Goal: Complete application form: Complete application form

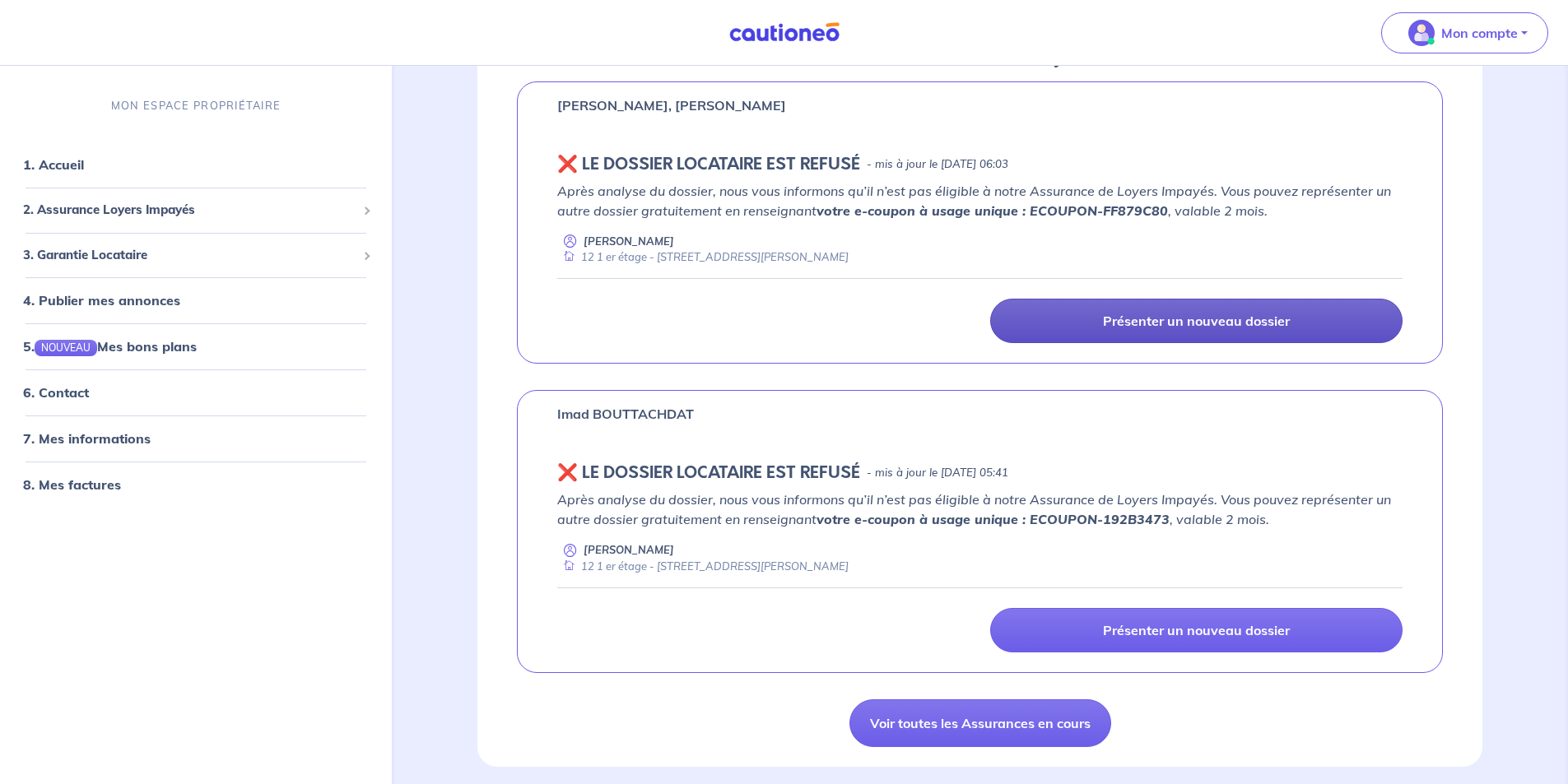
scroll to position [411, 0]
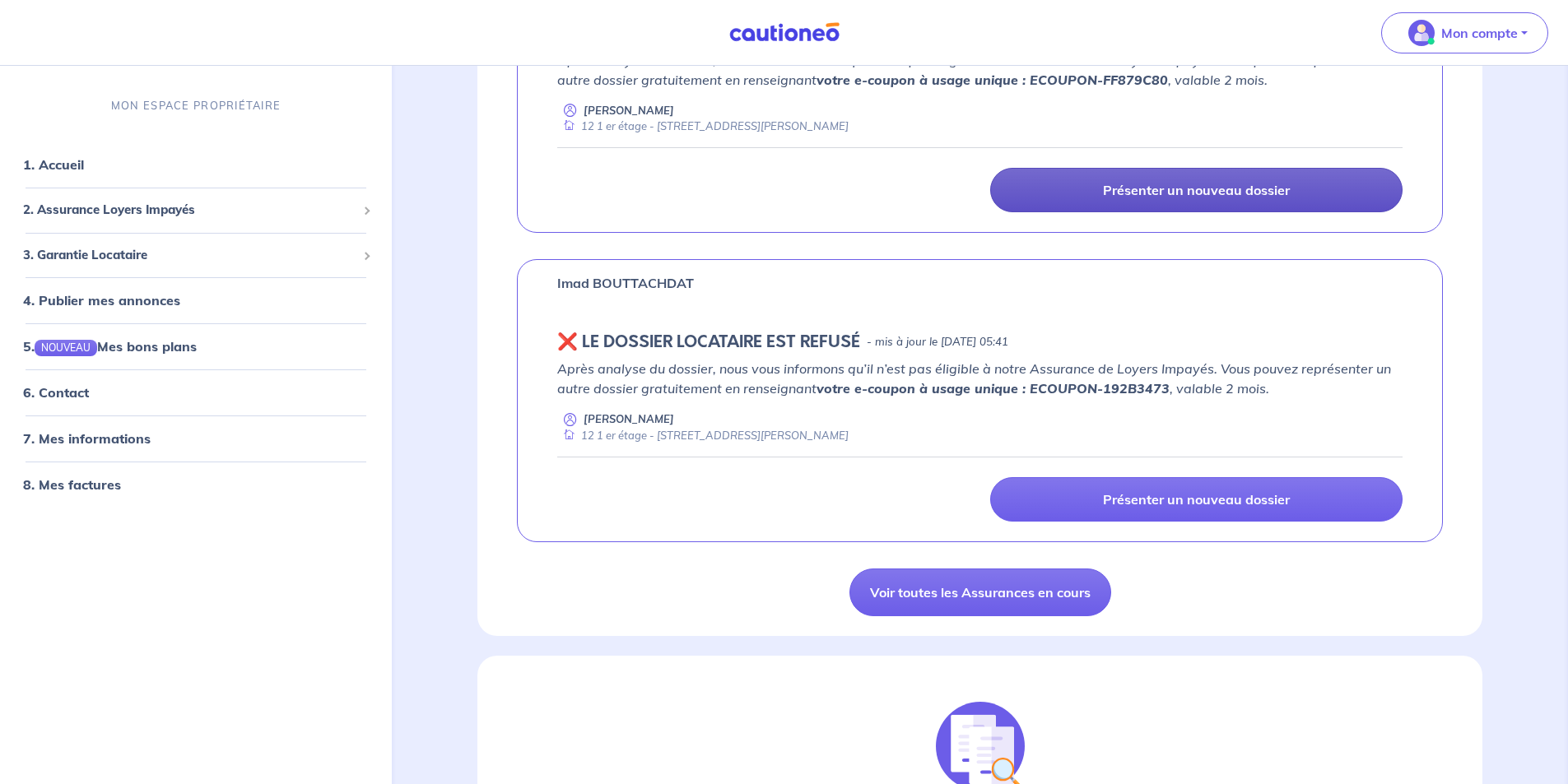
click at [1255, 190] on p "Présenter un nouveau dossier" at bounding box center [1196, 190] width 187 height 16
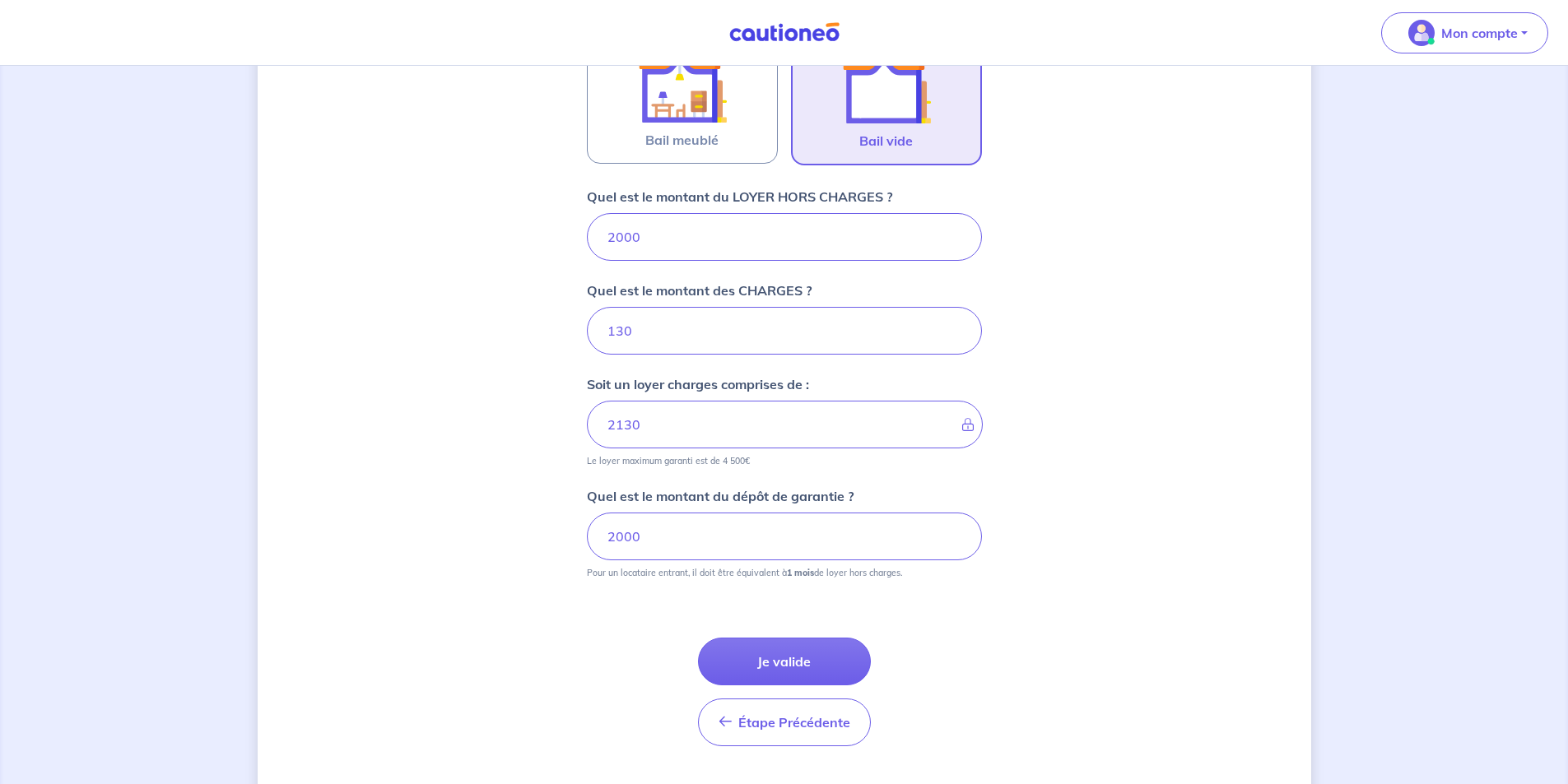
scroll to position [596, 0]
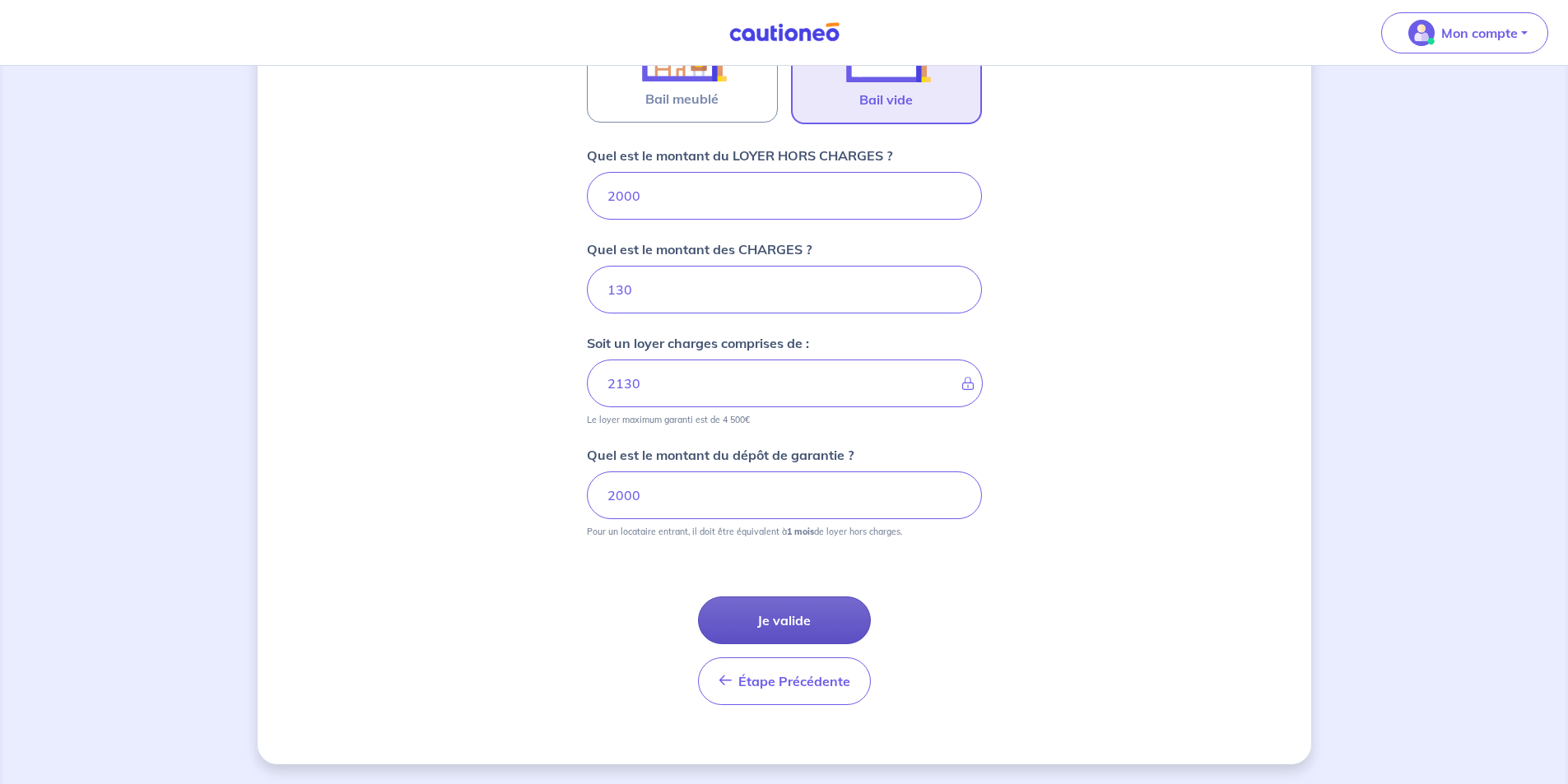
click at [773, 620] on button "Je valide" at bounding box center [784, 620] width 173 height 48
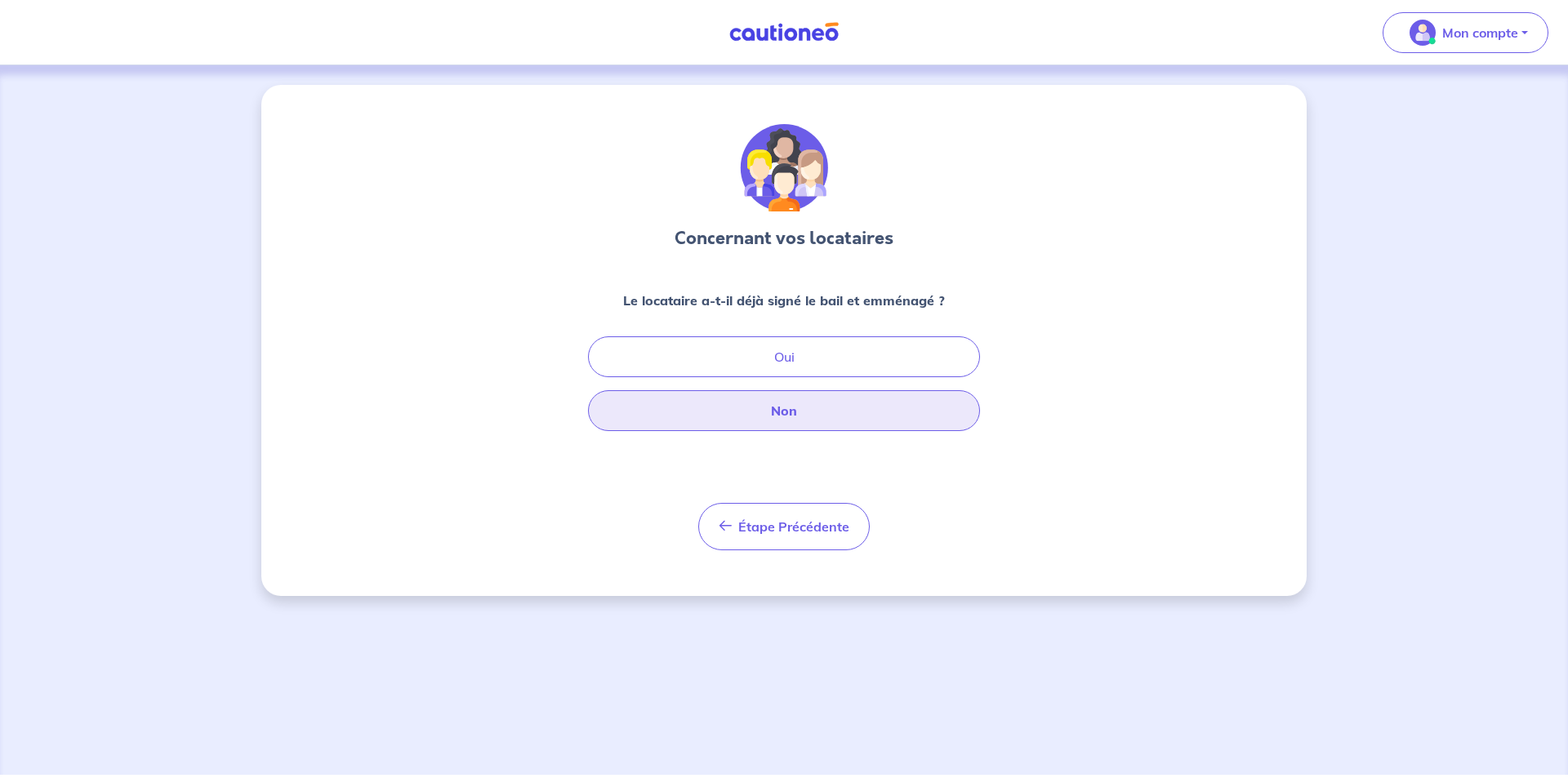
click at [785, 412] on button "Non" at bounding box center [784, 411] width 392 height 41
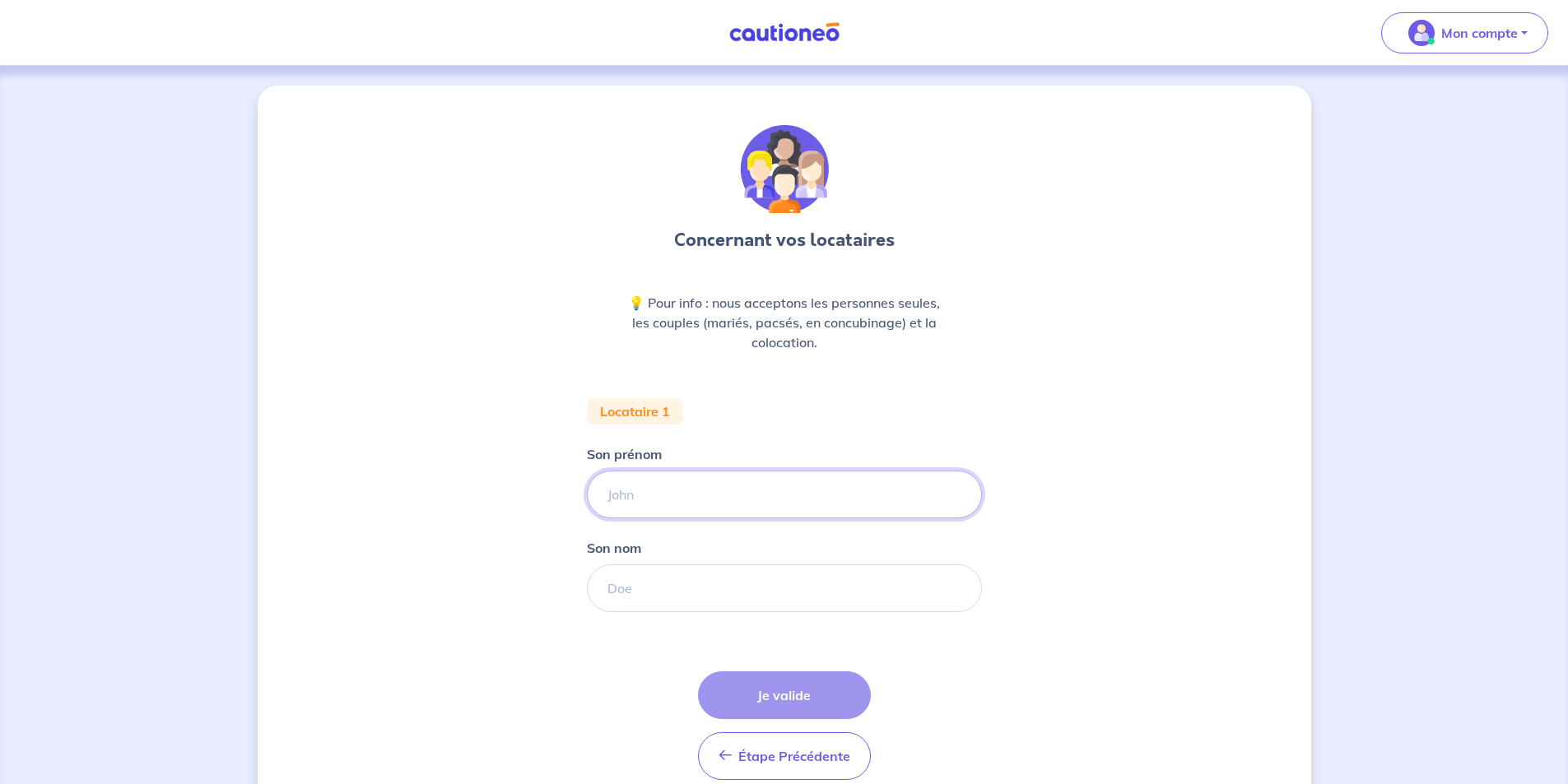
click at [644, 495] on input "Son prénom" at bounding box center [784, 495] width 395 height 48
type input "MEHDI"
click at [654, 595] on input "Son nom" at bounding box center [784, 588] width 395 height 48
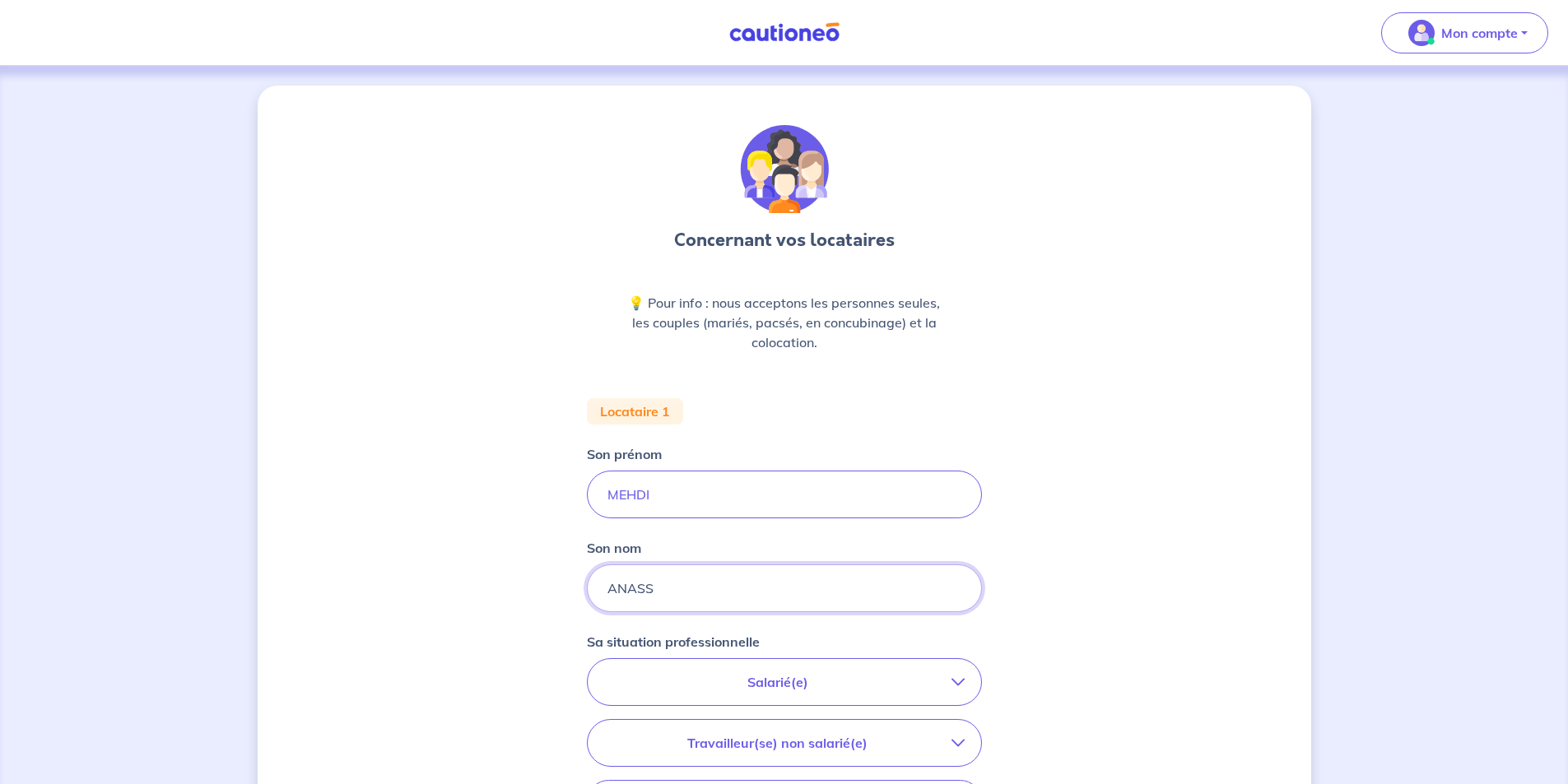
type input "ANASS"
click at [746, 688] on p "Salarié(e)" at bounding box center [777, 682] width 347 height 20
click at [623, 734] on input "CDI hors période d'essai" at bounding box center [621, 729] width 14 height 14
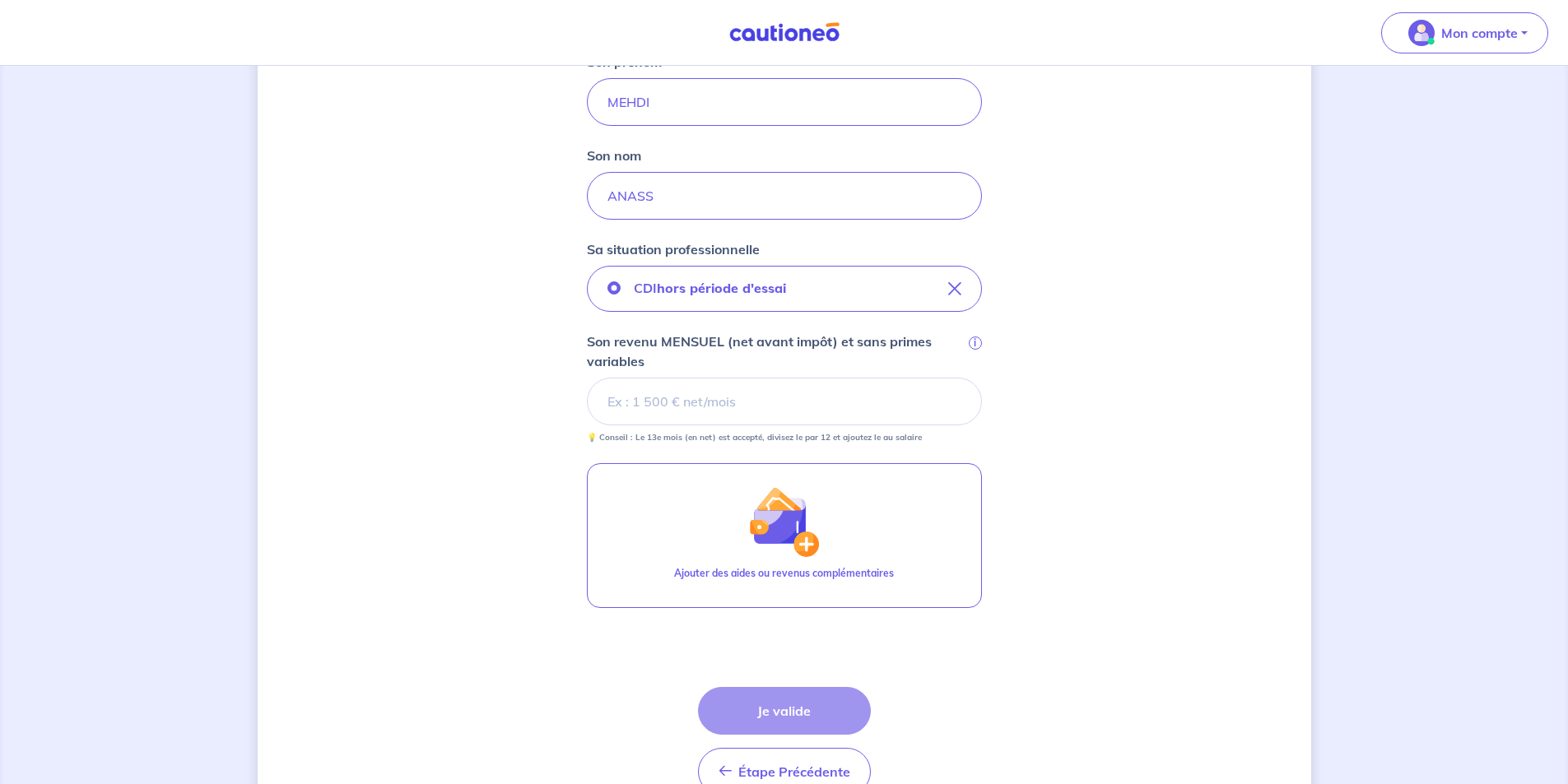
scroll to position [394, 0]
click at [654, 407] on input "Son revenu MENSUEL (net avant impôt) et sans primes variables i" at bounding box center [784, 400] width 395 height 48
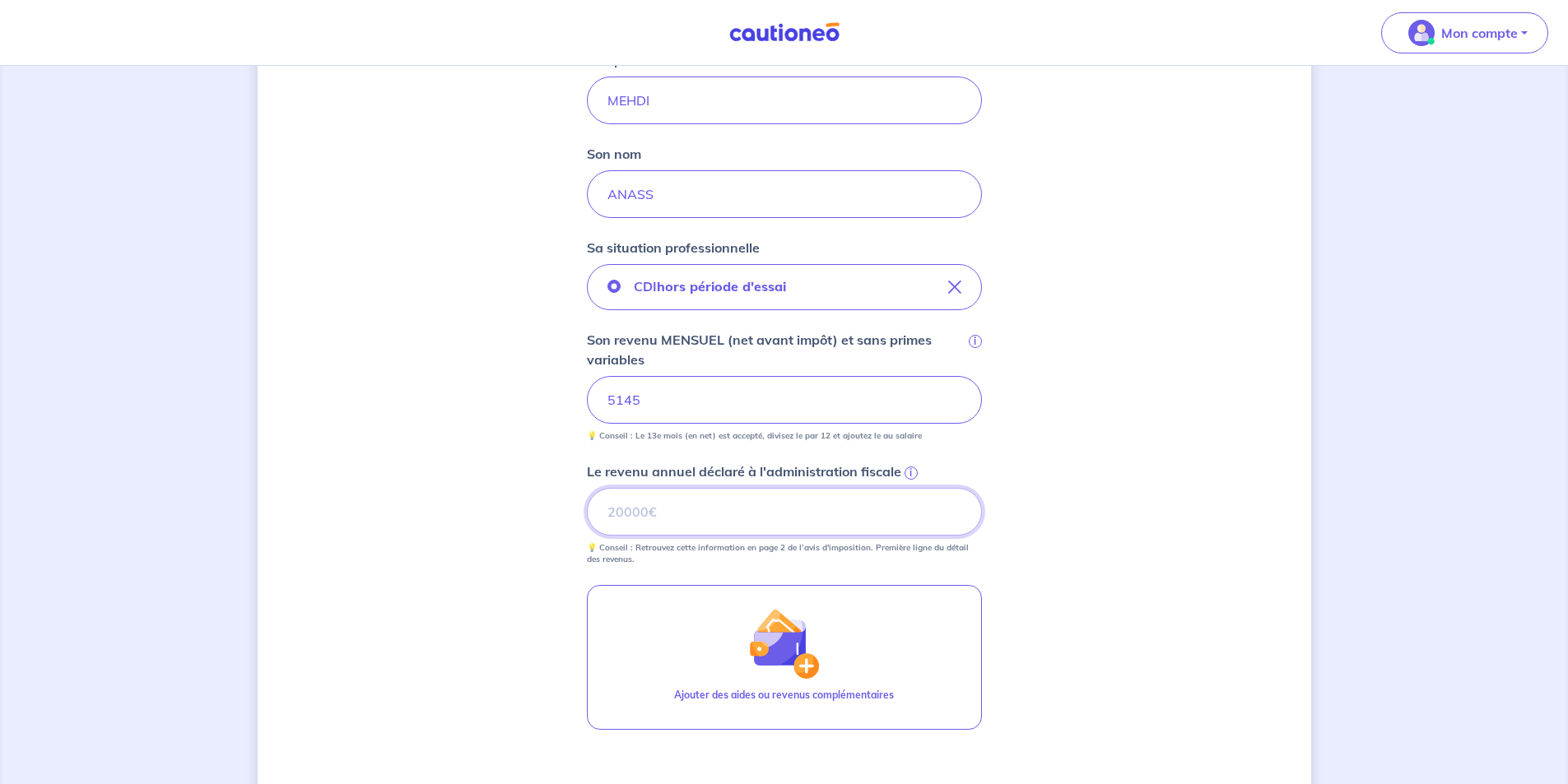
click at [653, 521] on input "Le revenu annuel déclaré à l'administration fiscale i" at bounding box center [784, 512] width 395 height 48
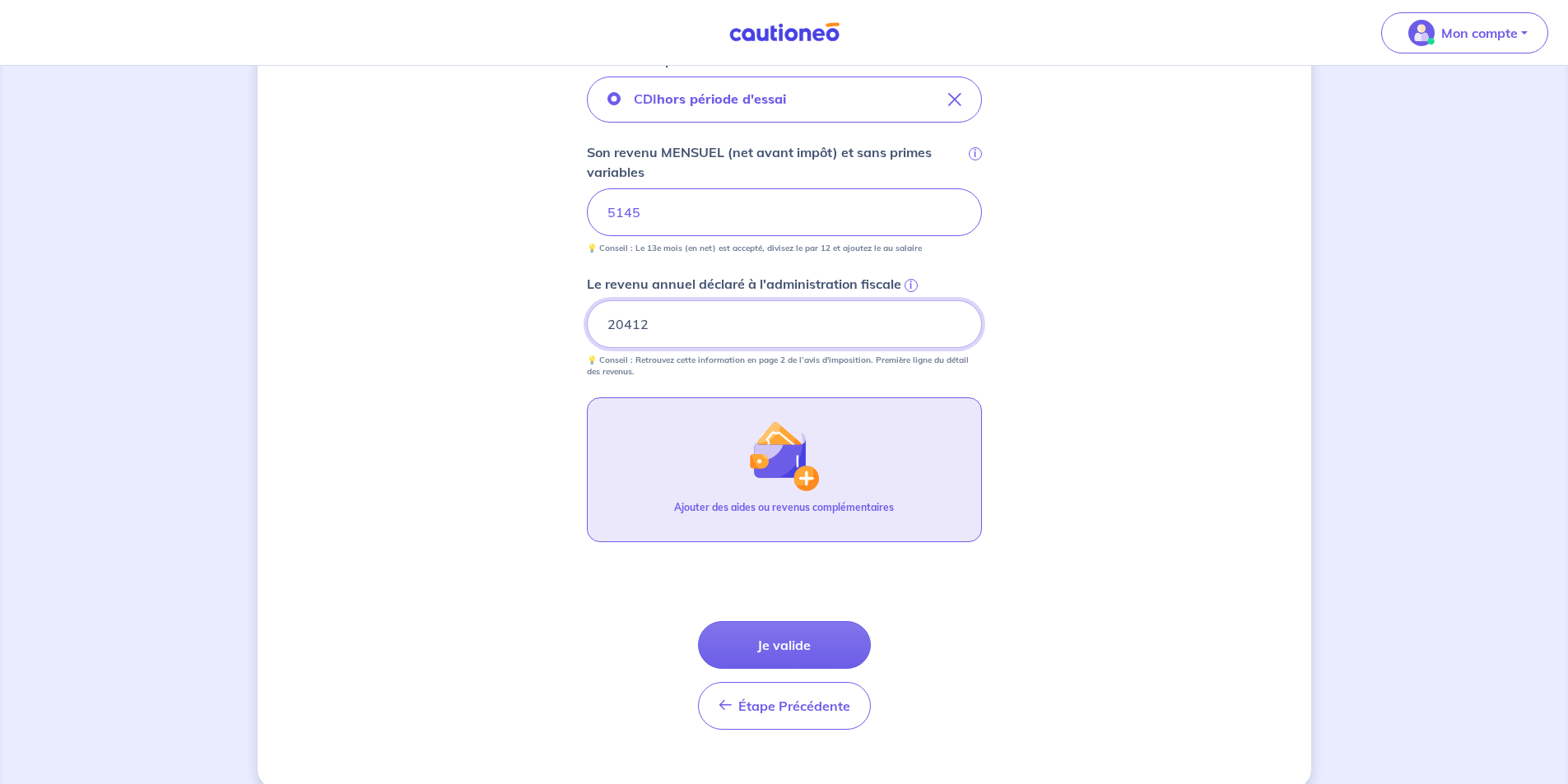
scroll to position [606, 0]
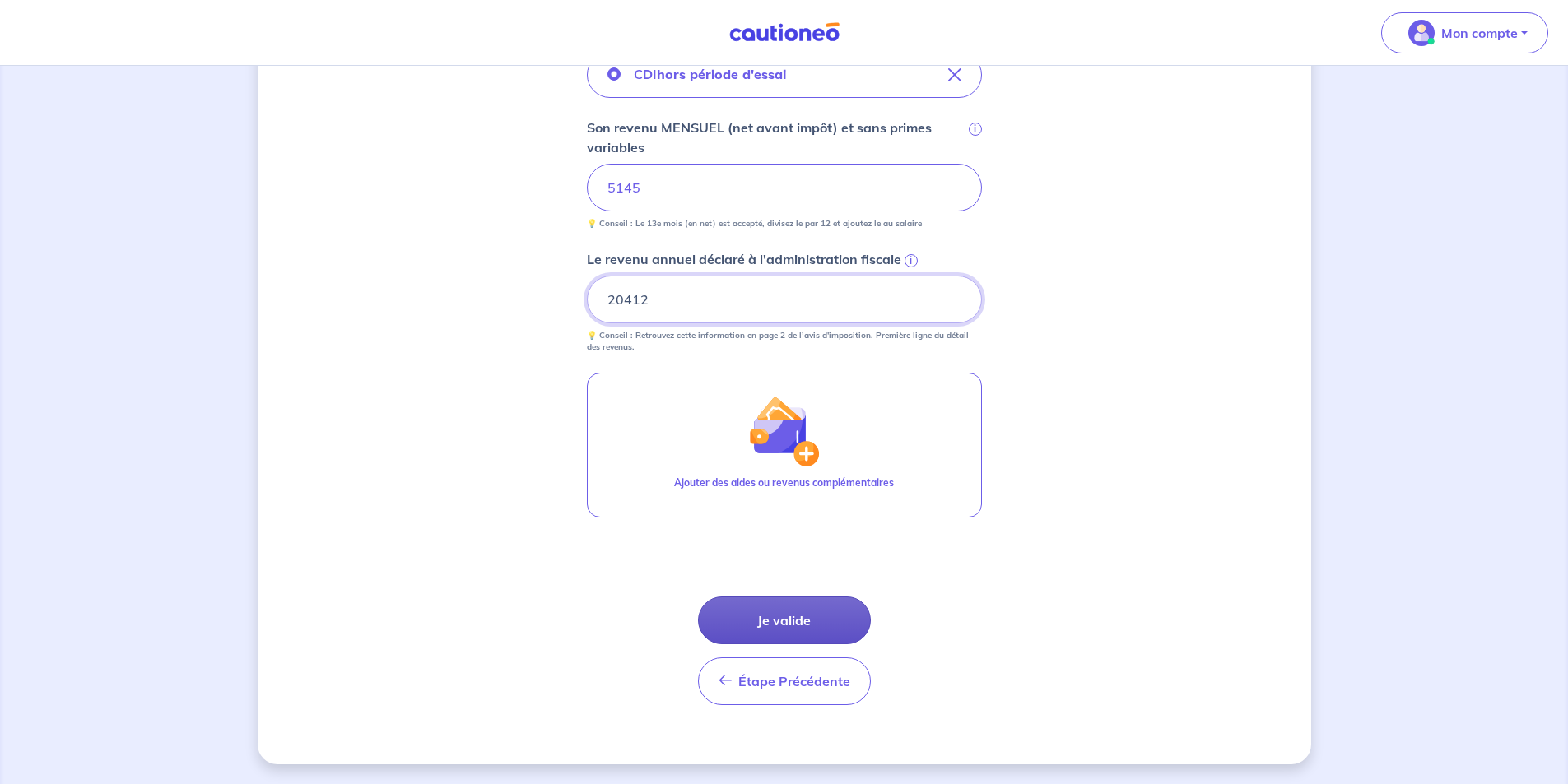
type input "20412"
click at [816, 616] on button "Je valide" at bounding box center [784, 620] width 173 height 48
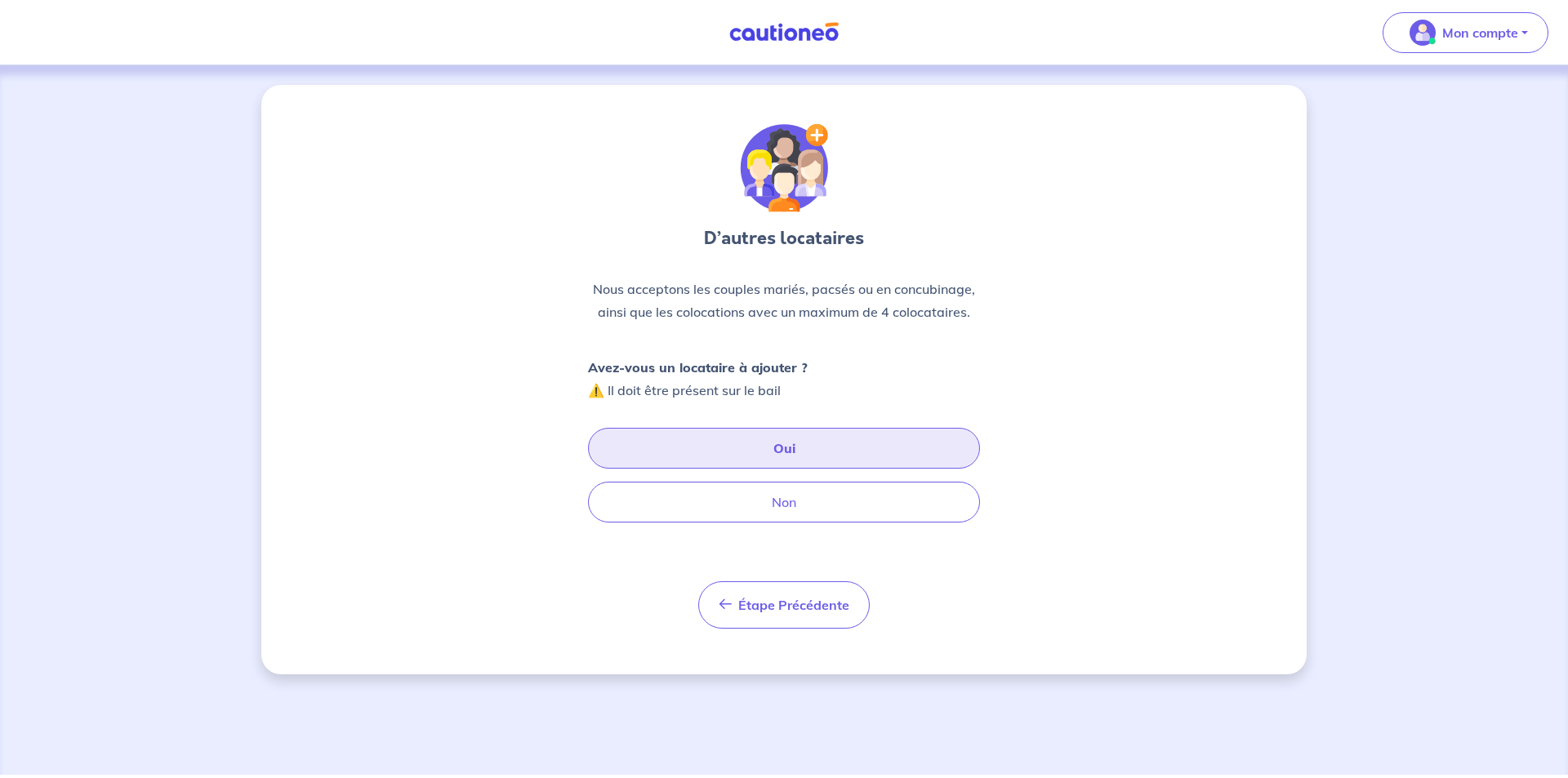
click at [714, 448] on button "Oui" at bounding box center [784, 448] width 392 height 41
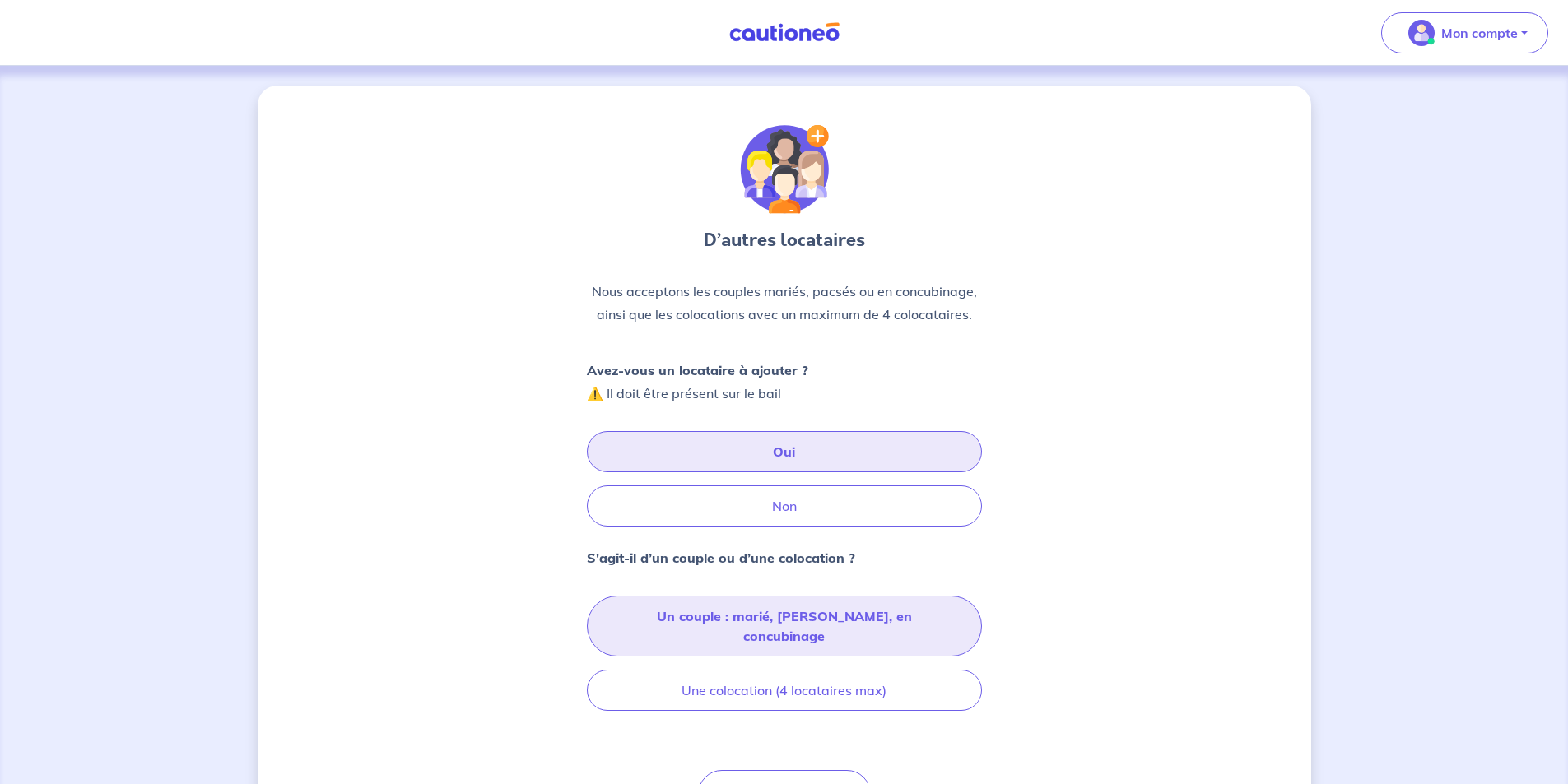
click at [692, 616] on button "Un couple : marié, [PERSON_NAME], en concubinage" at bounding box center [784, 626] width 395 height 61
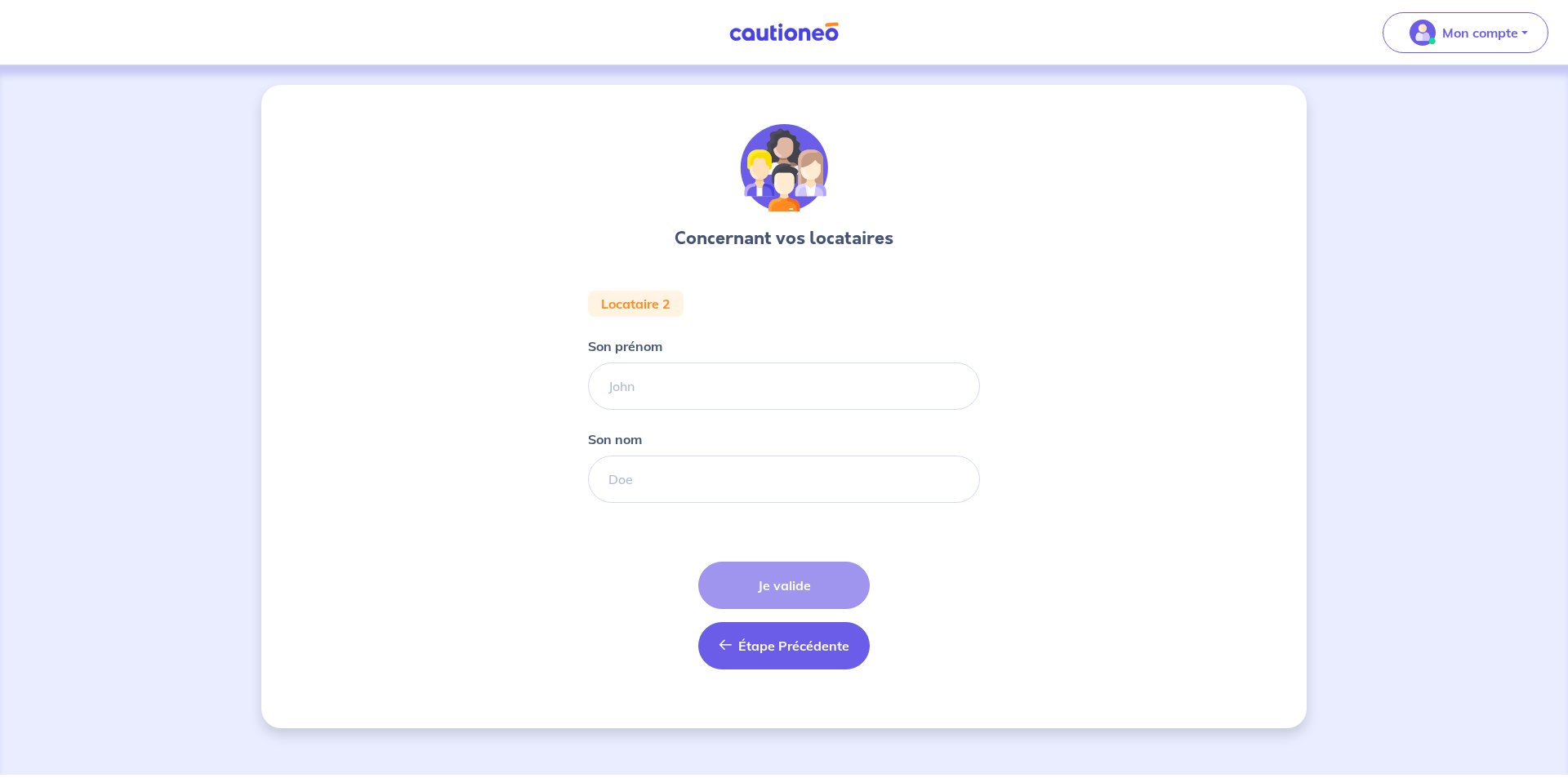
click at [736, 649] on button "Étape Précédente Précédent" at bounding box center [784, 646] width 171 height 48
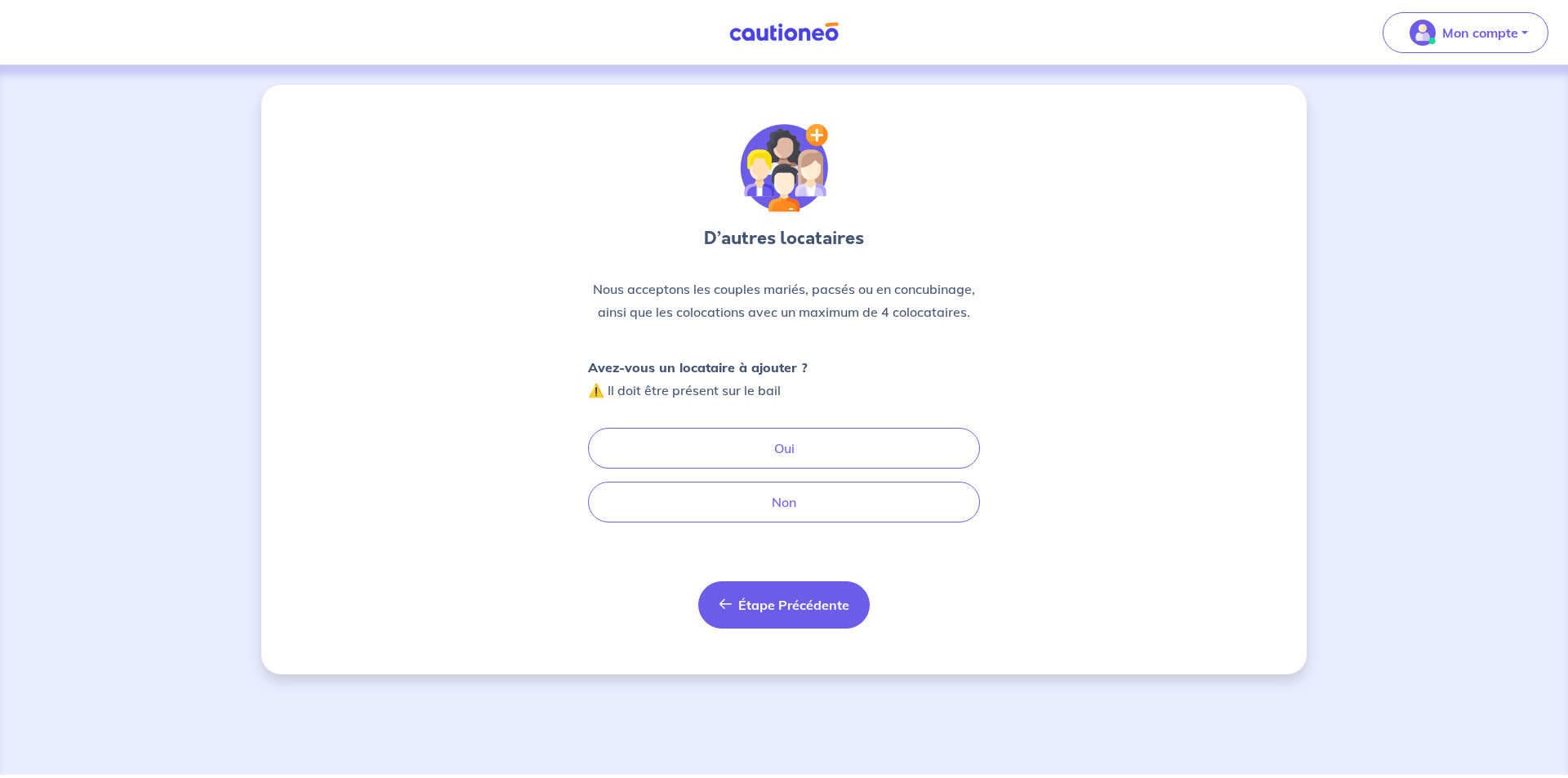
click at [769, 592] on button "Étape Précédente Précédent" at bounding box center [784, 605] width 171 height 48
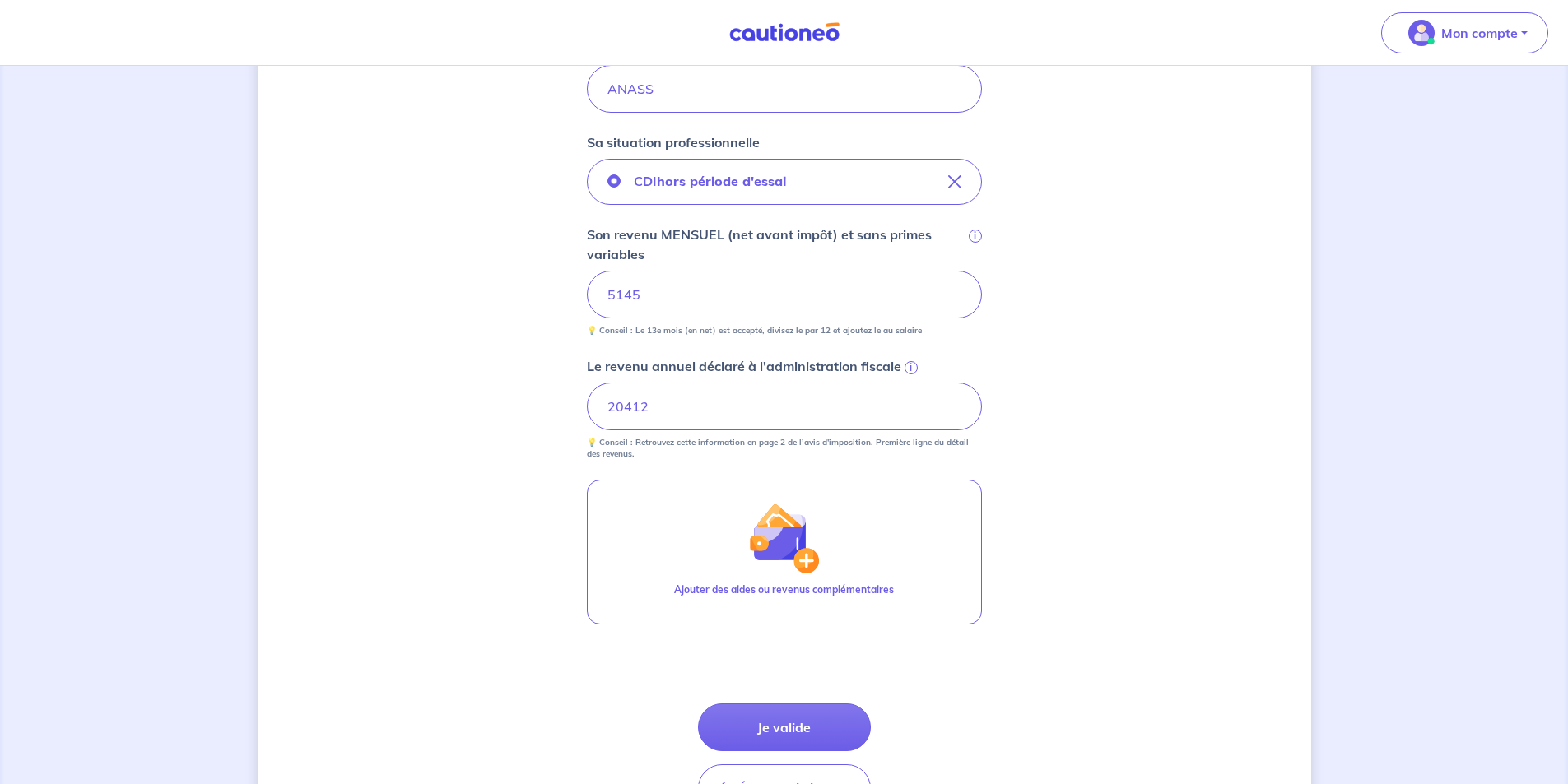
scroll to position [576, 0]
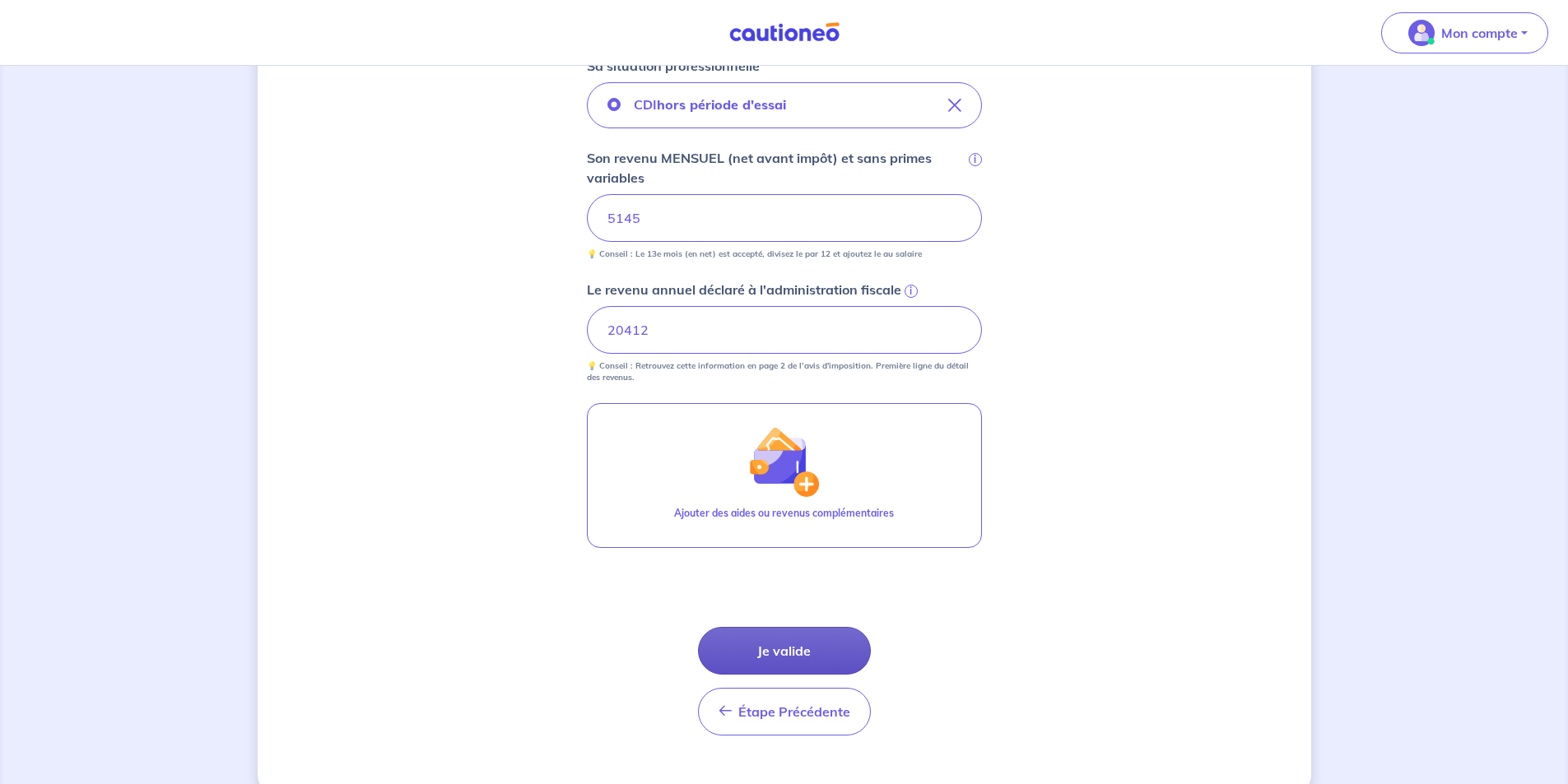
click at [787, 651] on button "Je valide" at bounding box center [784, 651] width 173 height 48
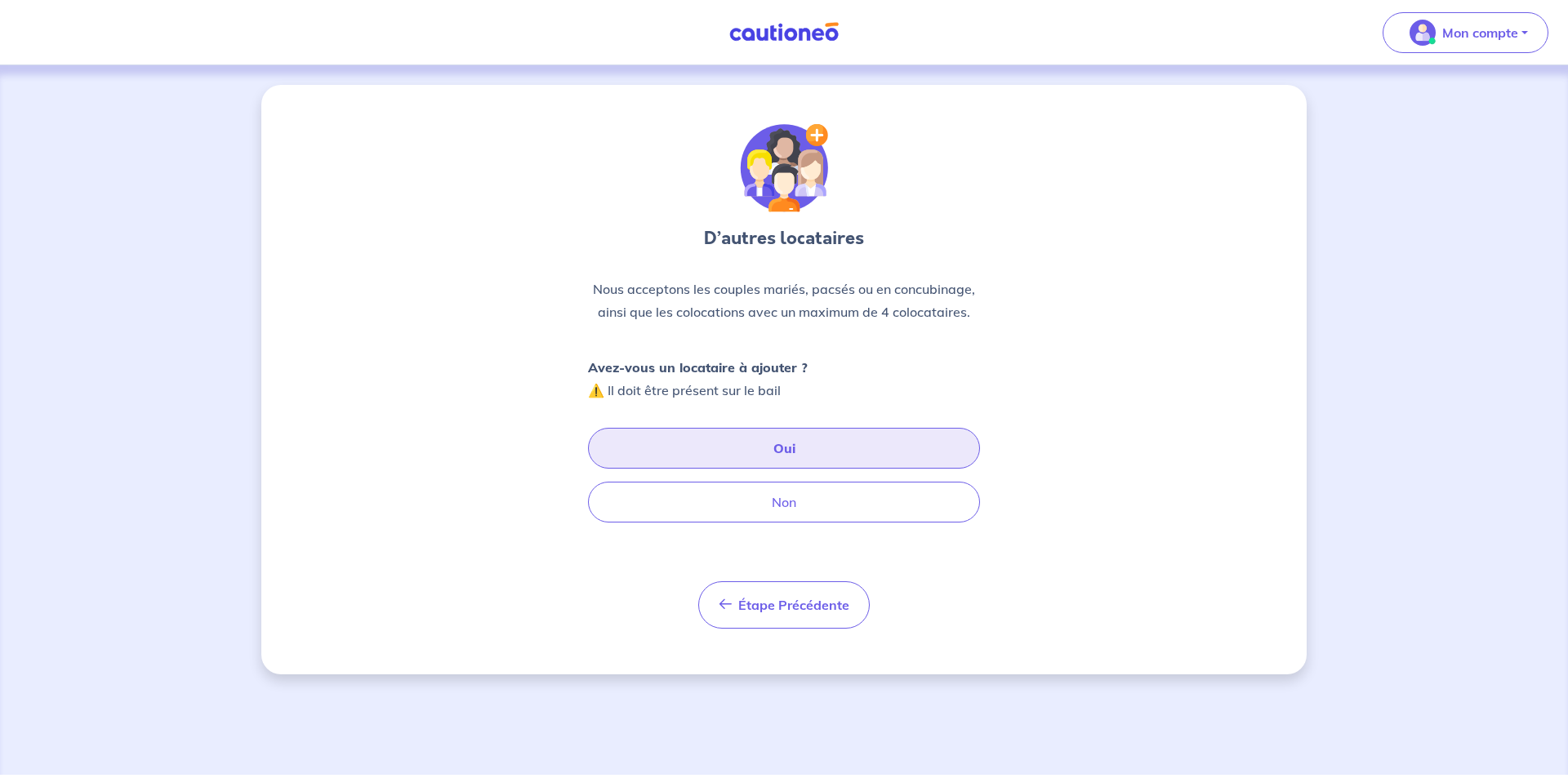
click at [779, 441] on button "Oui" at bounding box center [784, 448] width 392 height 41
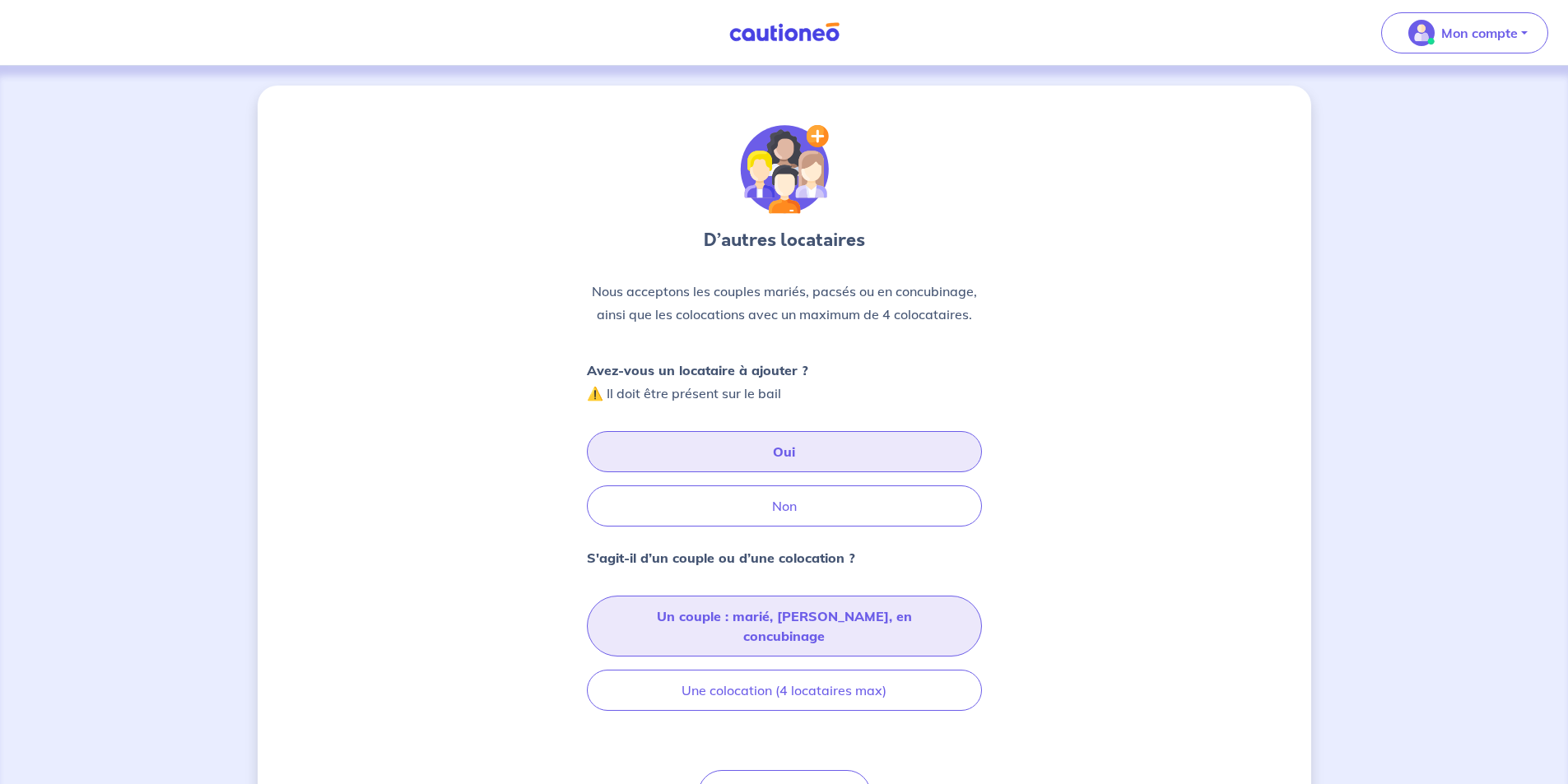
click at [762, 621] on button "Un couple : marié, [PERSON_NAME], en concubinage" at bounding box center [784, 626] width 395 height 61
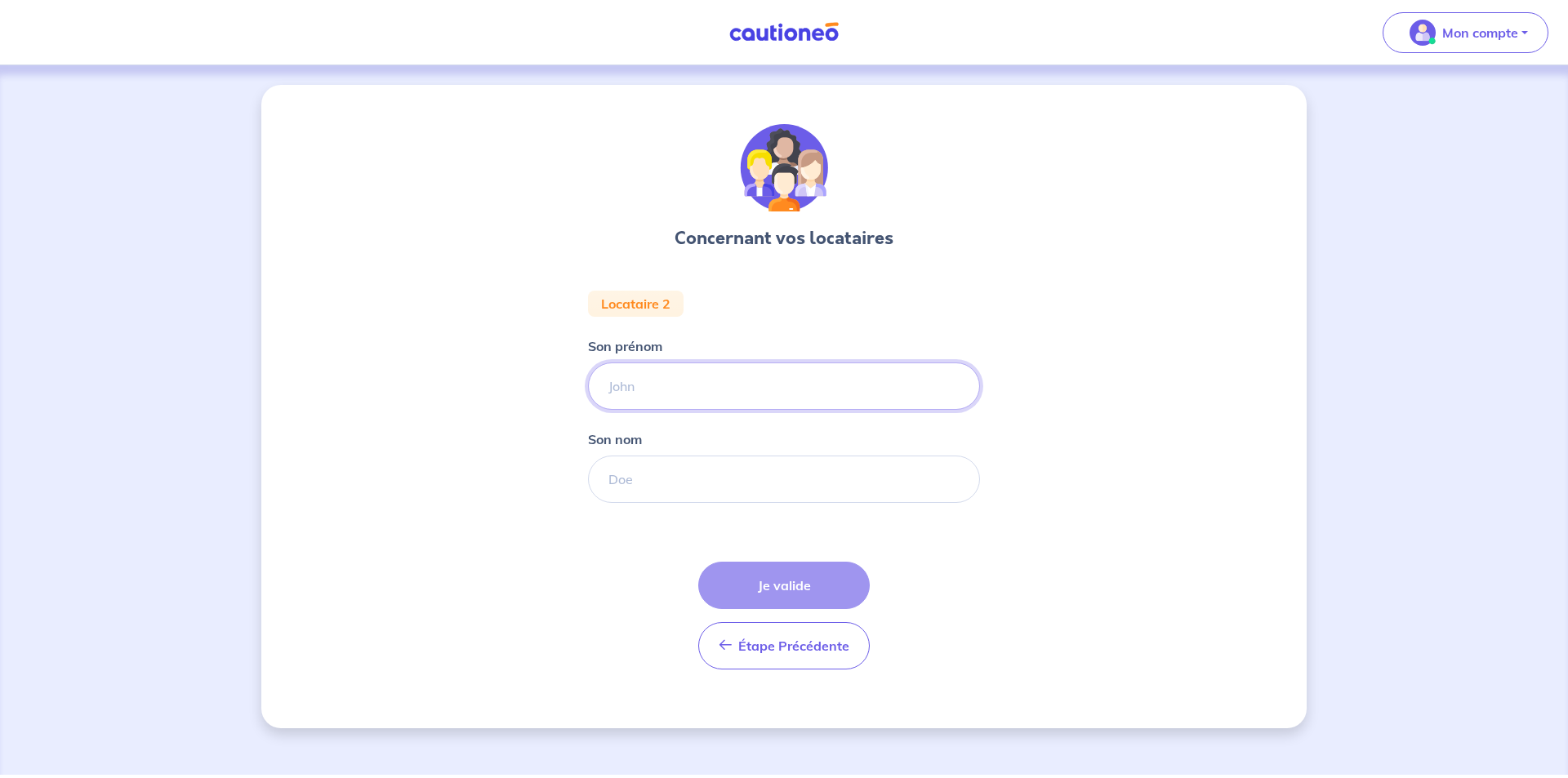
click at [658, 390] on input "Son prénom" at bounding box center [784, 386] width 392 height 48
type input "CYRINE"
click at [643, 475] on input "Son nom" at bounding box center [784, 480] width 392 height 48
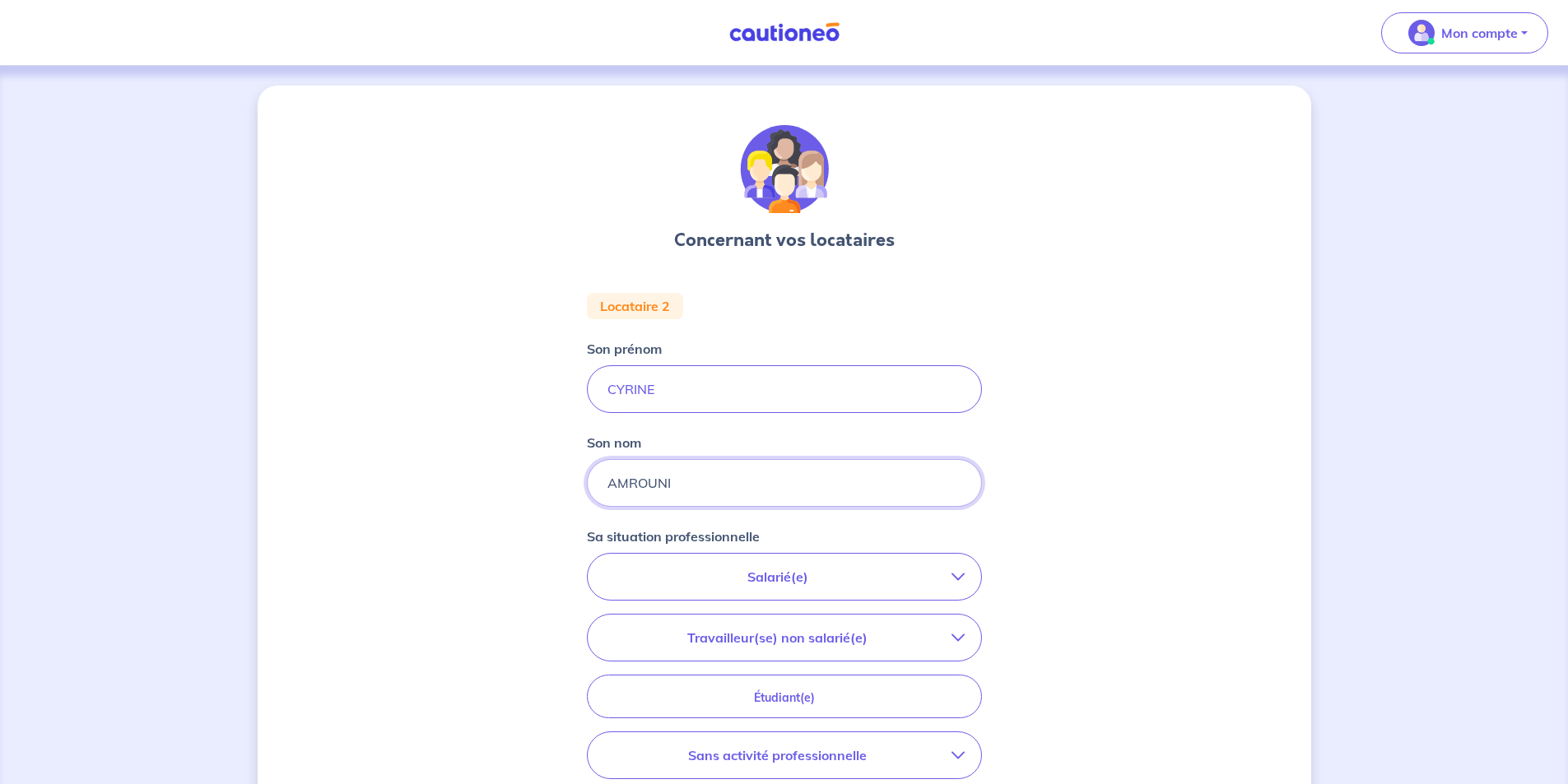
type input "AMROUNI"
click at [727, 570] on p "Salarié(e)" at bounding box center [777, 577] width 347 height 20
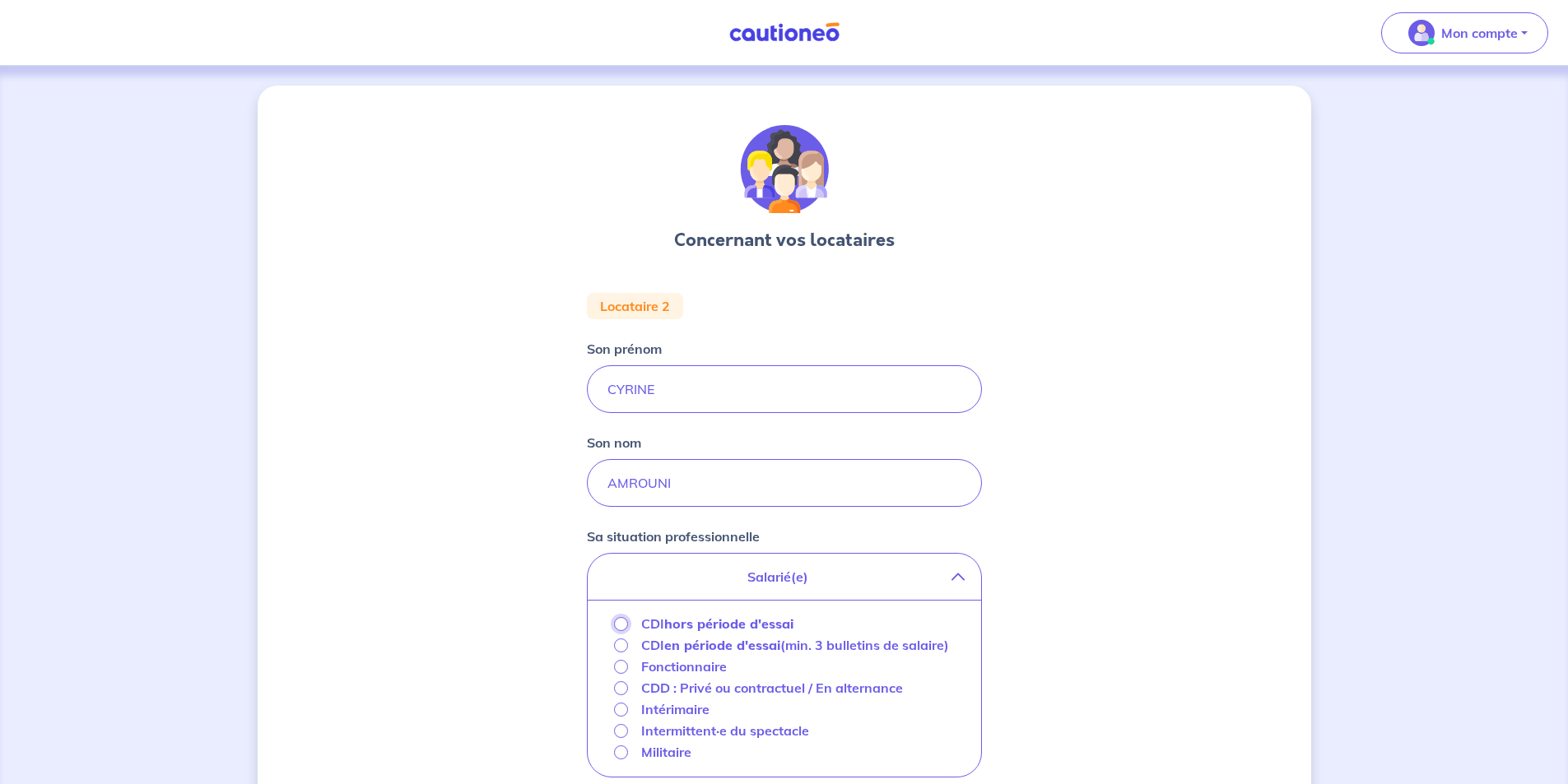
click at [620, 624] on input "CDI hors période d'essai" at bounding box center [621, 624] width 14 height 14
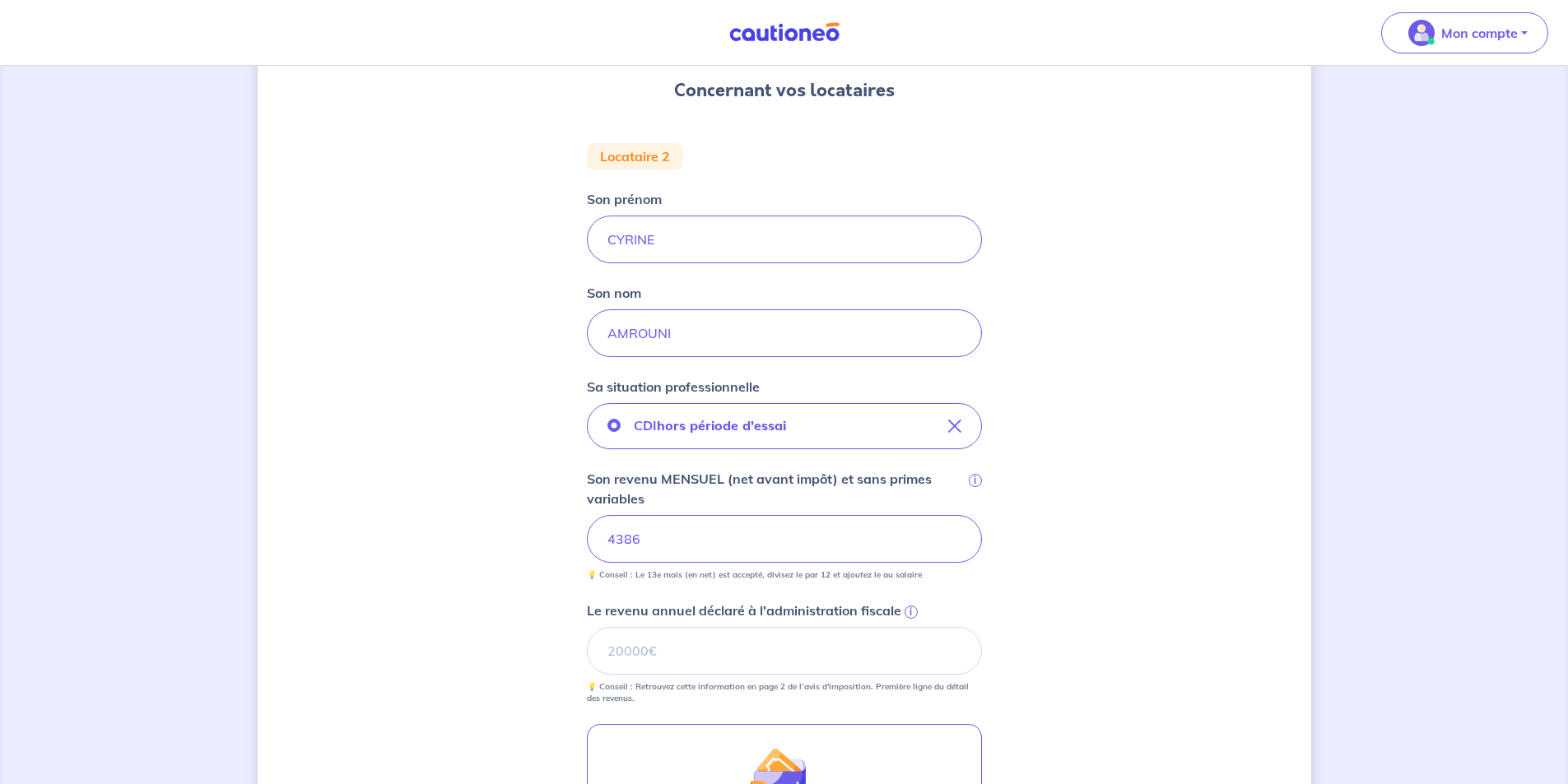
scroll to position [165, 0]
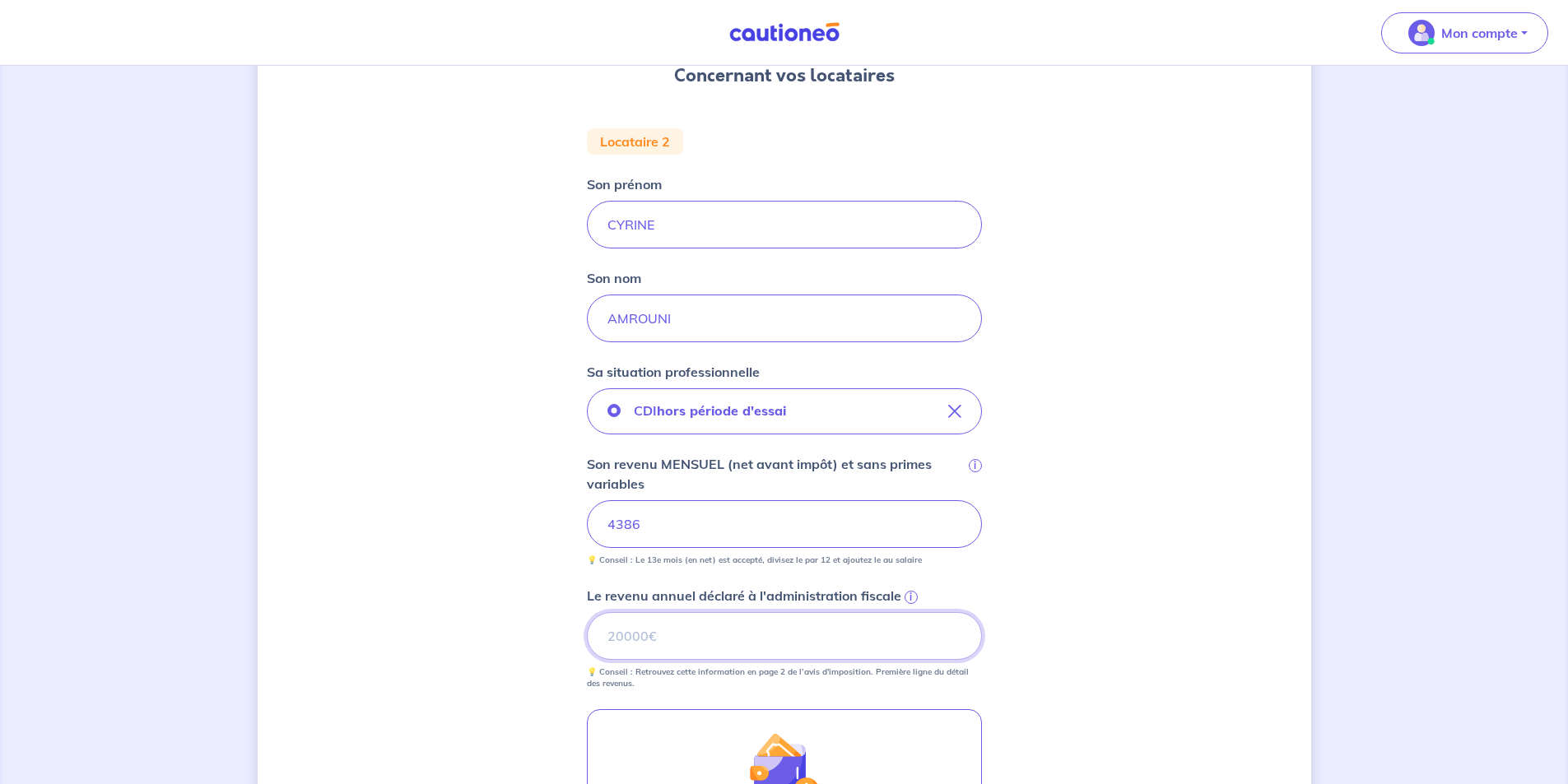
click at [687, 646] on input "Le revenu annuel déclaré à l'administration fiscale i" at bounding box center [784, 636] width 395 height 48
type input "18815"
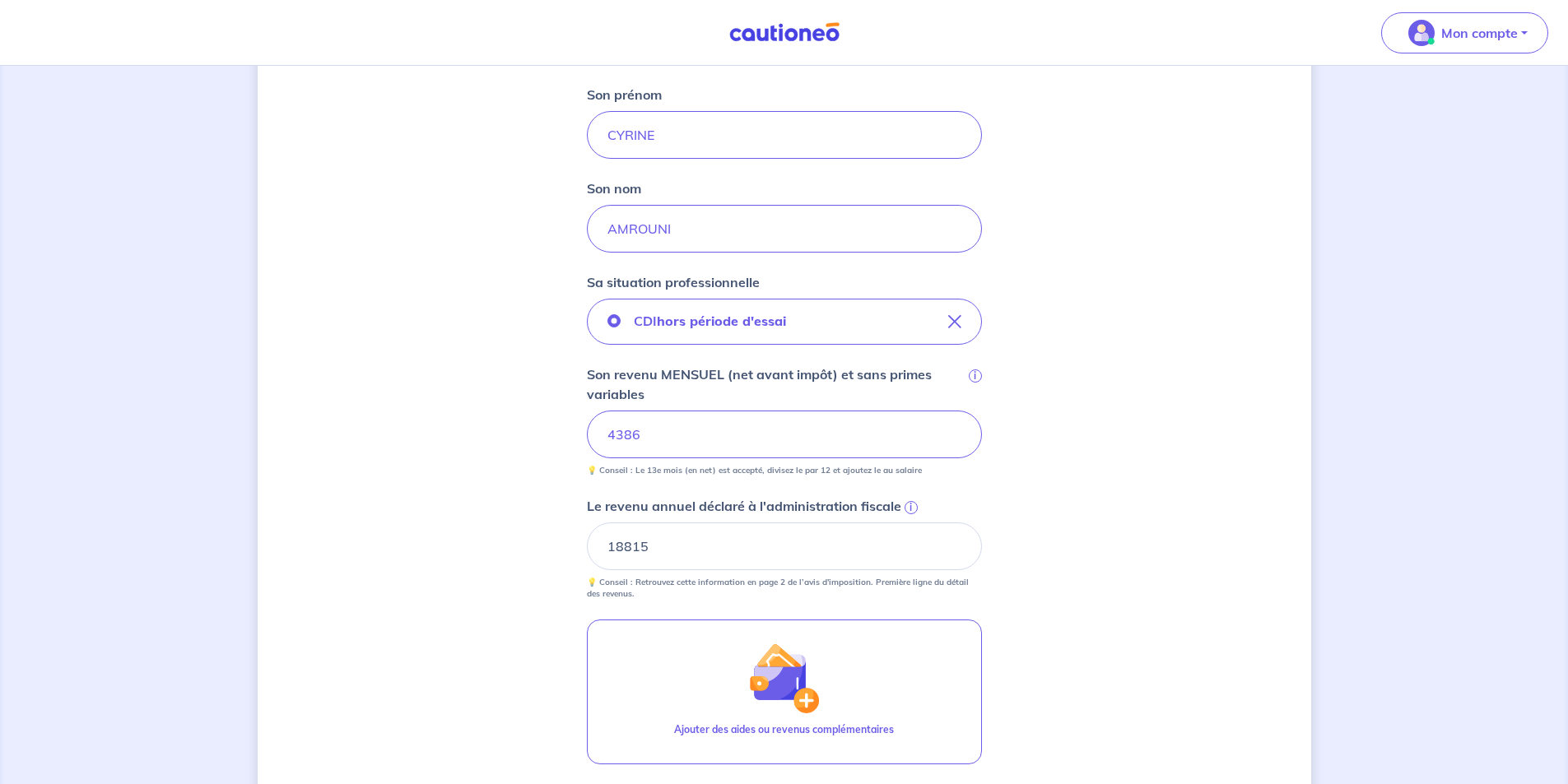
scroll to position [501, 0]
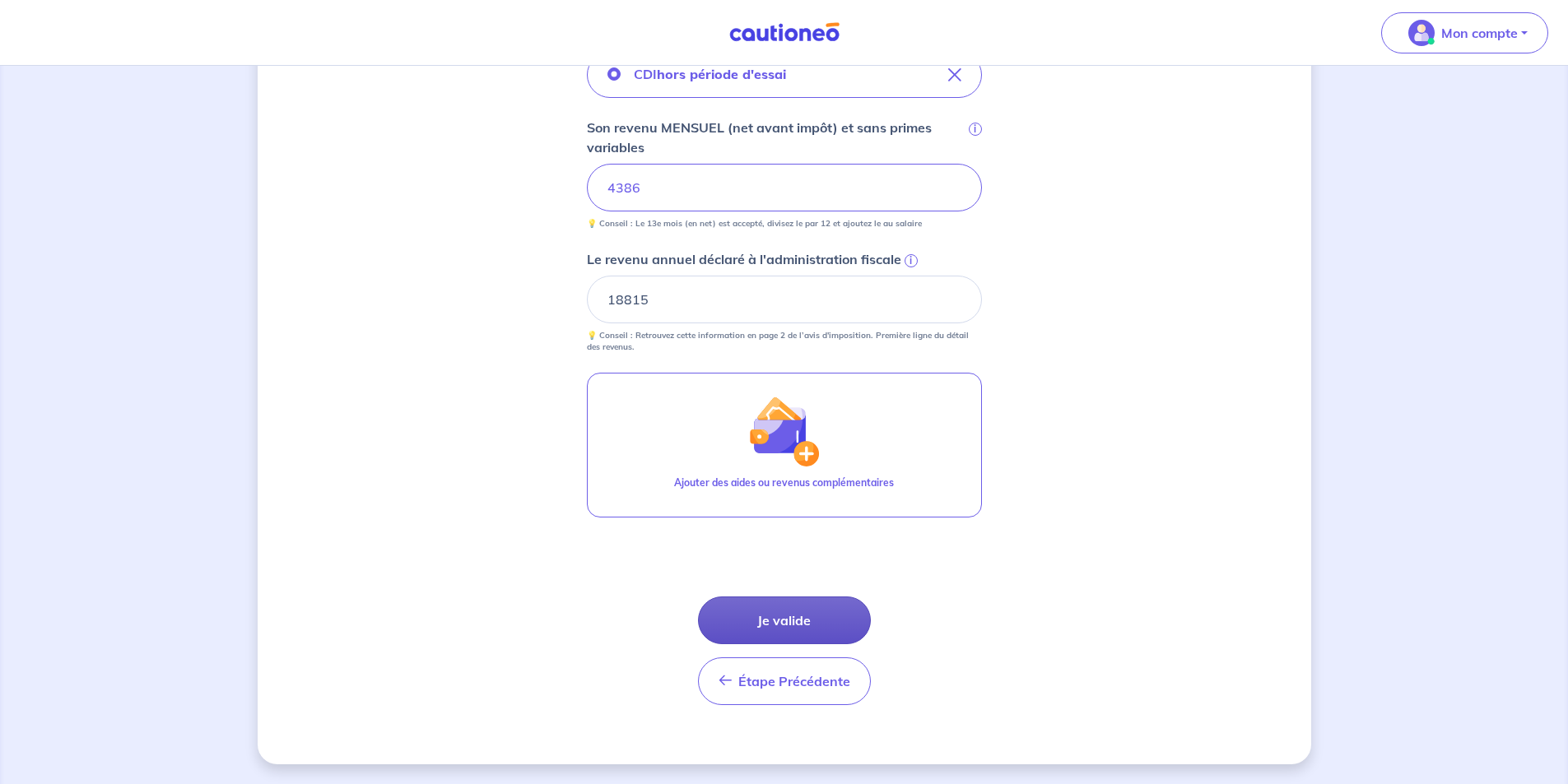
click at [745, 621] on button "Je valide" at bounding box center [784, 620] width 173 height 48
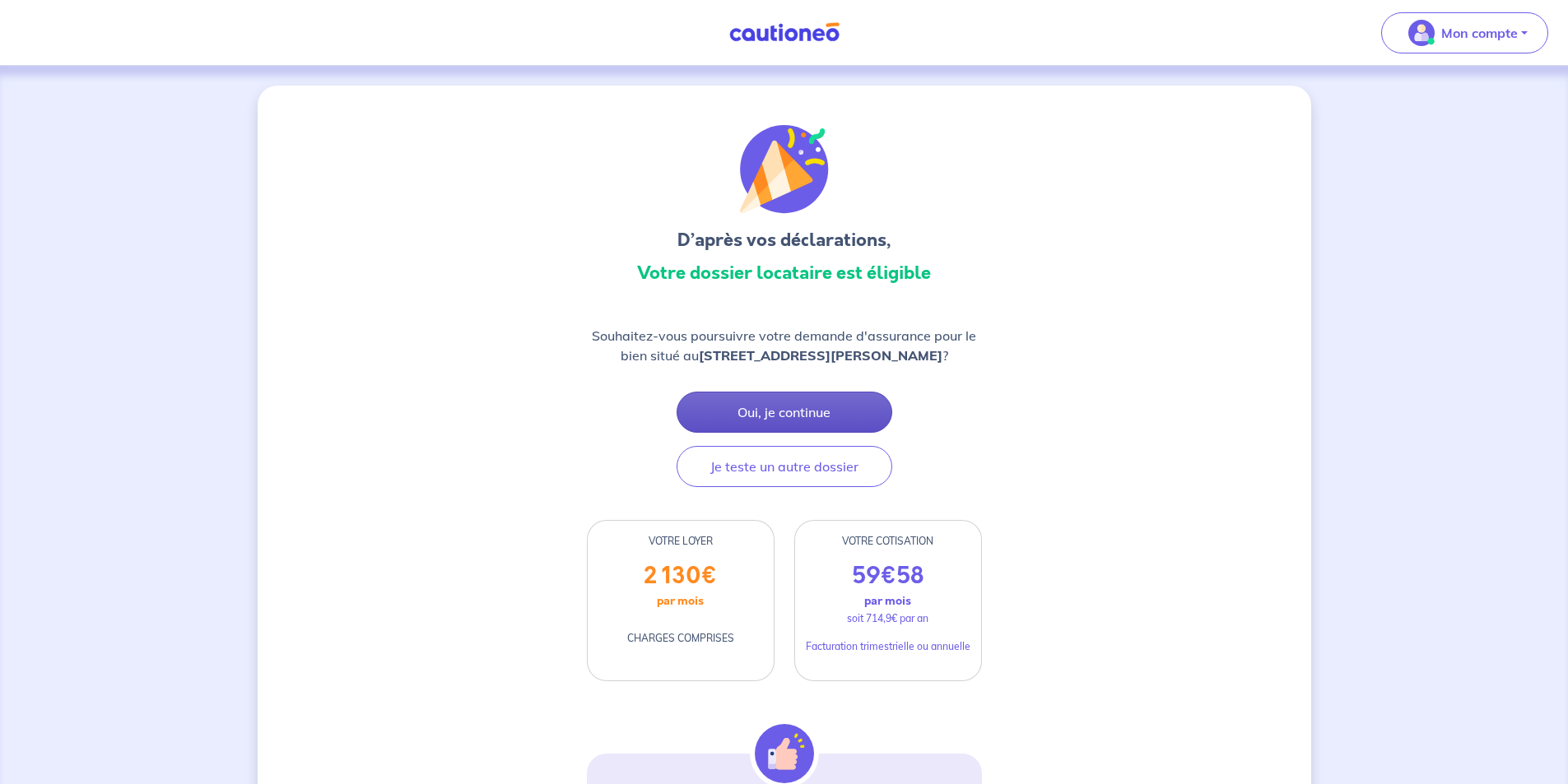
click at [771, 418] on button "Oui, je continue" at bounding box center [784, 412] width 215 height 41
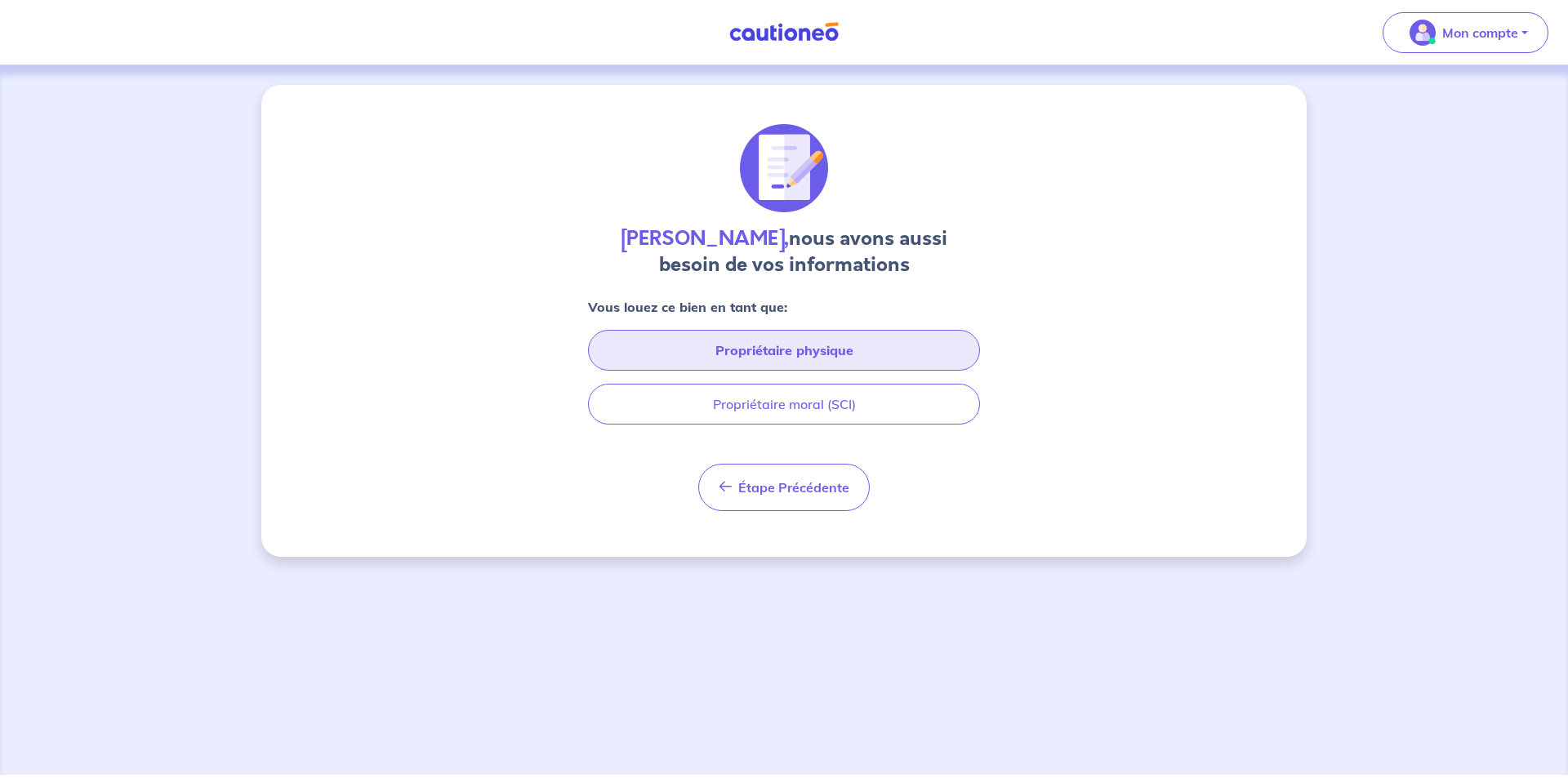
click at [755, 359] on button "Propriétaire physique" at bounding box center [784, 350] width 392 height 41
select select "FR"
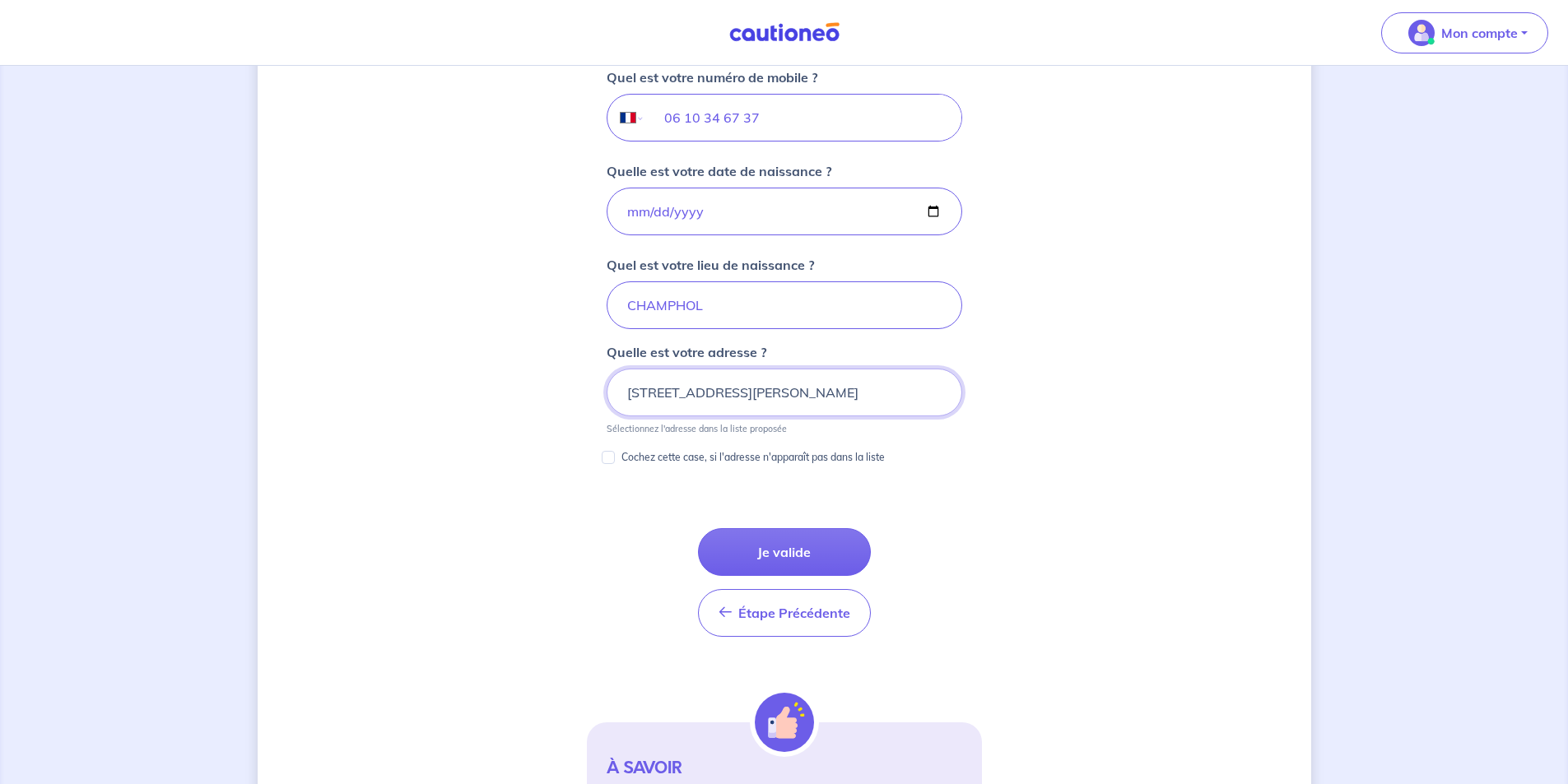
scroll to position [667, 0]
click at [772, 553] on button "Je valide" at bounding box center [784, 551] width 173 height 48
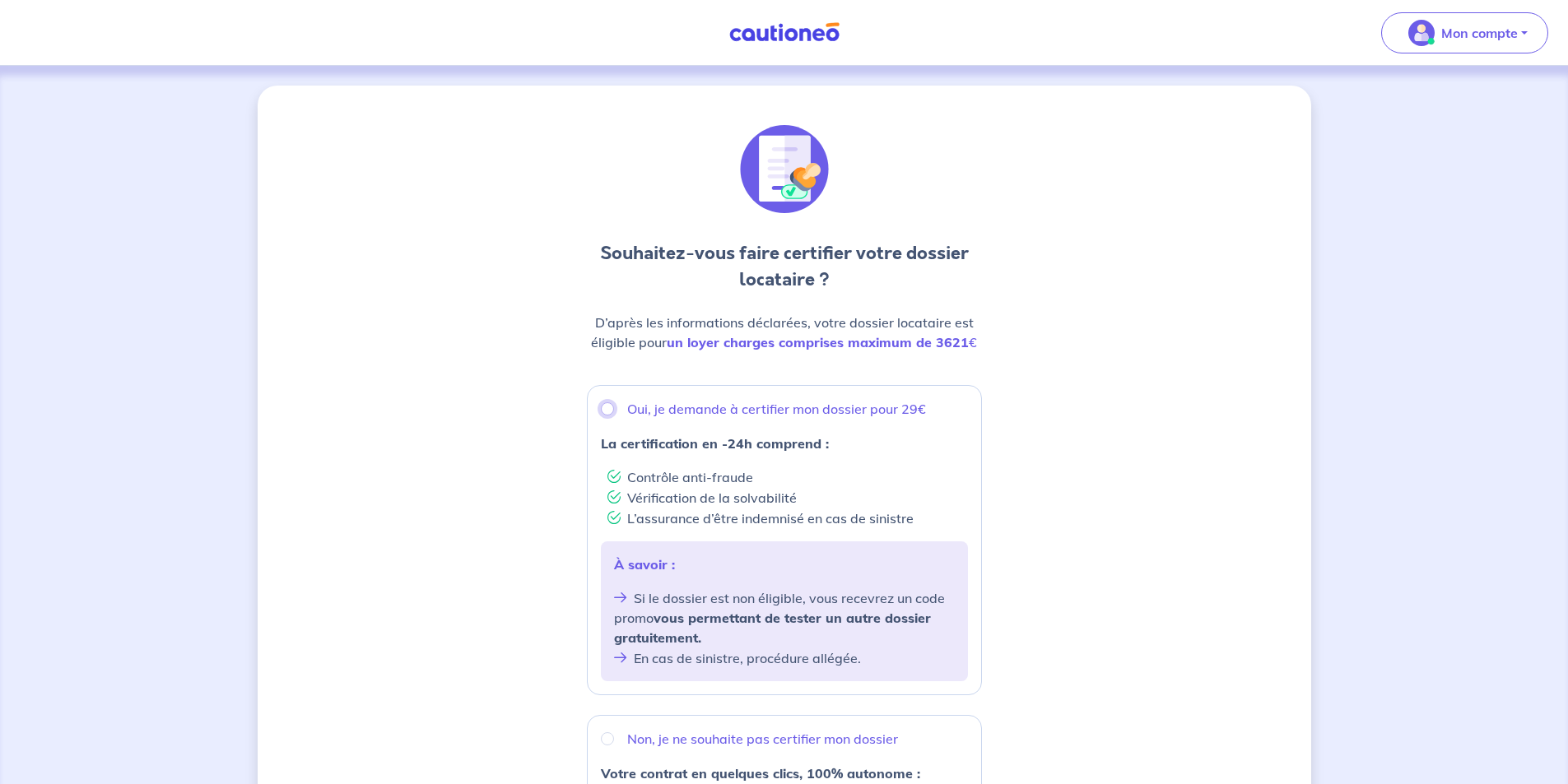
click at [604, 407] on input "Oui, je demande à certifier mon dossier pour 29€" at bounding box center [607, 408] width 13 height 13
radio input "true"
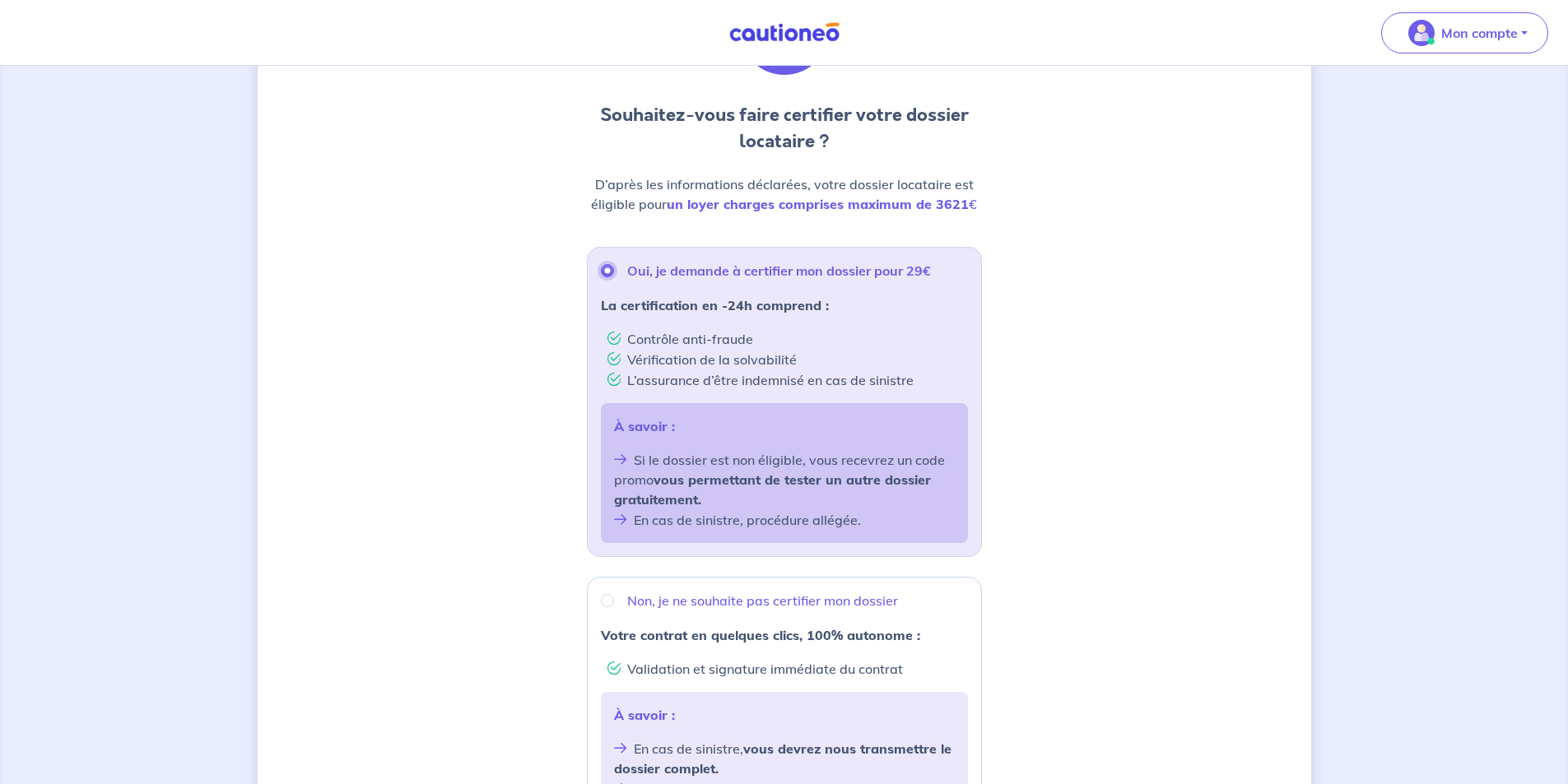
scroll to position [411, 0]
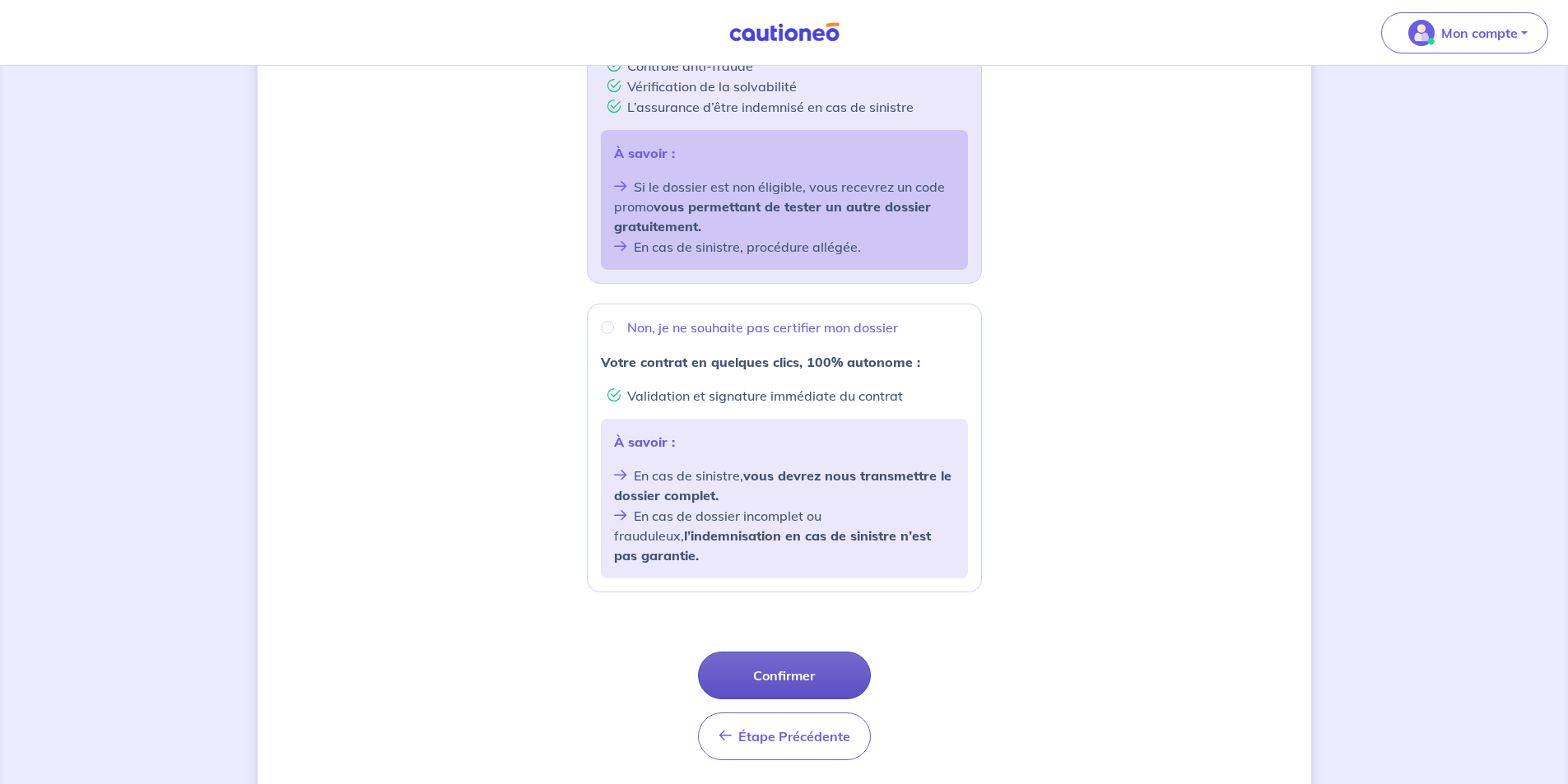
click at [767, 651] on button "Confirmer" at bounding box center [784, 675] width 173 height 48
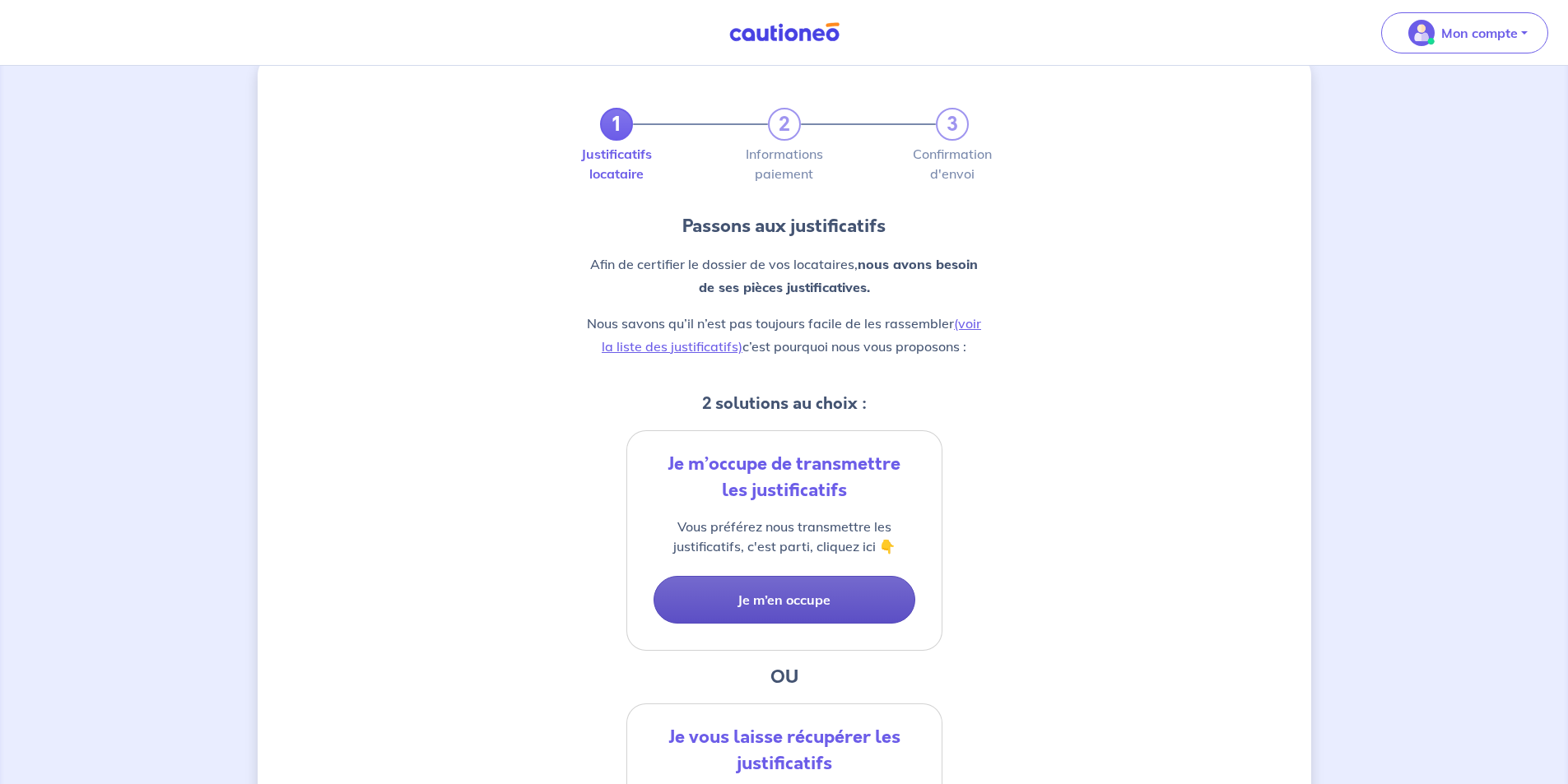
scroll to position [82, 0]
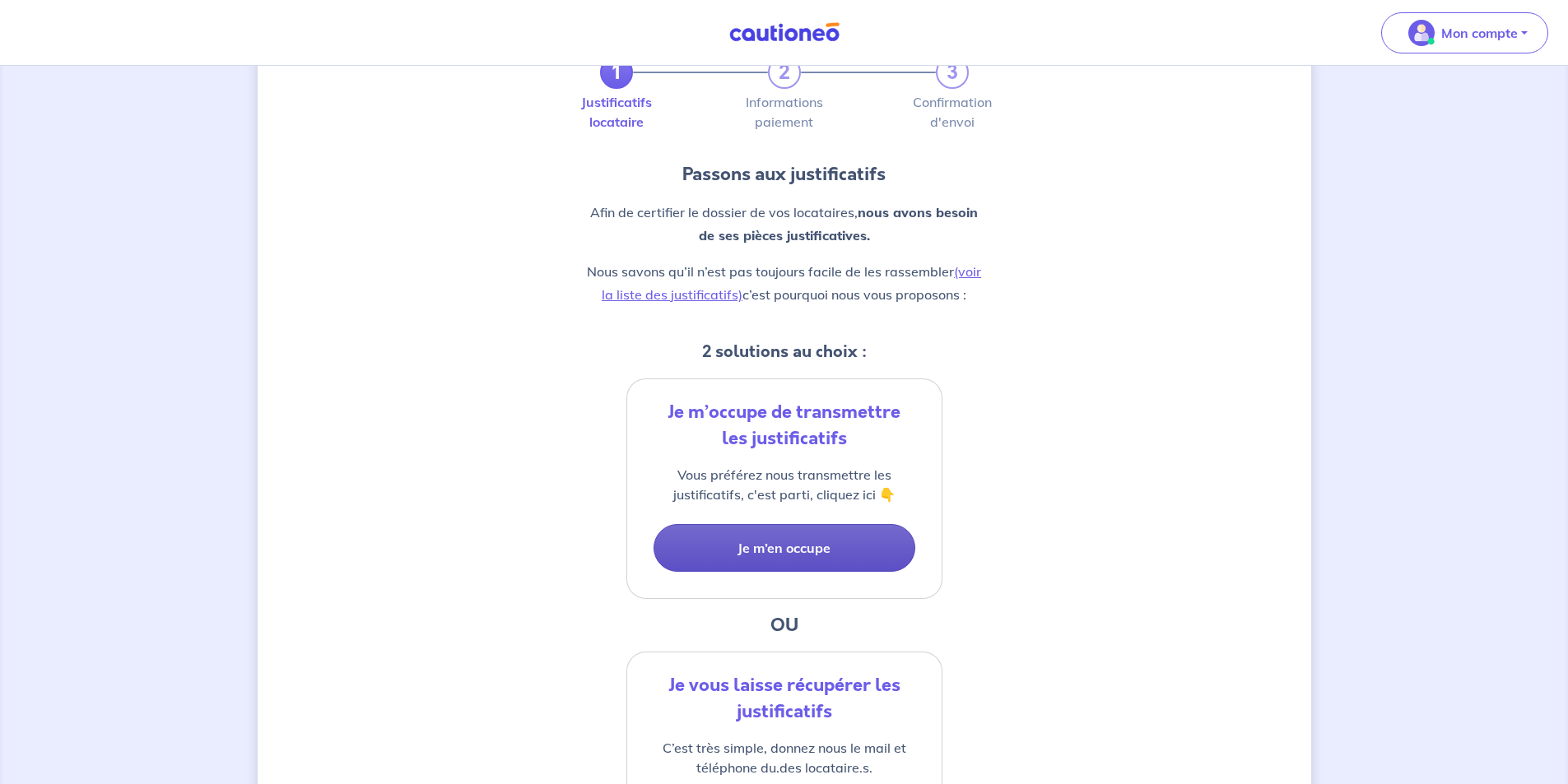
click at [746, 553] on button "Je m’en occupe" at bounding box center [784, 548] width 262 height 48
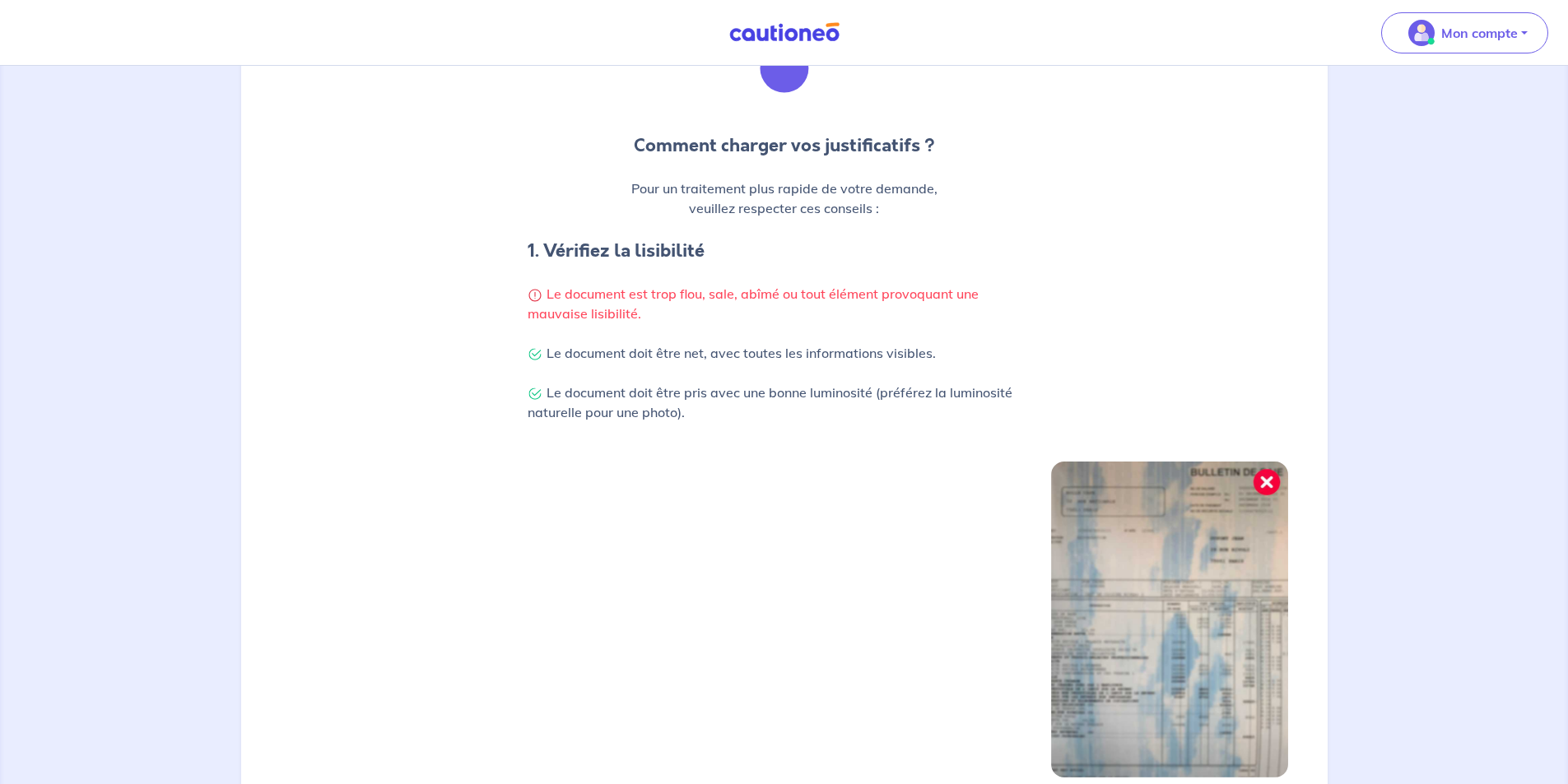
scroll to position [394, 0]
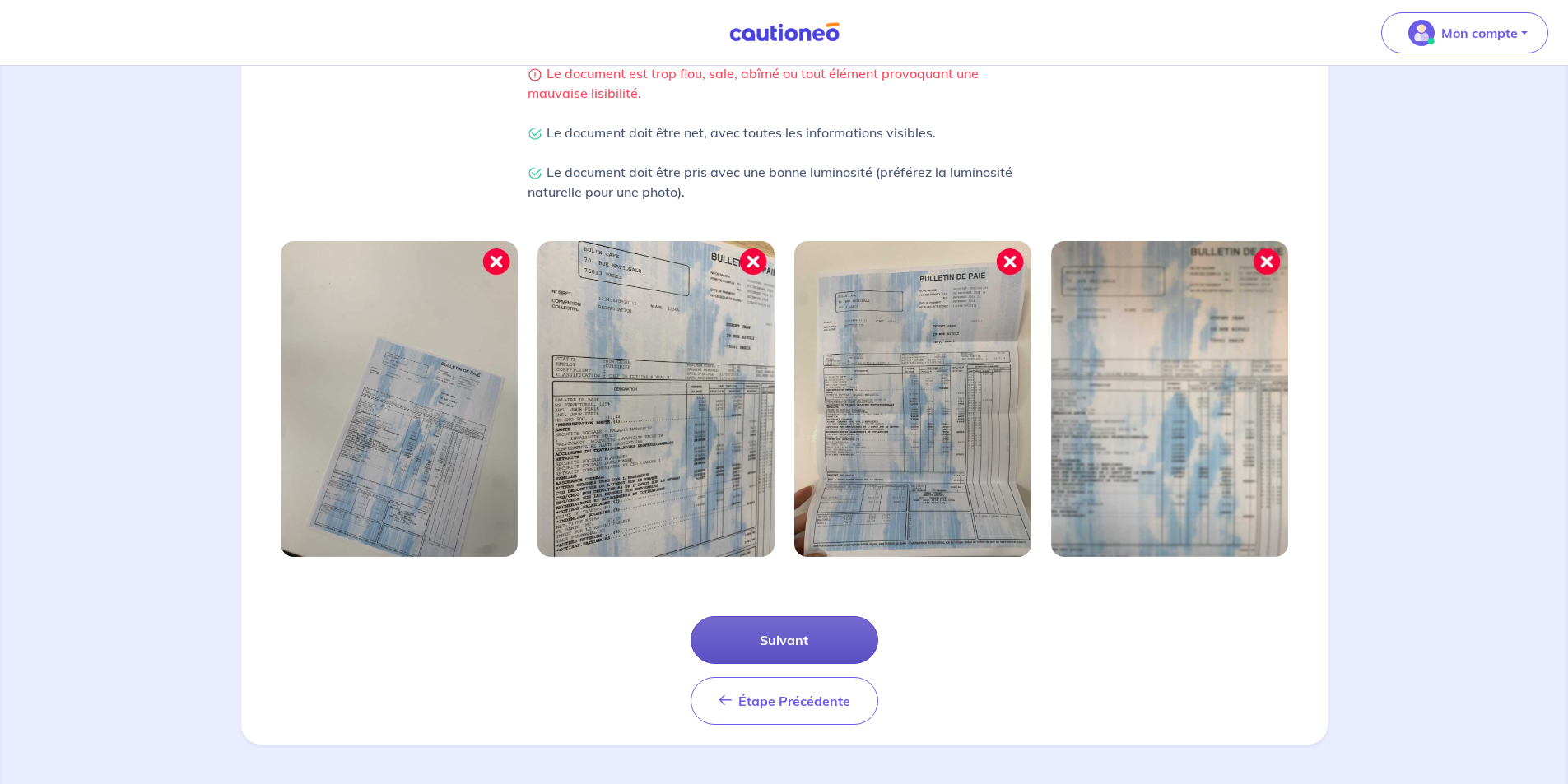
click at [793, 649] on button "Suivant" at bounding box center [784, 640] width 188 height 48
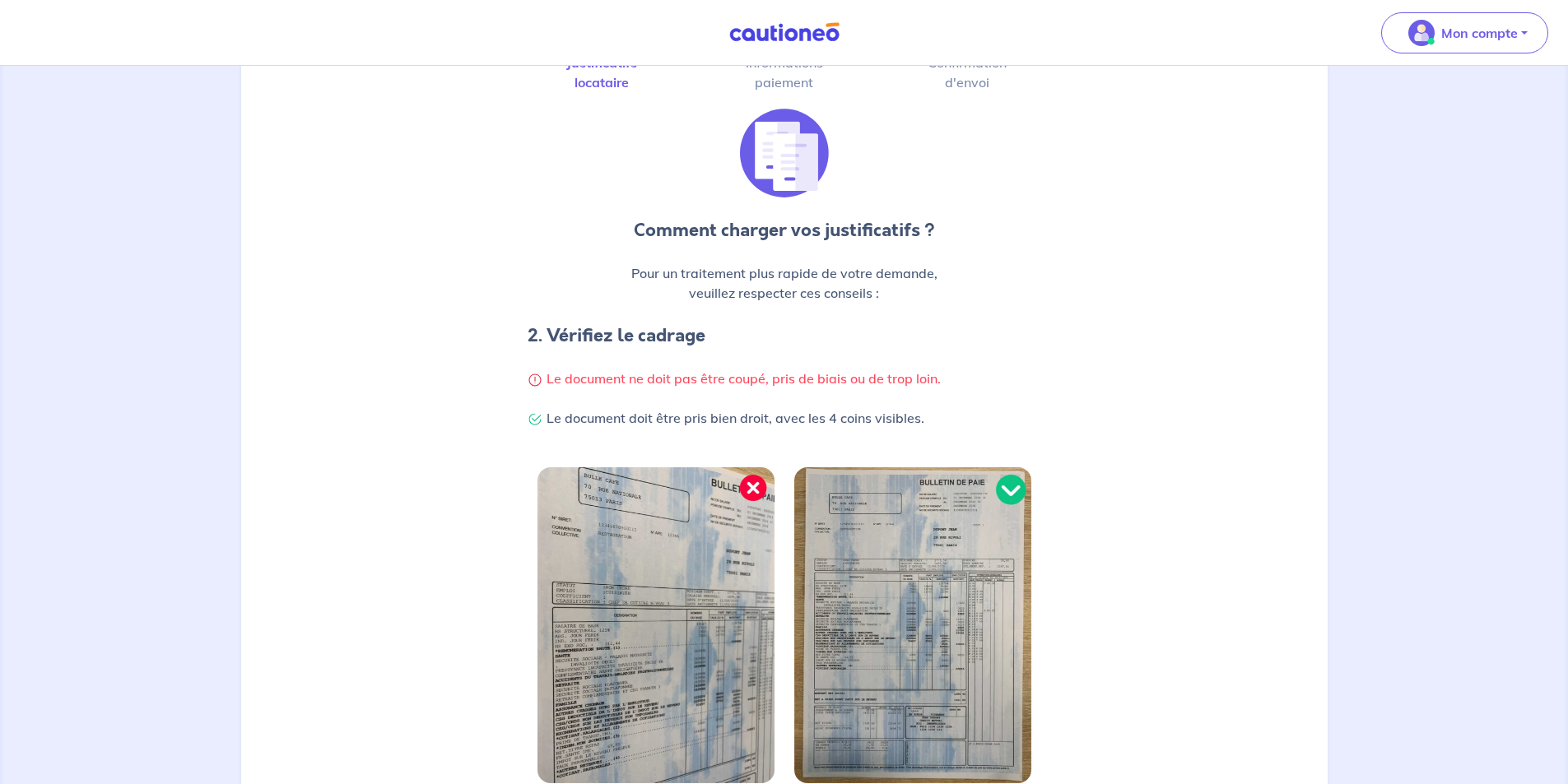
scroll to position [315, 0]
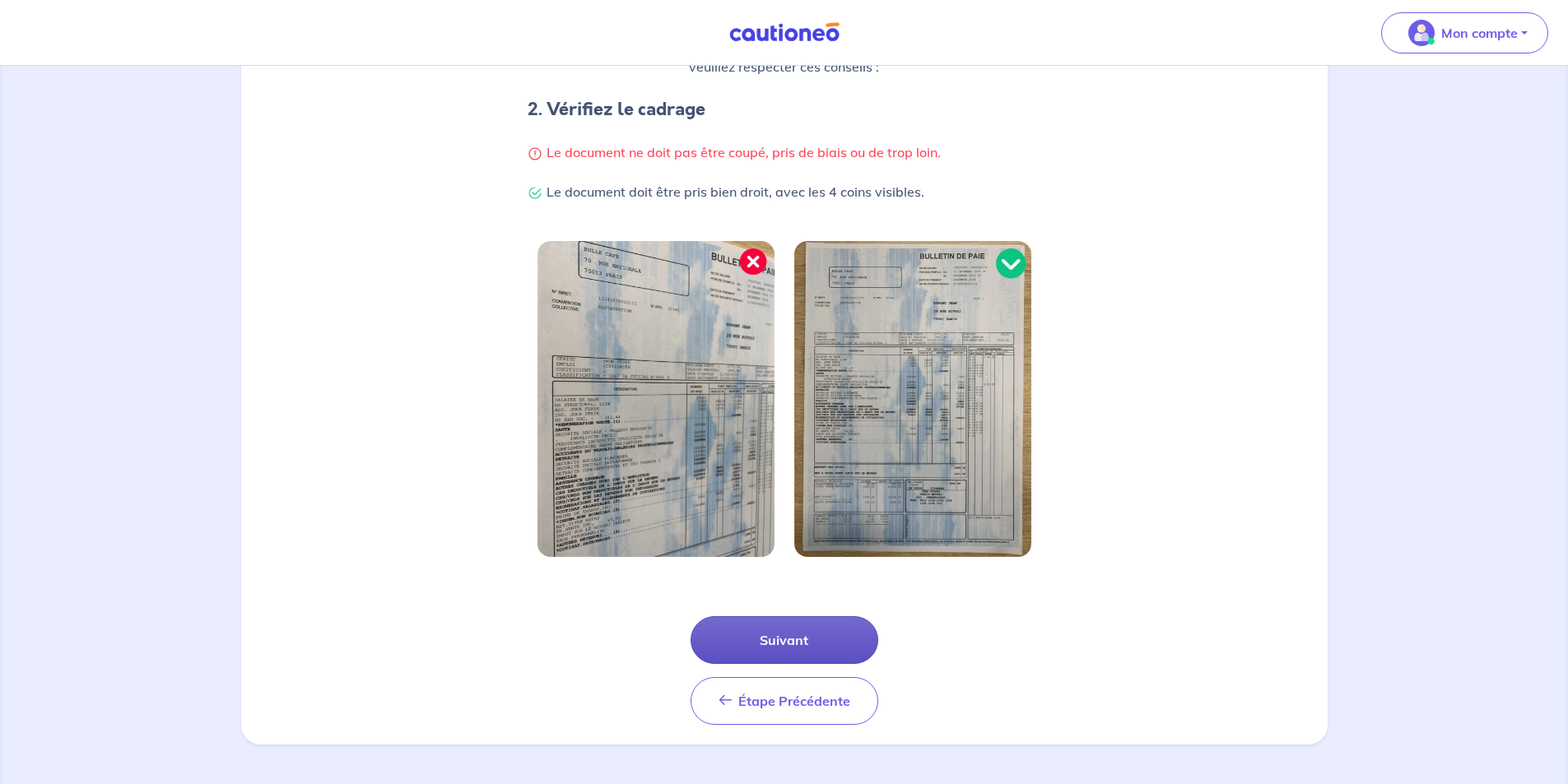
click at [778, 640] on button "Suivant" at bounding box center [784, 640] width 188 height 48
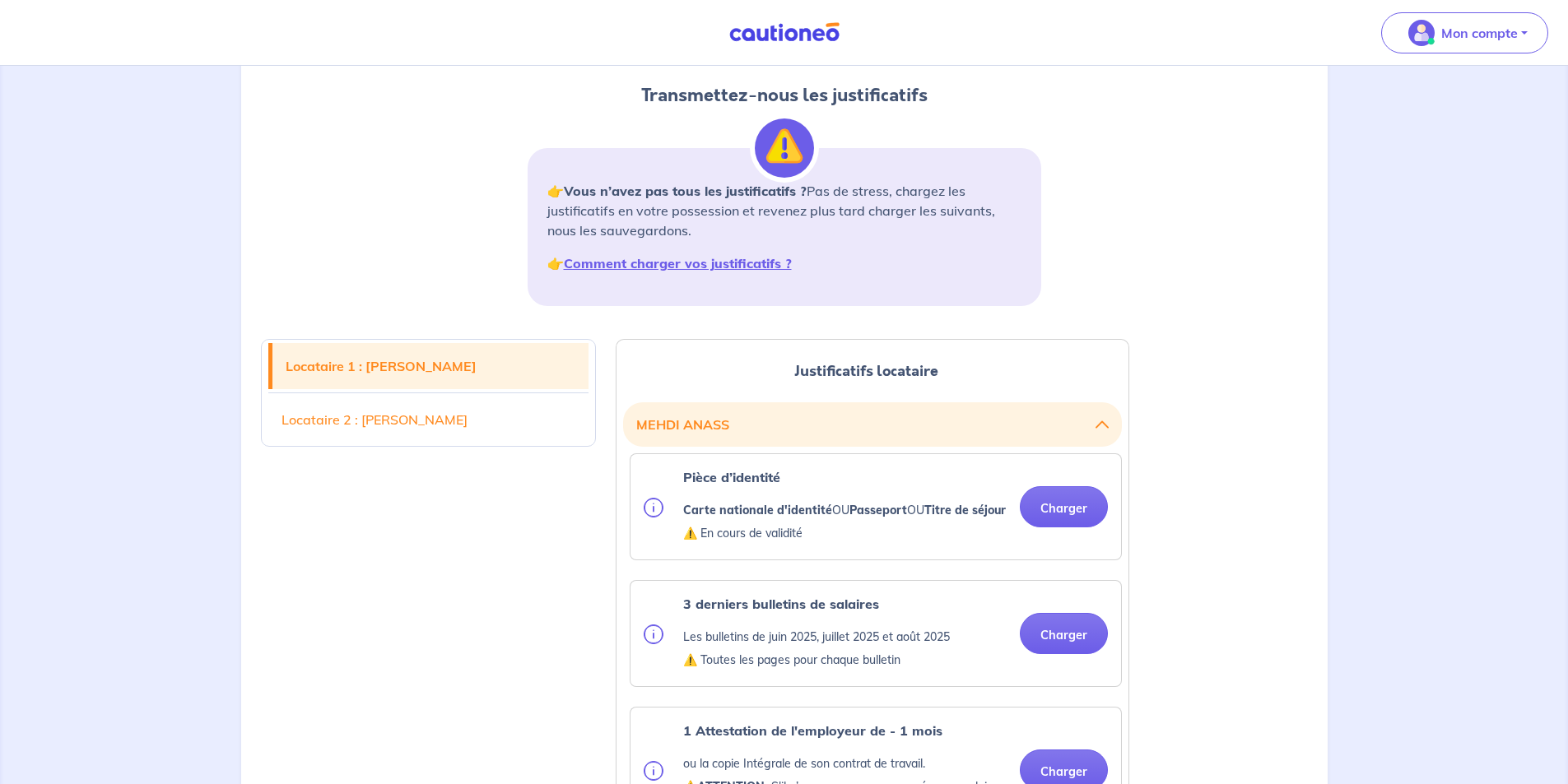
scroll to position [411, 0]
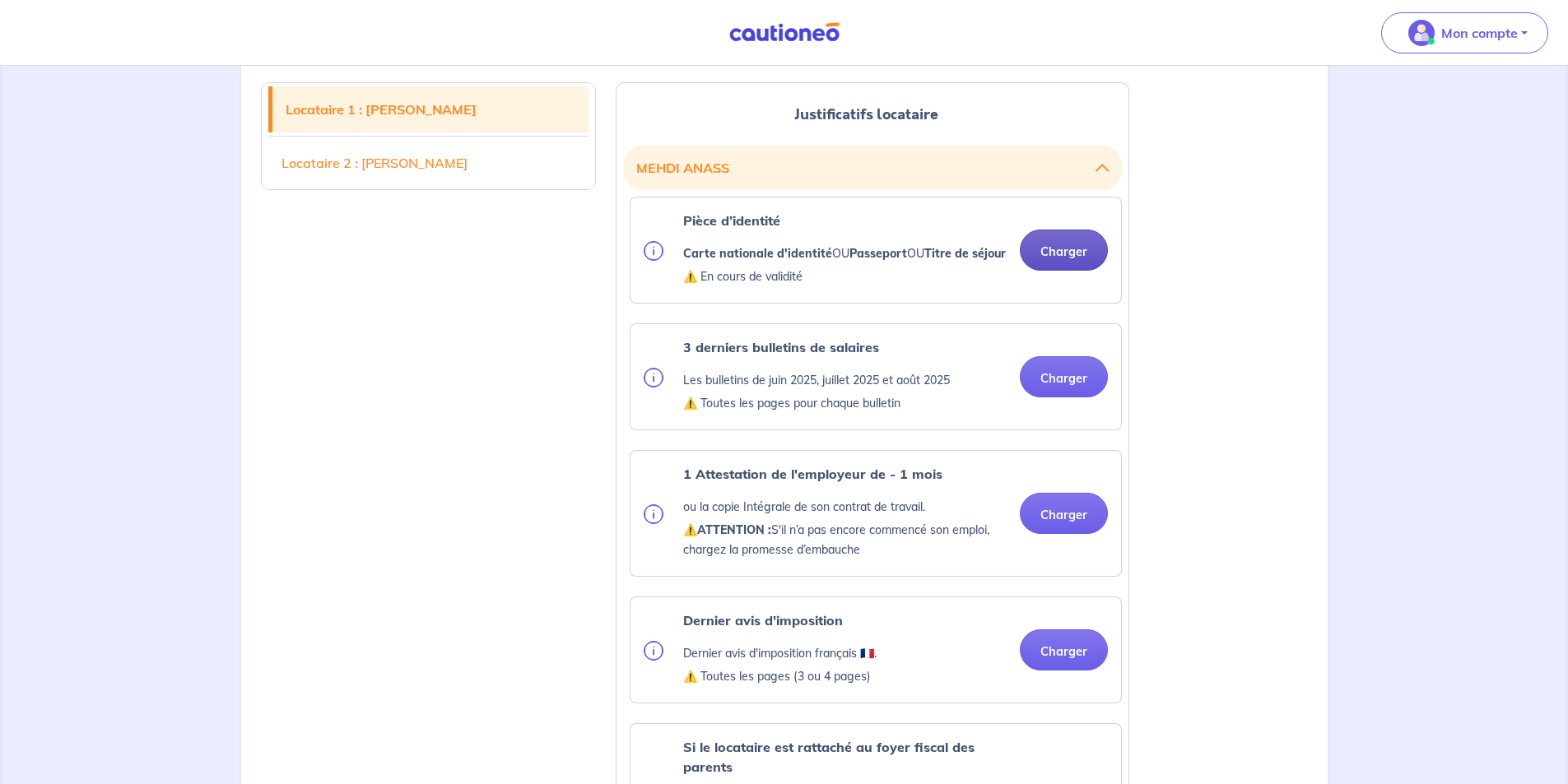
click at [1052, 262] on button "Charger" at bounding box center [1063, 250] width 88 height 41
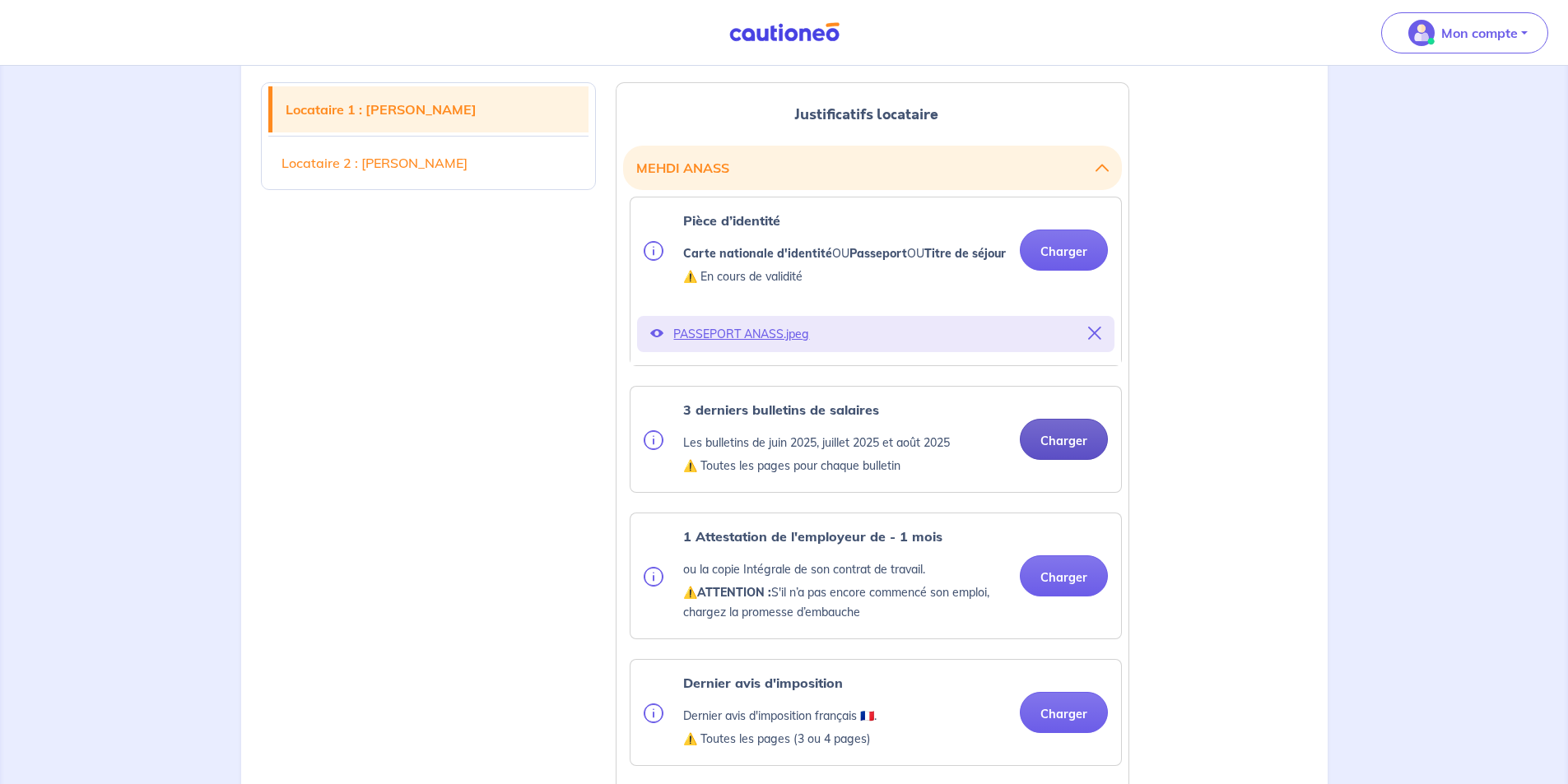
click at [1047, 401] on ul "Pièce d’identité Carte nationale d'identité OU Passeport OU Titre de séjour ⚠️ …" at bounding box center [873, 755] width 499 height 1117
click at [1066, 460] on button "Charger" at bounding box center [1063, 439] width 88 height 41
click at [1041, 452] on button "Charger" at bounding box center [1063, 439] width 88 height 41
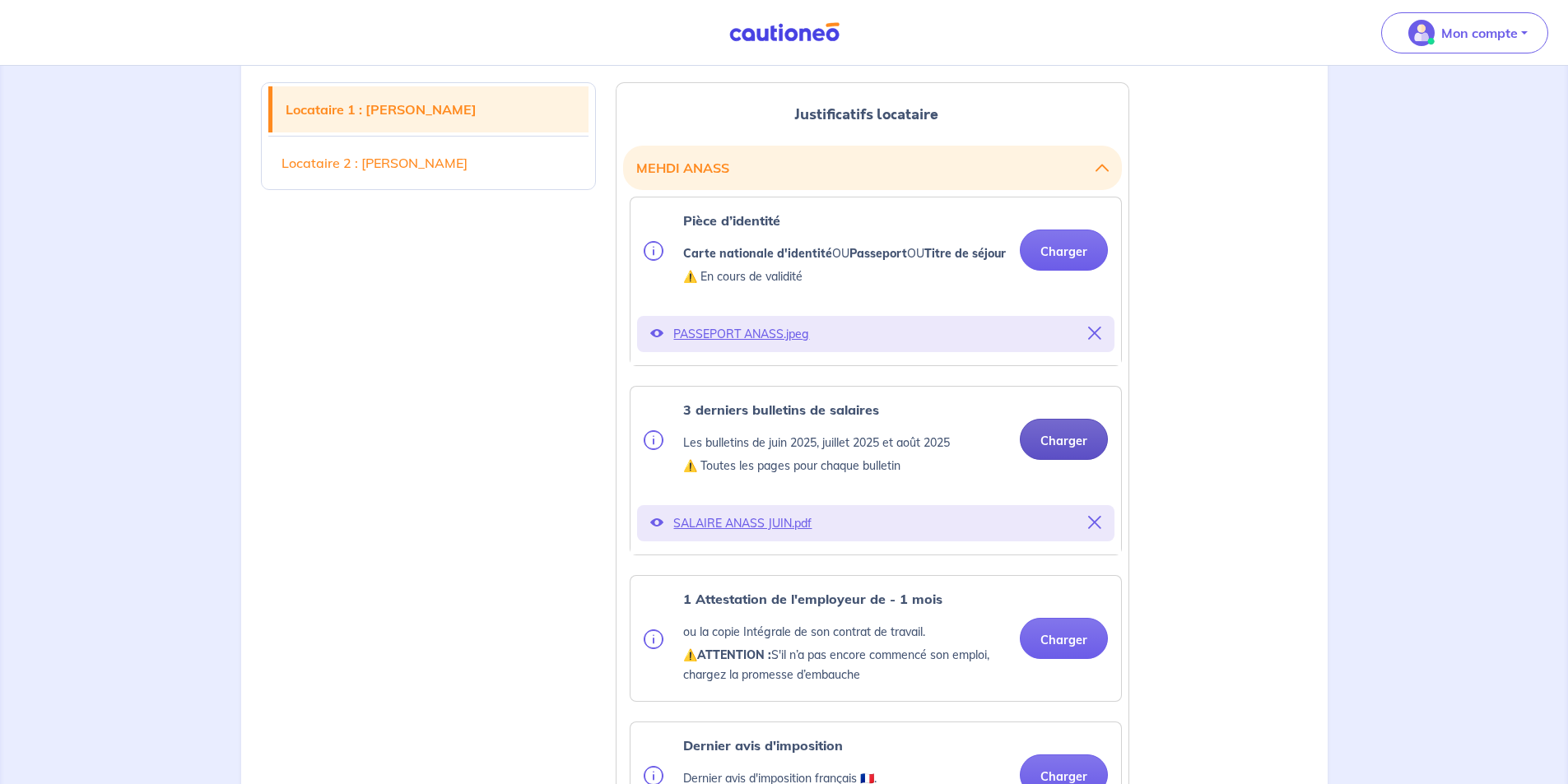
click at [1049, 460] on button "Charger" at bounding box center [1063, 439] width 88 height 41
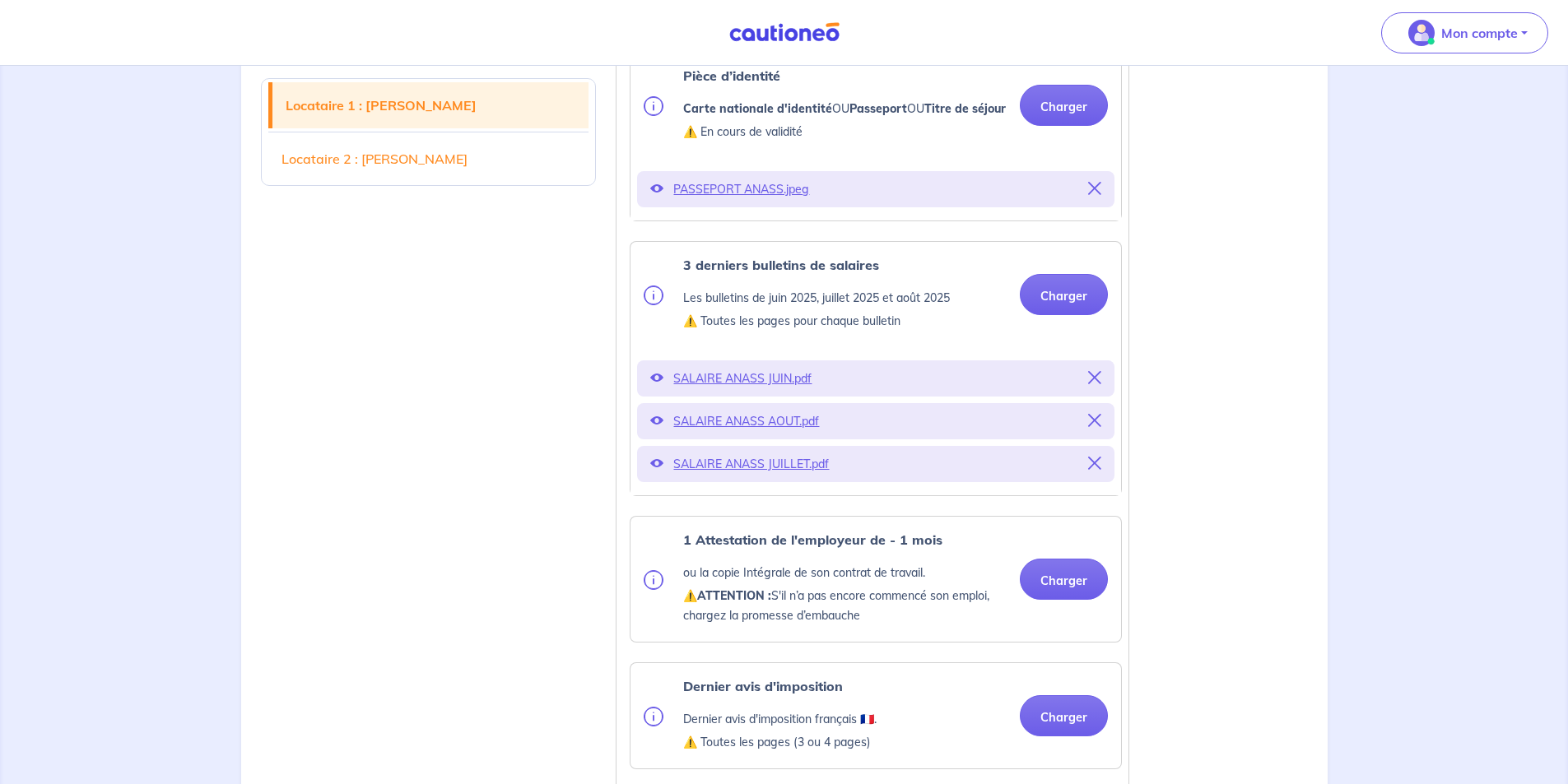
scroll to position [576, 0]
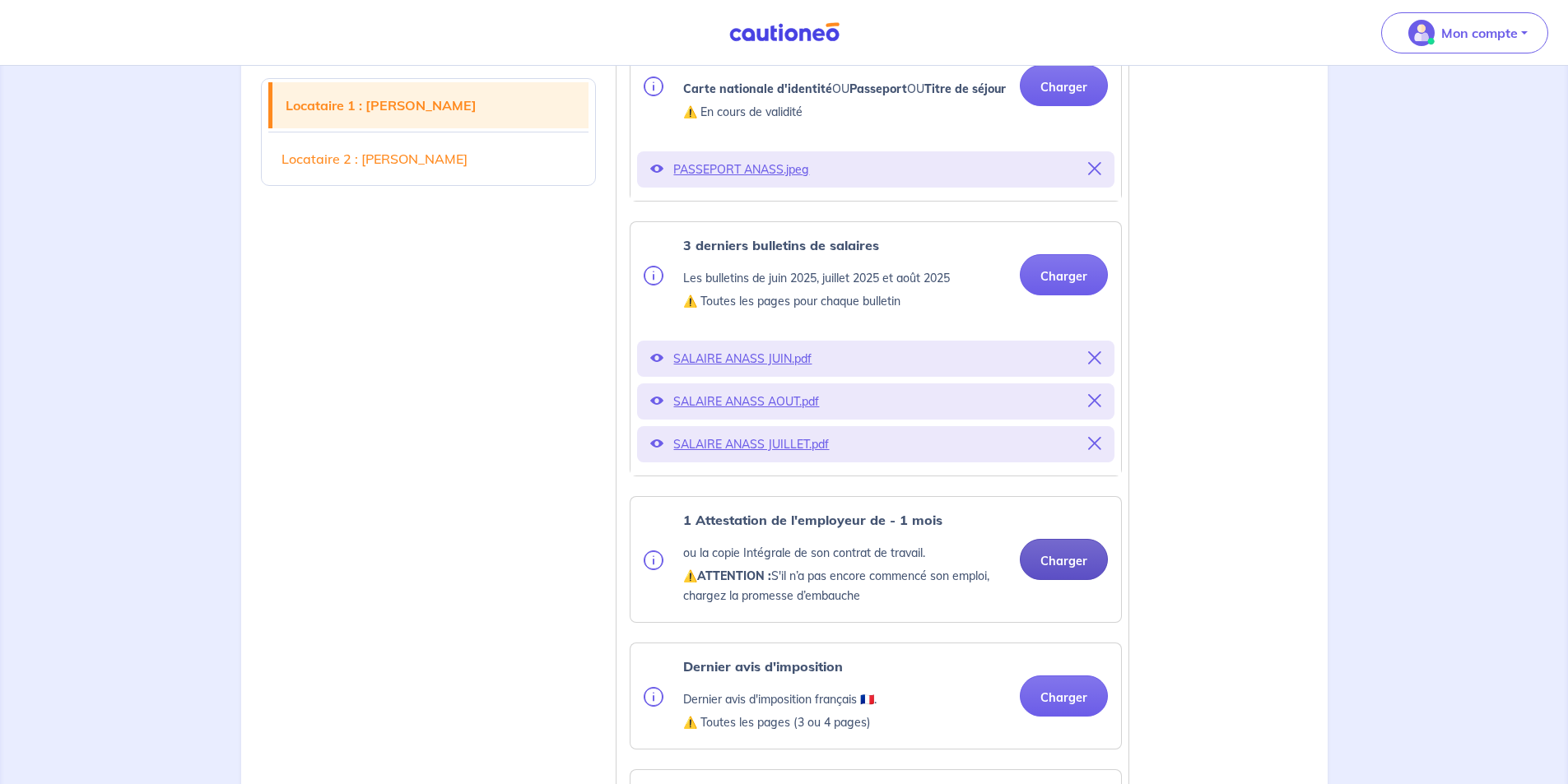
click at [1061, 580] on button "Charger" at bounding box center [1063, 559] width 88 height 41
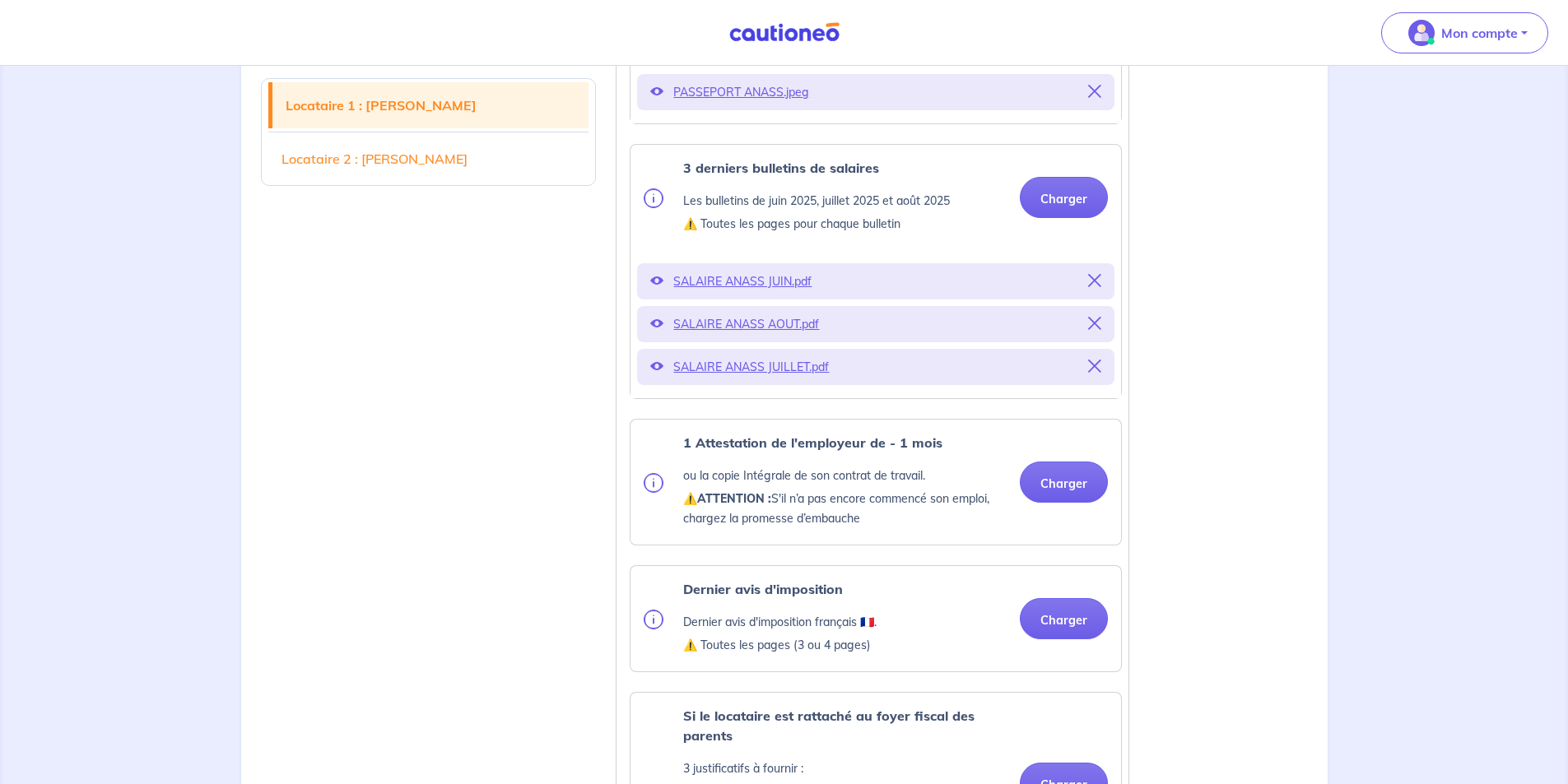
scroll to position [822, 0]
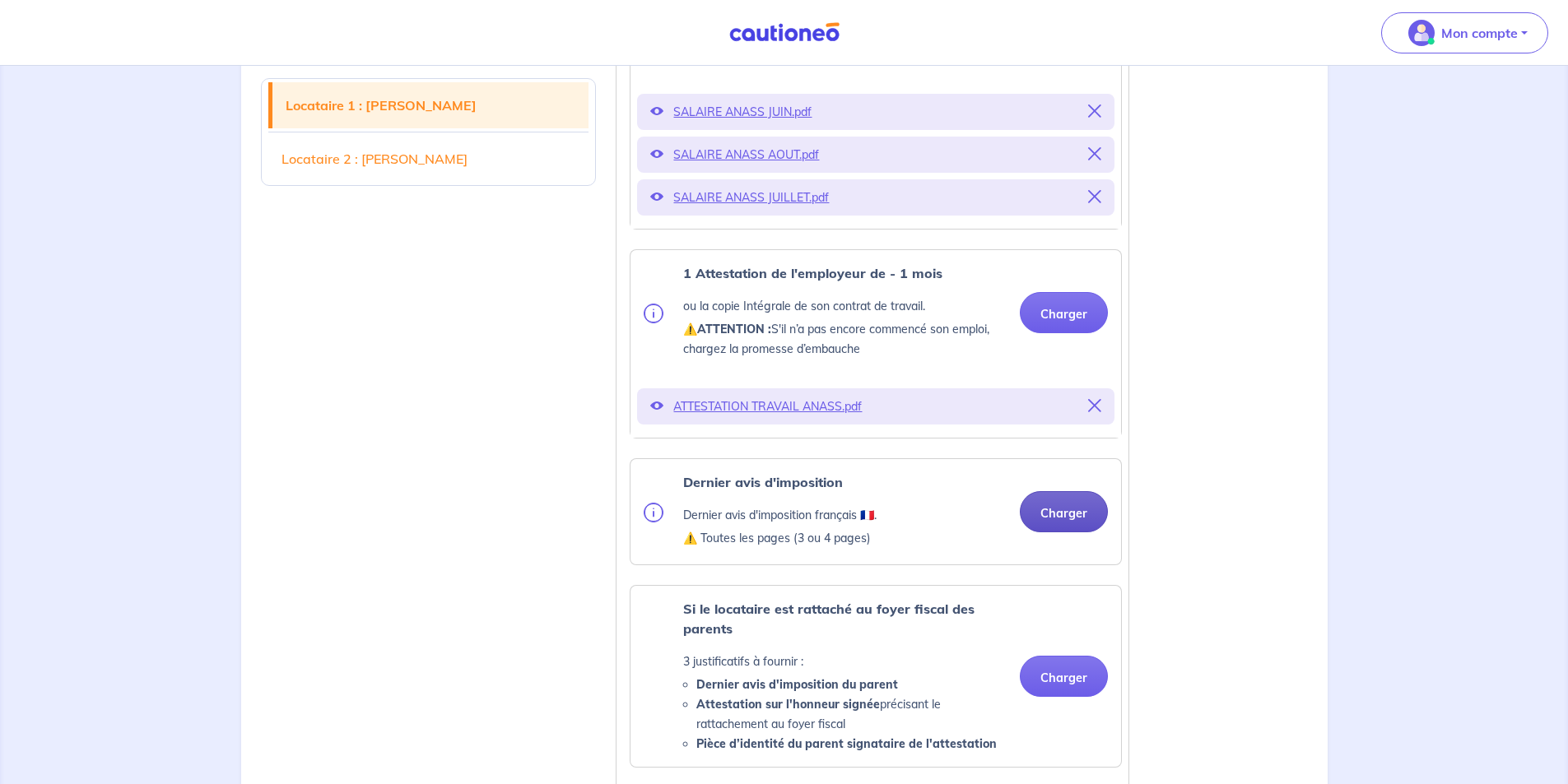
click at [1053, 465] on ul "Pièce d’identité Carte nationale d'identité OU Passeport OU Titre de séjour ⚠️ …" at bounding box center [873, 449] width 499 height 1328
click at [1065, 527] on button "Charger" at bounding box center [1063, 512] width 88 height 41
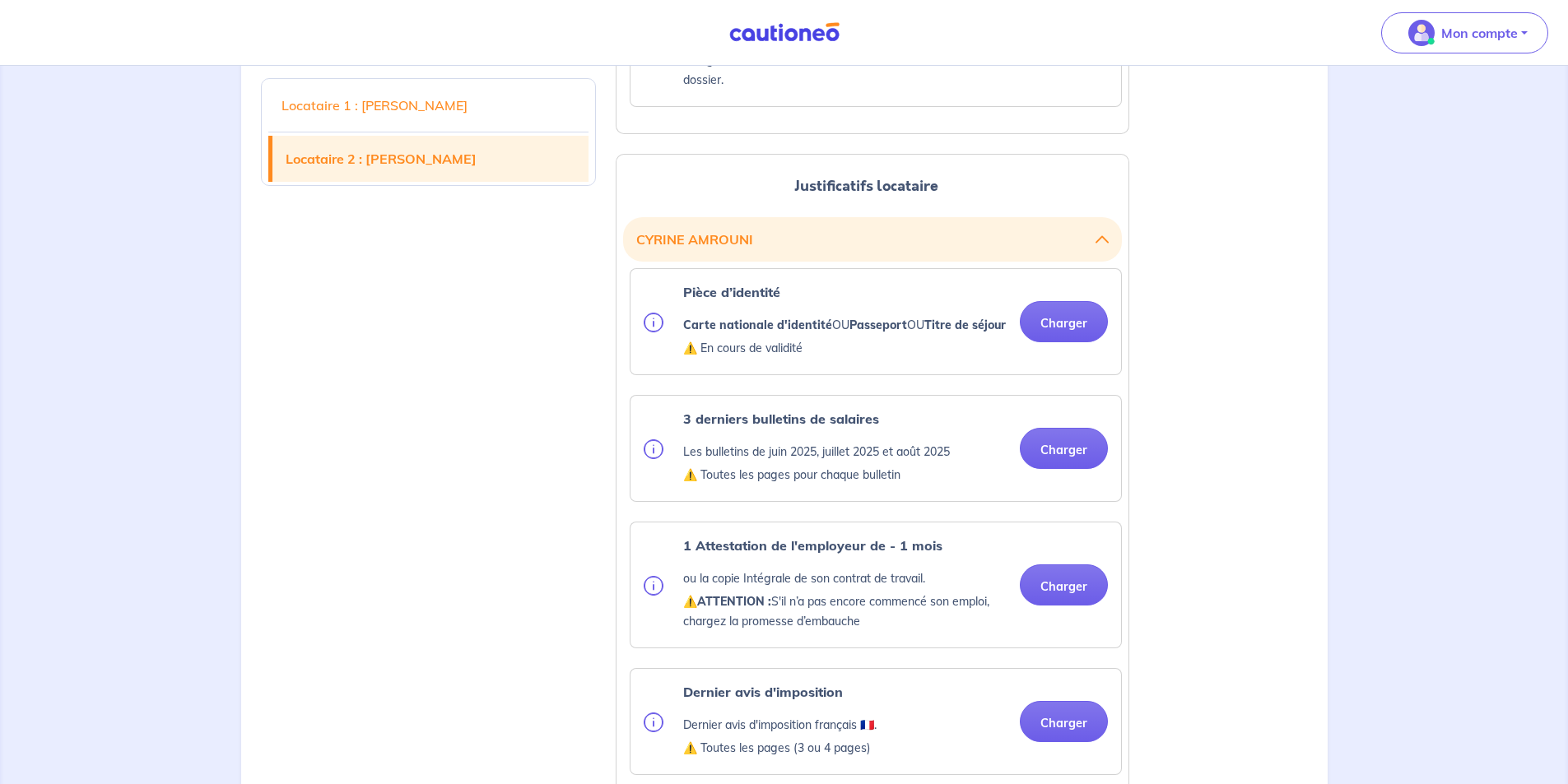
scroll to position [1892, 0]
click at [1070, 342] on button "Charger" at bounding box center [1063, 320] width 88 height 41
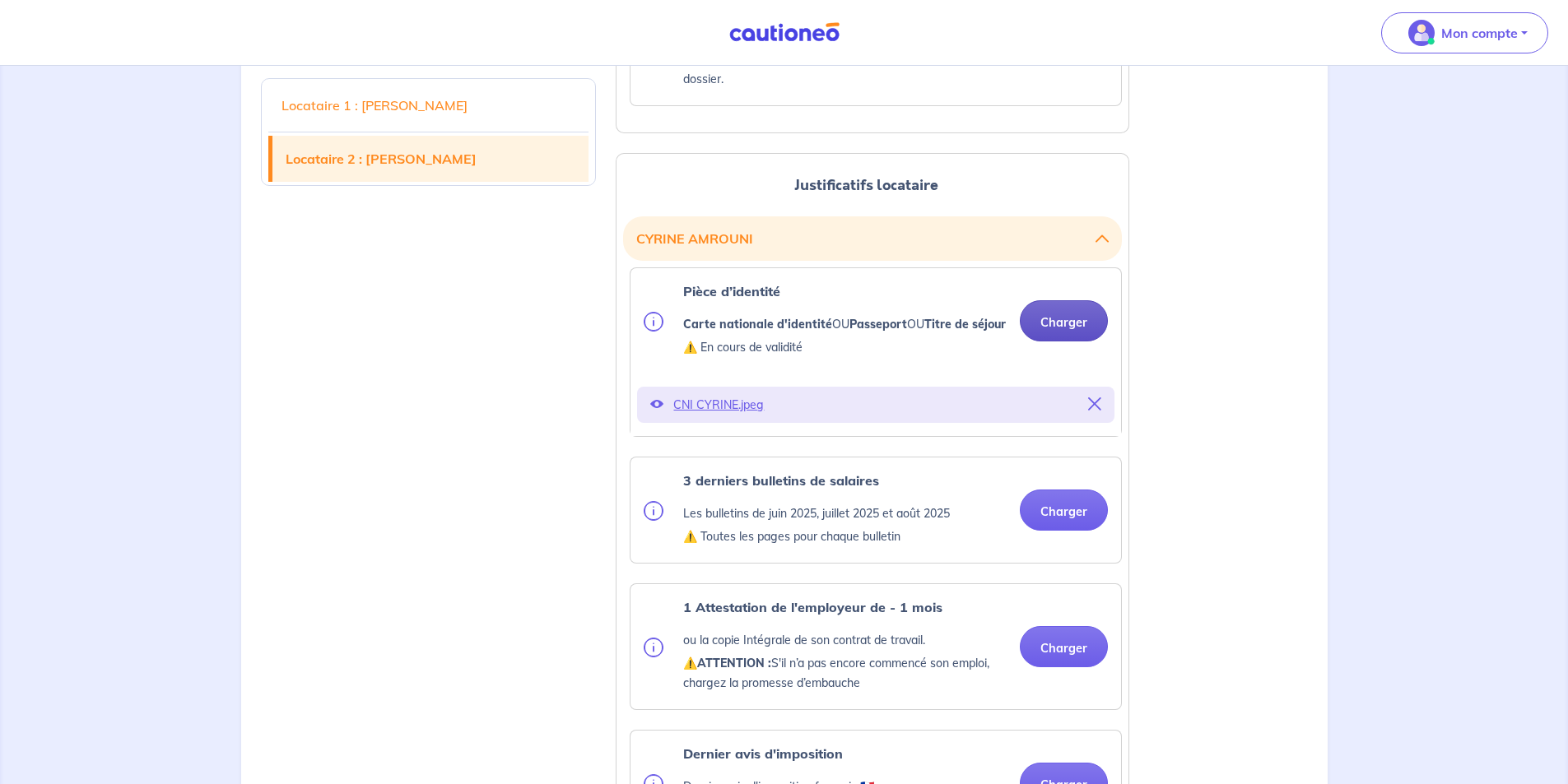
click at [1080, 342] on button "Charger" at bounding box center [1063, 320] width 88 height 41
click at [1050, 530] on button "Charger" at bounding box center [1063, 510] width 88 height 41
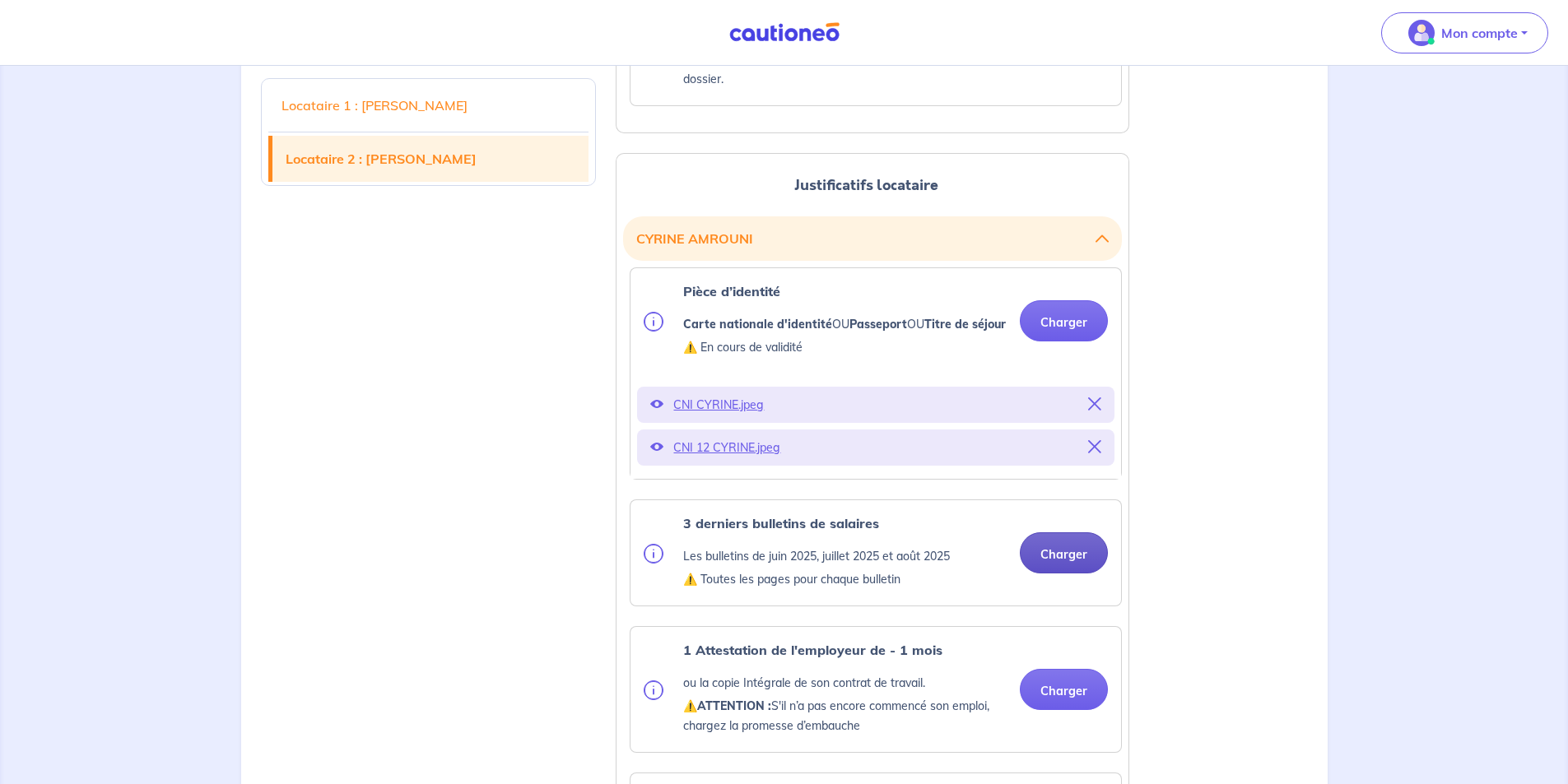
click at [1057, 573] on button "Charger" at bounding box center [1063, 553] width 88 height 41
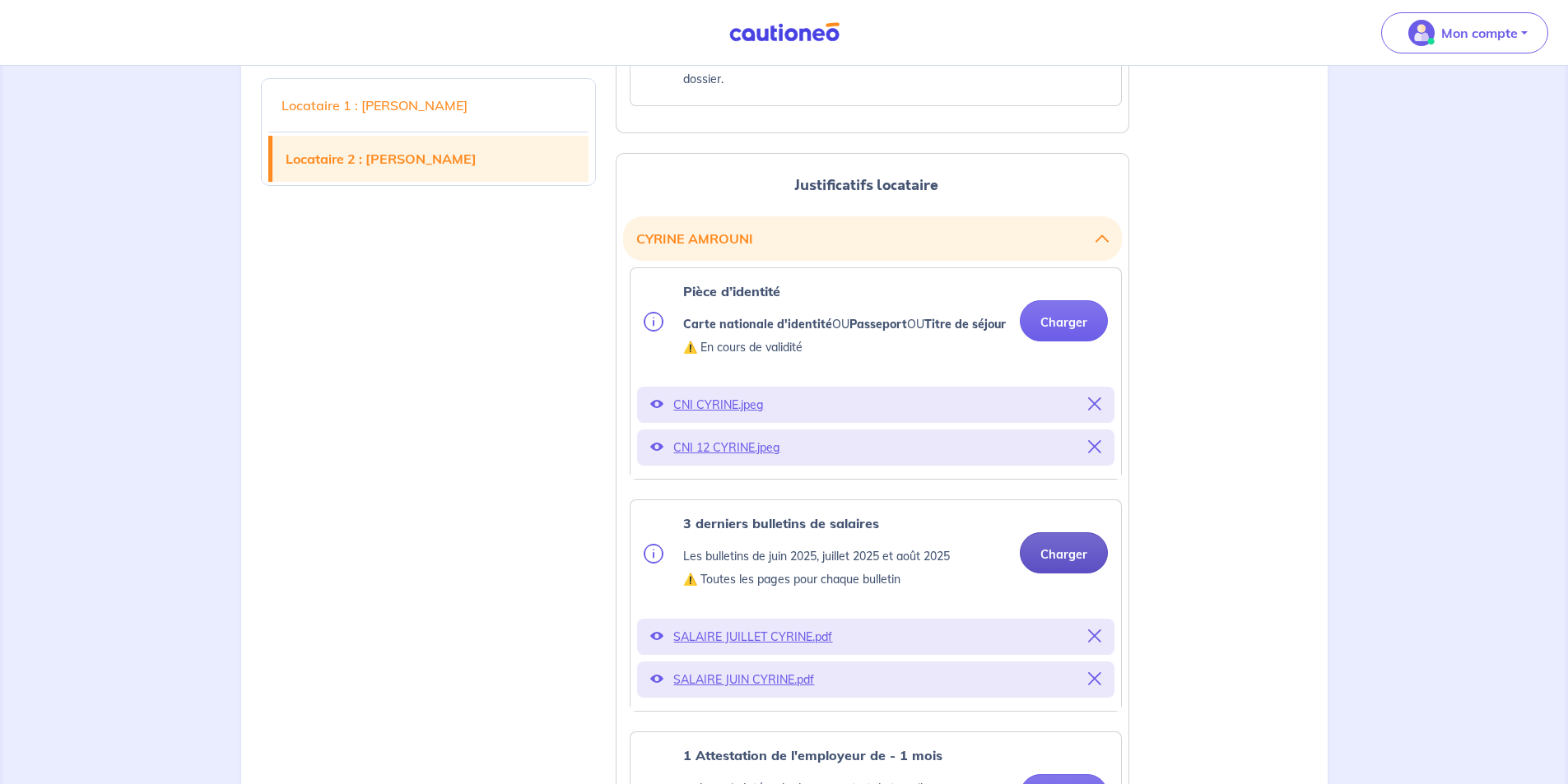
click at [1043, 573] on button "Charger" at bounding box center [1063, 553] width 88 height 41
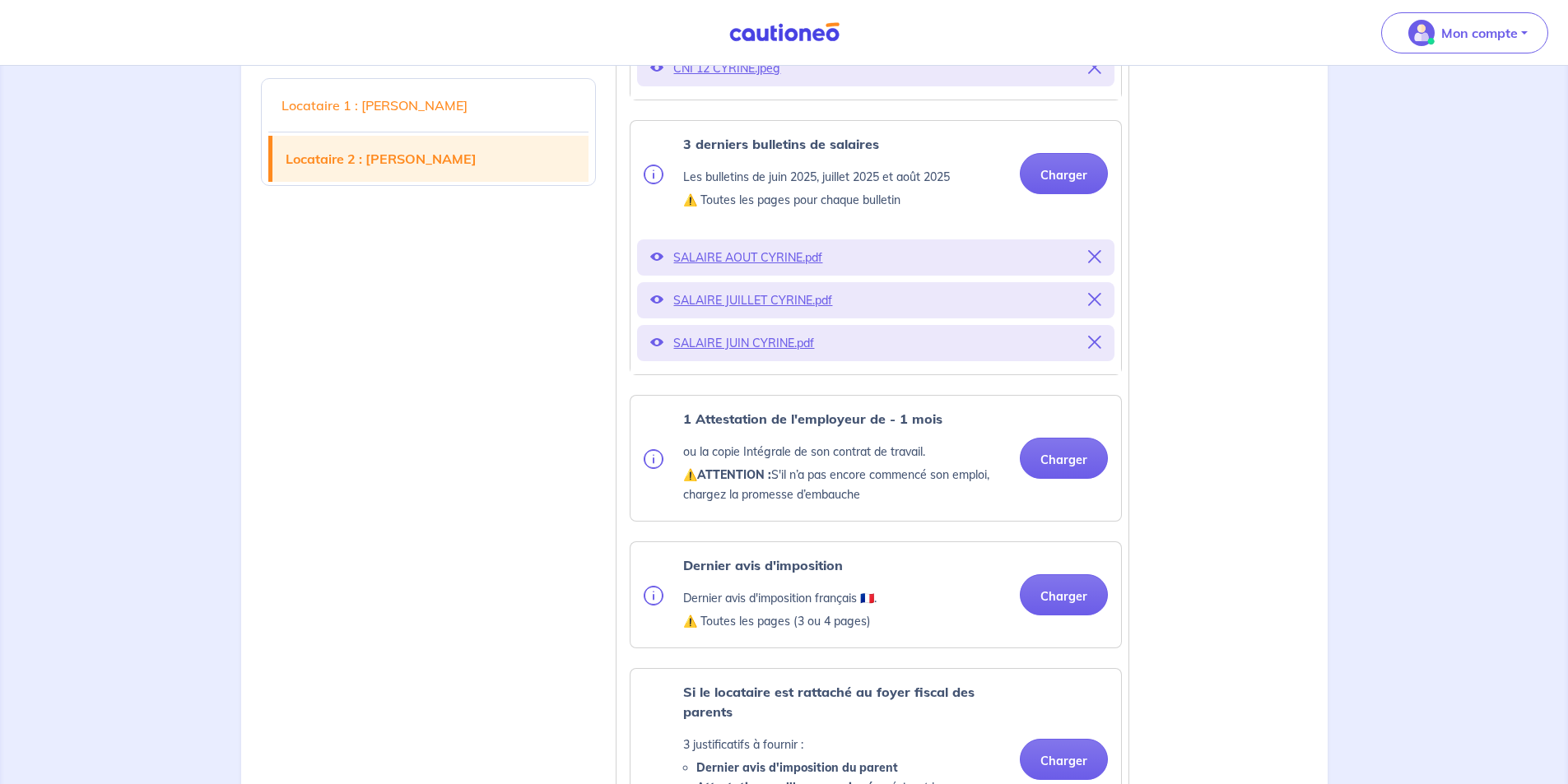
scroll to position [2303, 0]
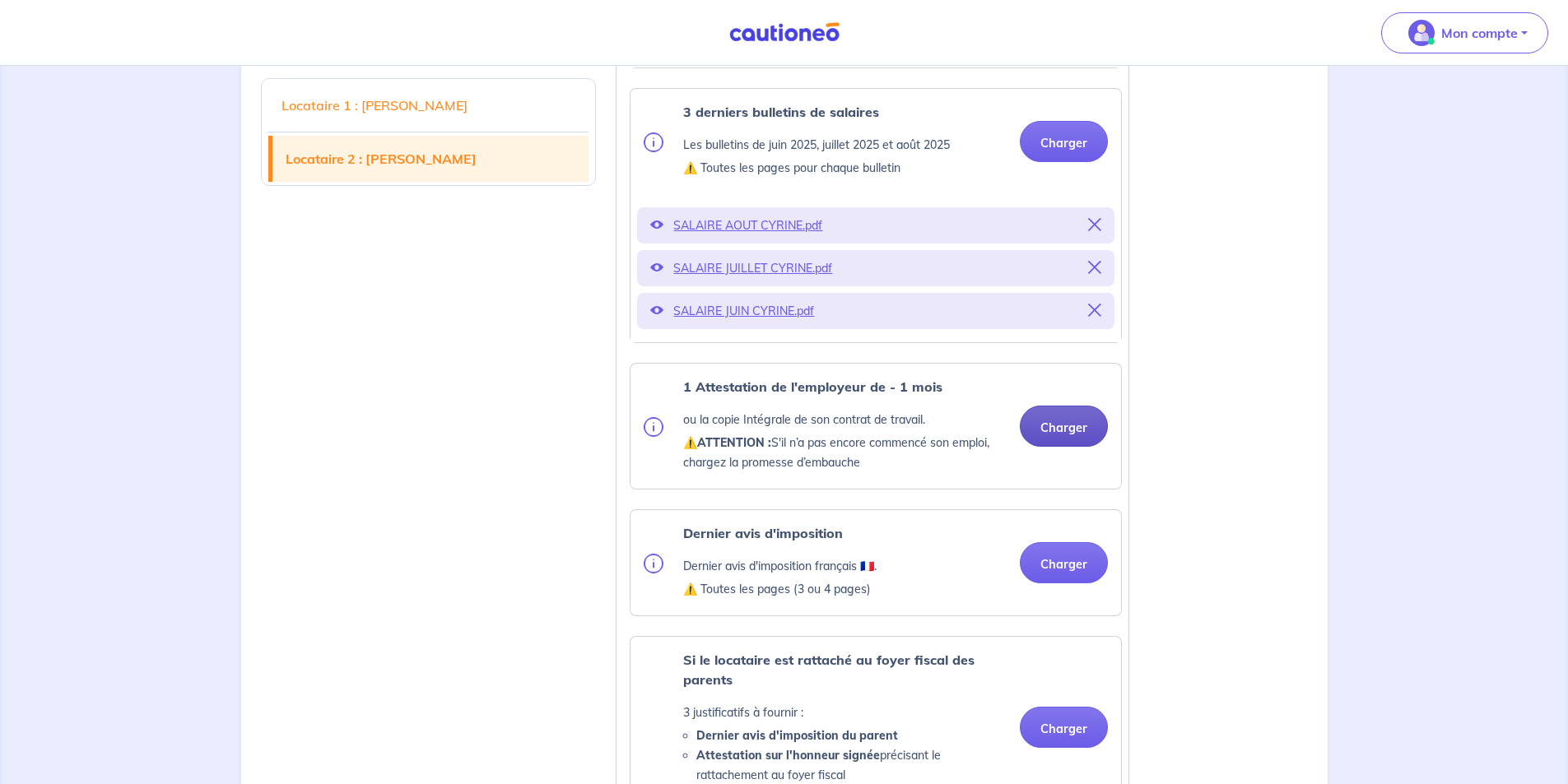
click at [1045, 447] on button "Charger" at bounding box center [1063, 426] width 88 height 41
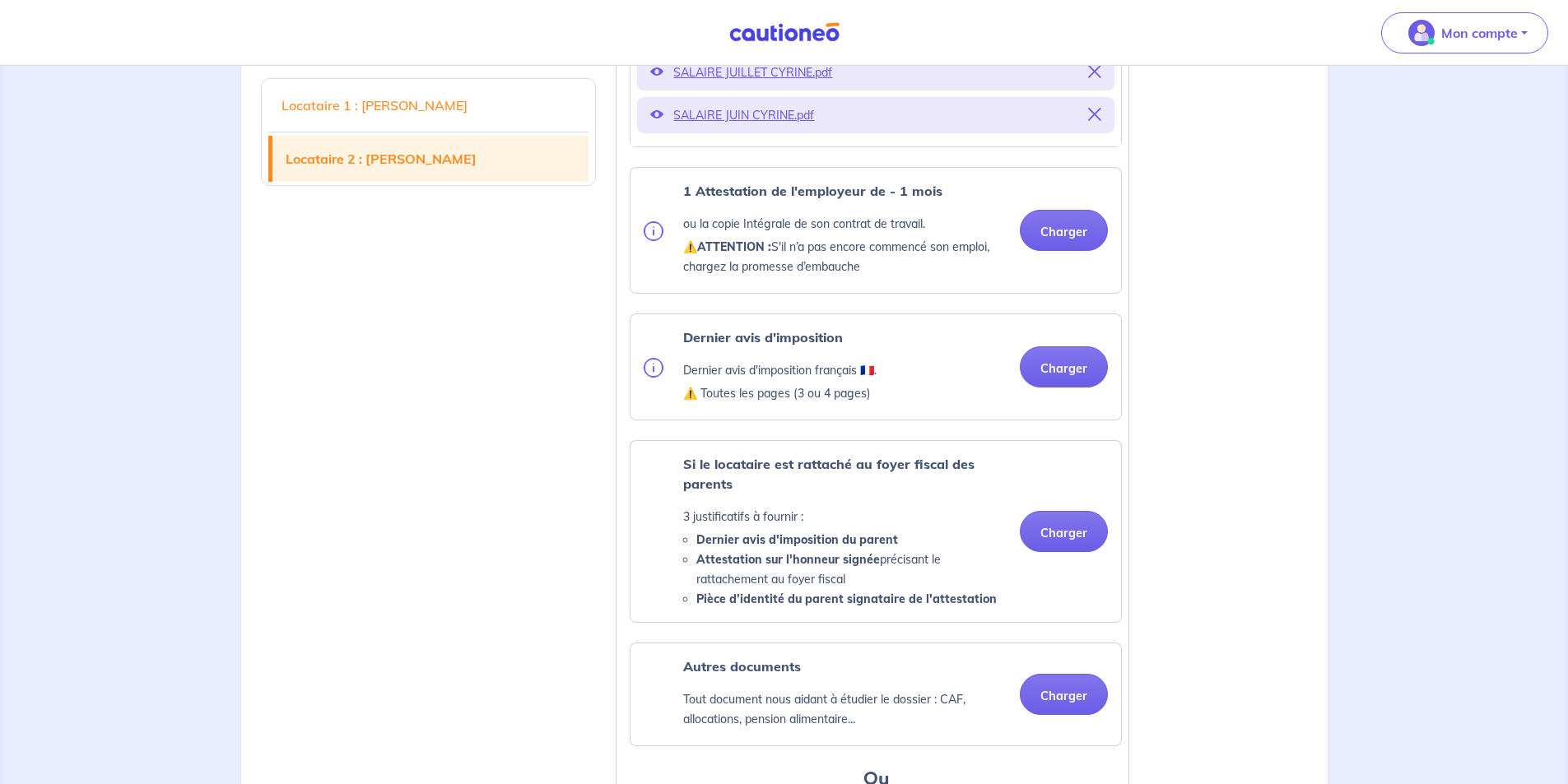
scroll to position [2550, 0]
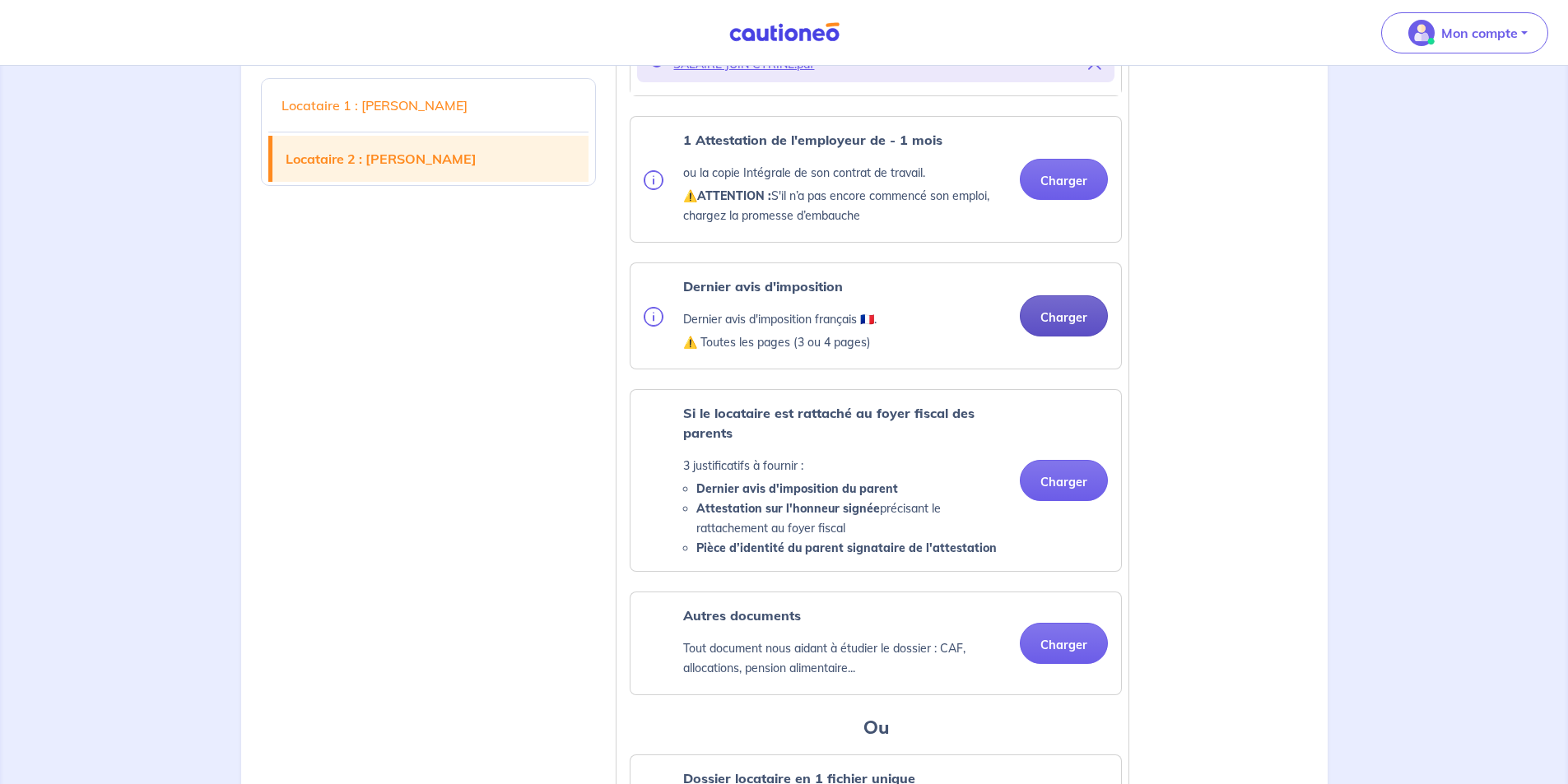
click at [1059, 336] on button "Charger" at bounding box center [1063, 316] width 88 height 41
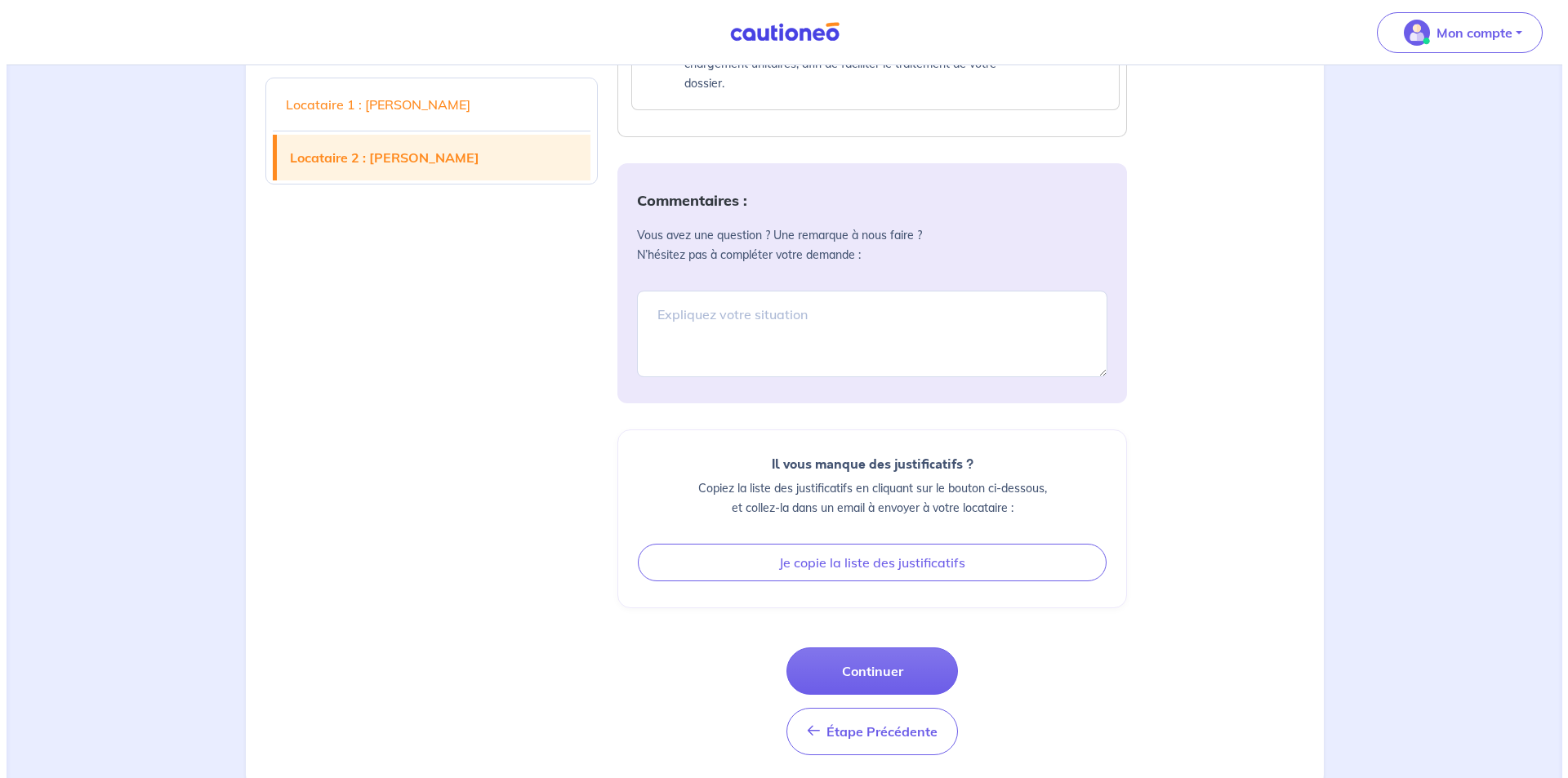
scroll to position [3509, 0]
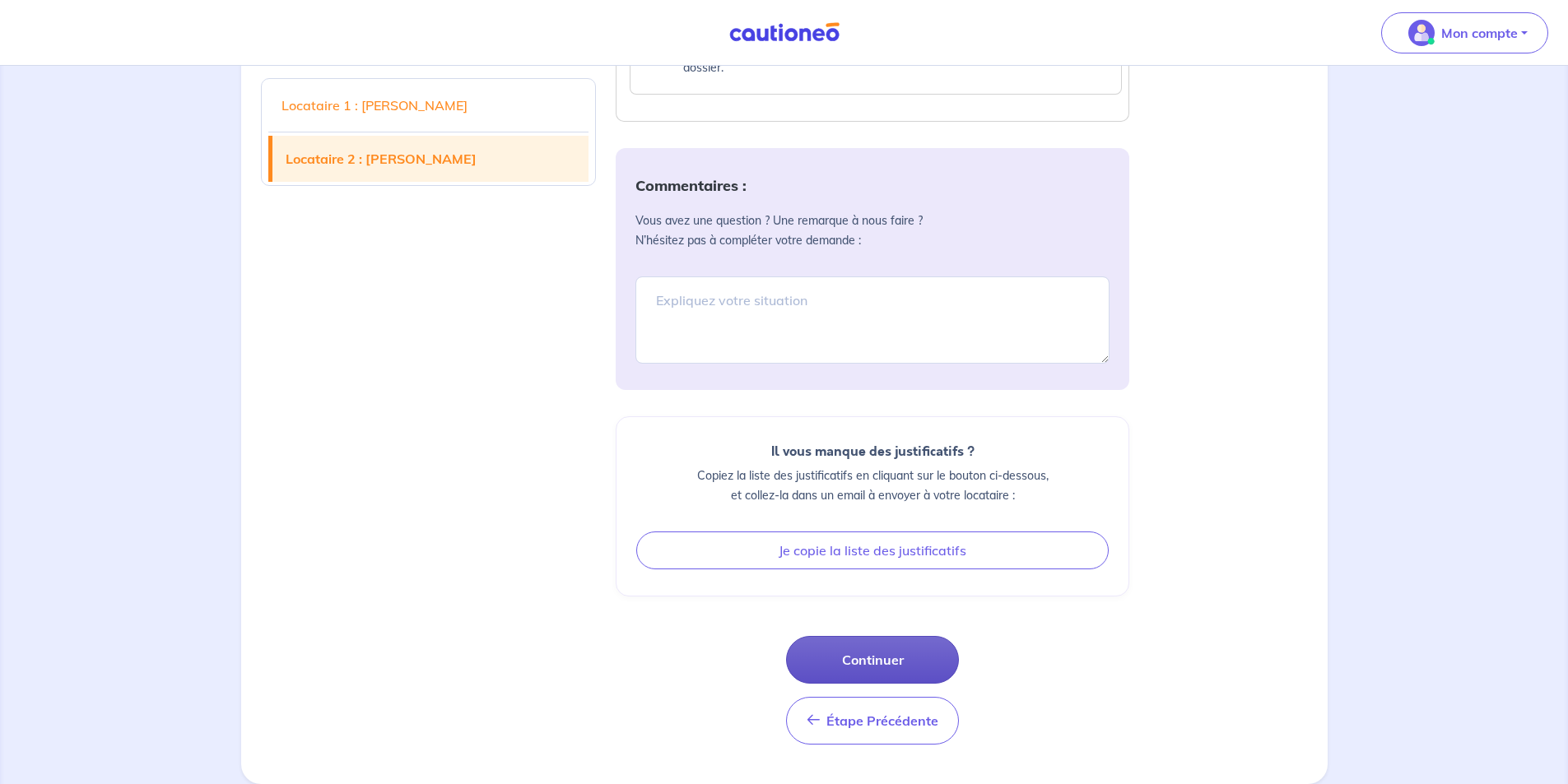
click at [857, 666] on button "Continuer" at bounding box center [873, 659] width 173 height 48
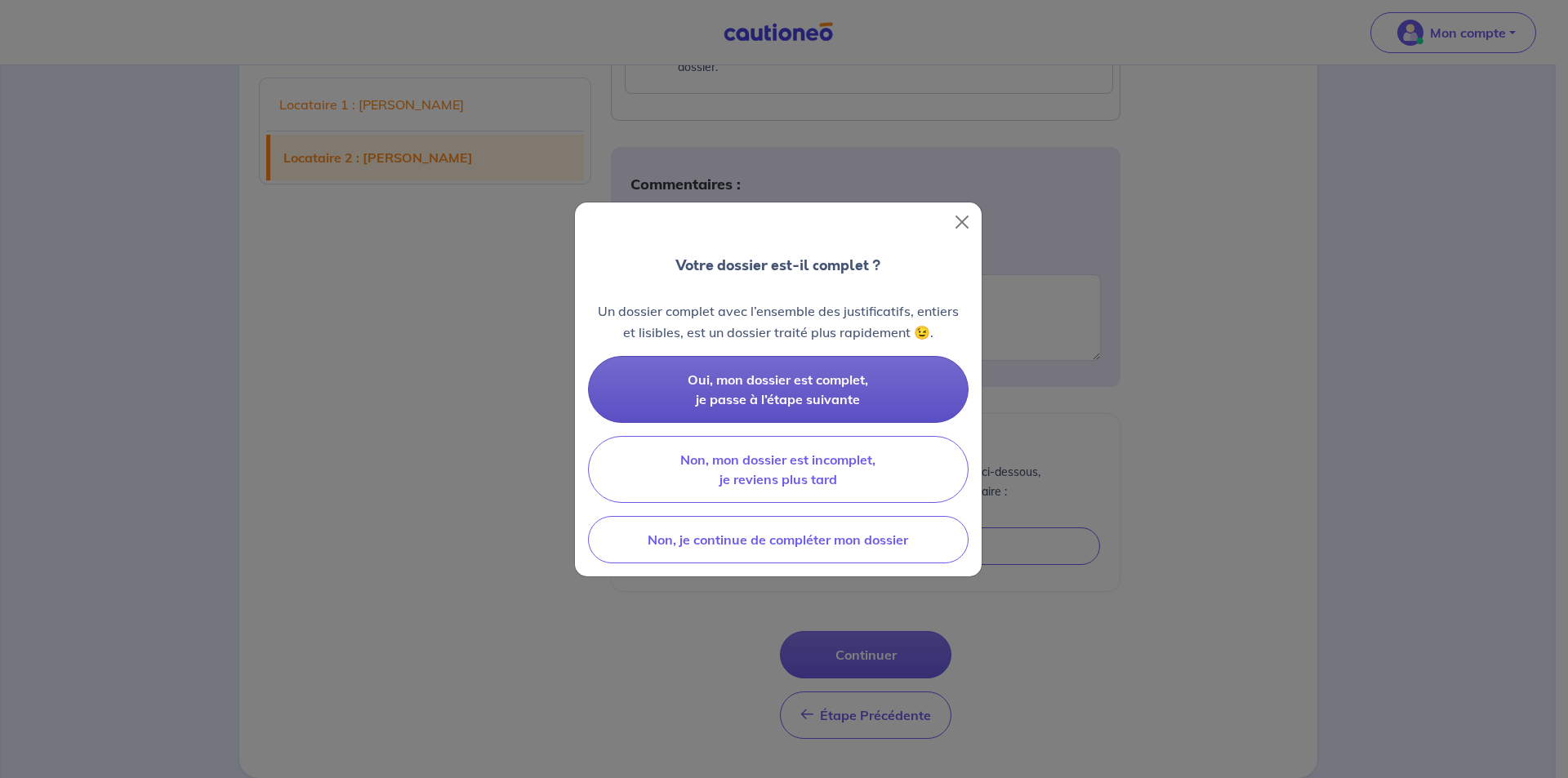
click at [758, 393] on span "Oui, mon dossier est complet, je passe à l’étape suivante" at bounding box center [777, 389] width 180 height 36
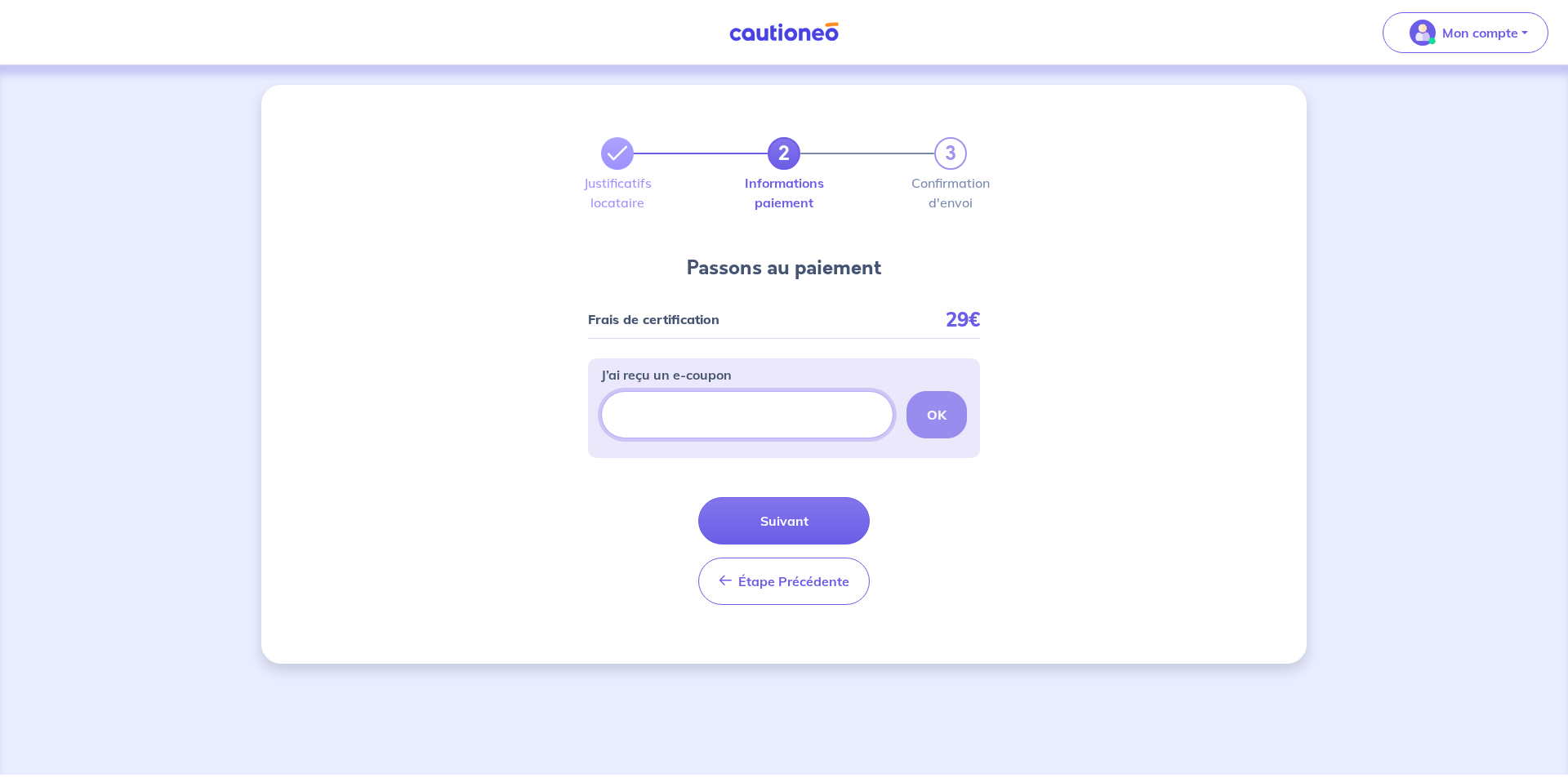
click at [715, 415] on input "J’ai reçu un e-coupon" at bounding box center [746, 415] width 292 height 48
click at [935, 419] on strong "OK" at bounding box center [936, 414] width 19 height 16
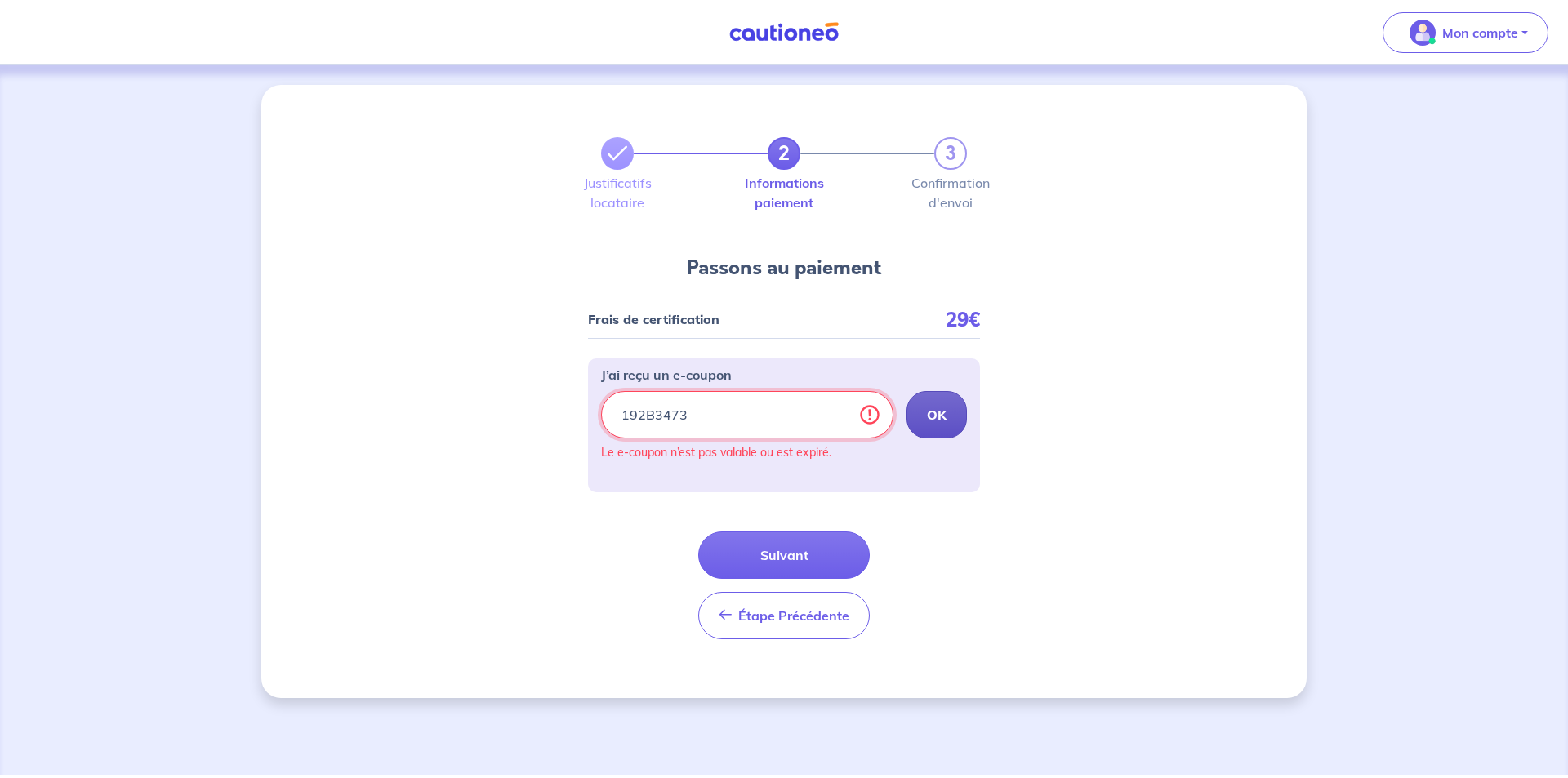
click at [701, 414] on input "192B3473" at bounding box center [746, 415] width 292 height 48
type input "1"
type input "ecoupon-192B3473"
click at [923, 414] on button "OK" at bounding box center [936, 415] width 60 height 48
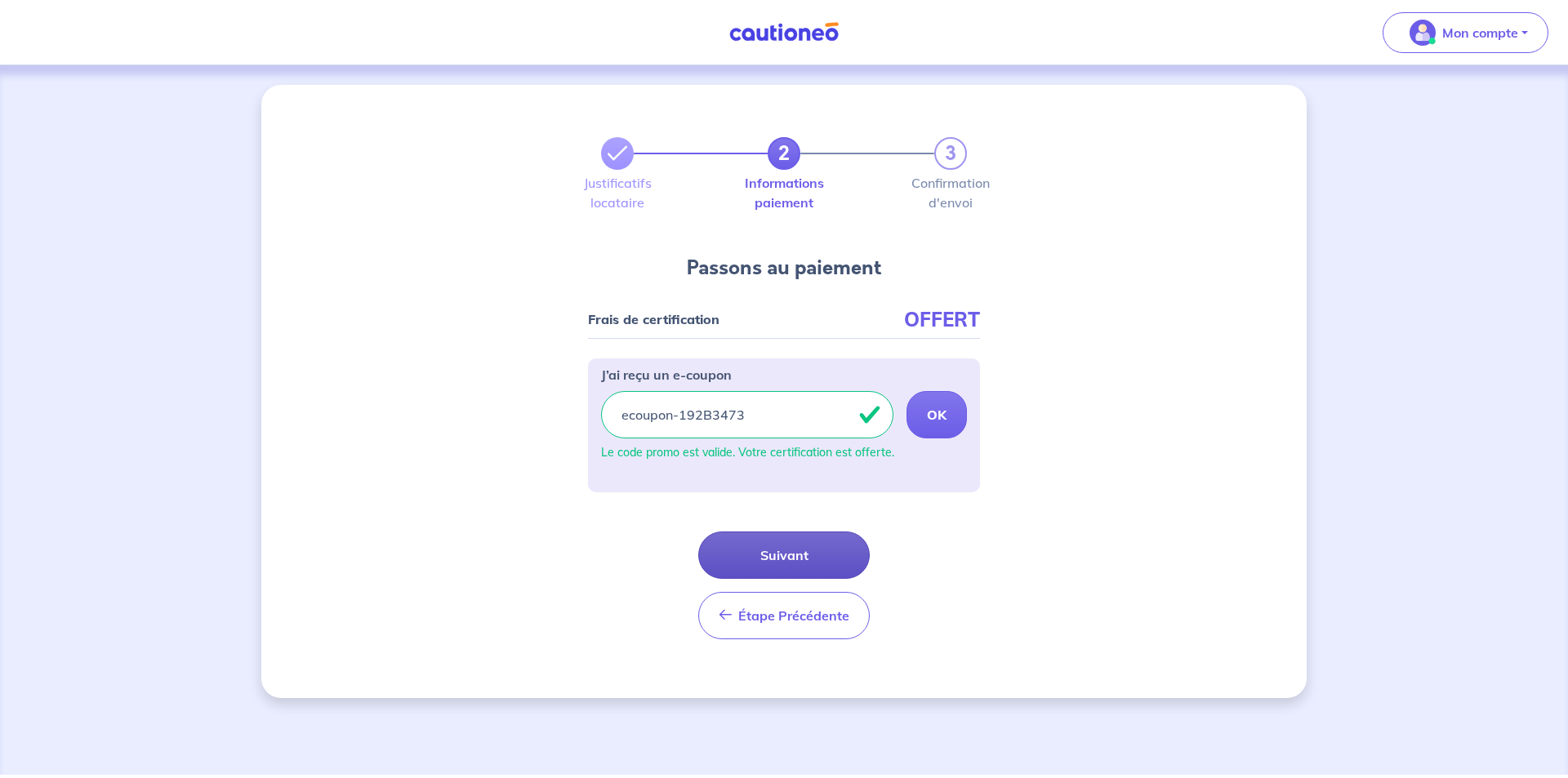
click at [801, 550] on button "Suivant" at bounding box center [784, 555] width 171 height 48
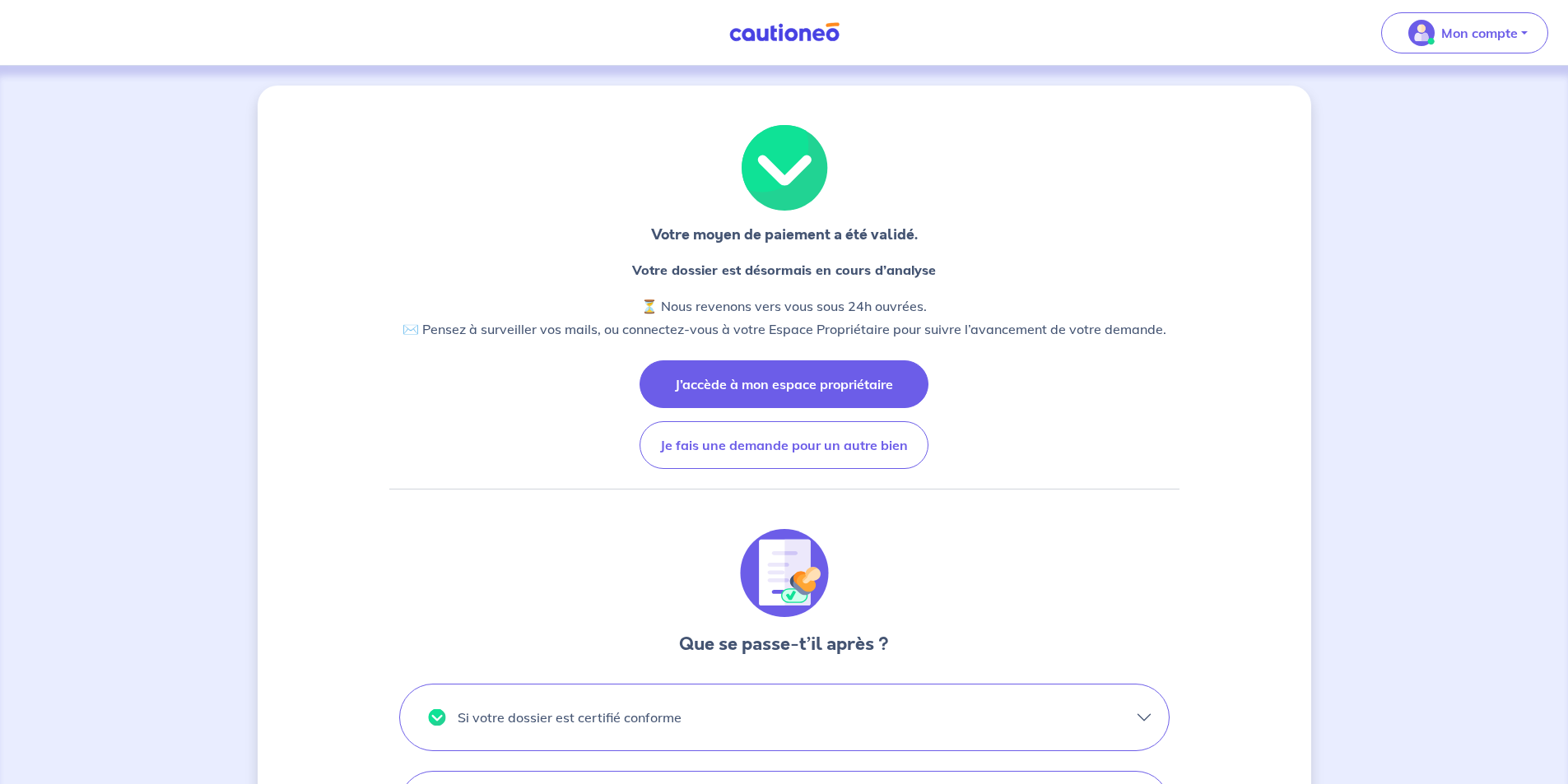
click at [718, 393] on button "J’accède à mon espace propriétaire" at bounding box center [784, 384] width 288 height 48
